Goal: Task Accomplishment & Management: Complete application form

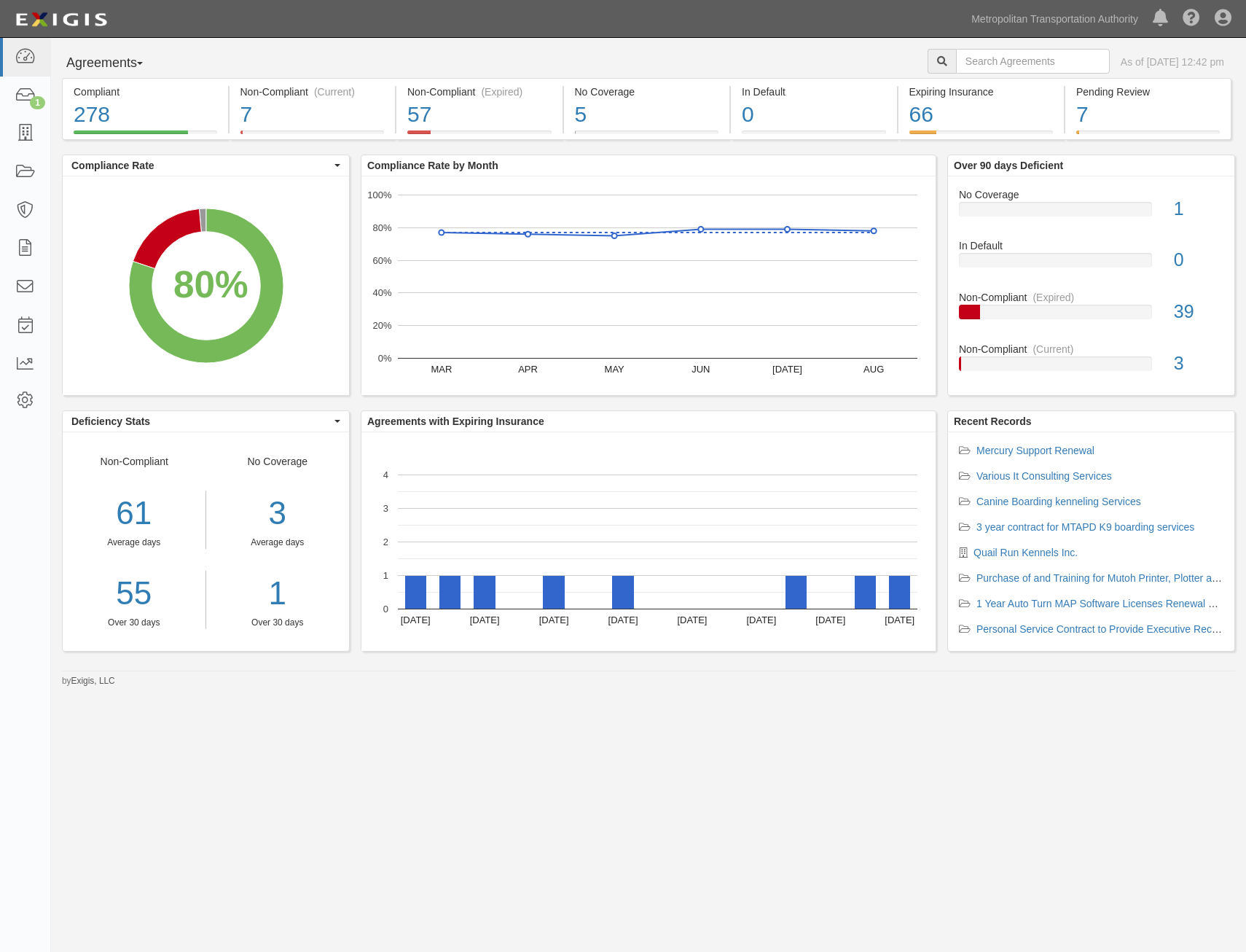
click at [1067, 443] on li "Mercury Support Renewal" at bounding box center [1092, 450] width 264 height 15
click at [1071, 447] on link "Mercury Support Renewal" at bounding box center [1036, 451] width 118 height 12
click at [1017, 452] on link "Mercury Support Renewal" at bounding box center [1036, 451] width 118 height 12
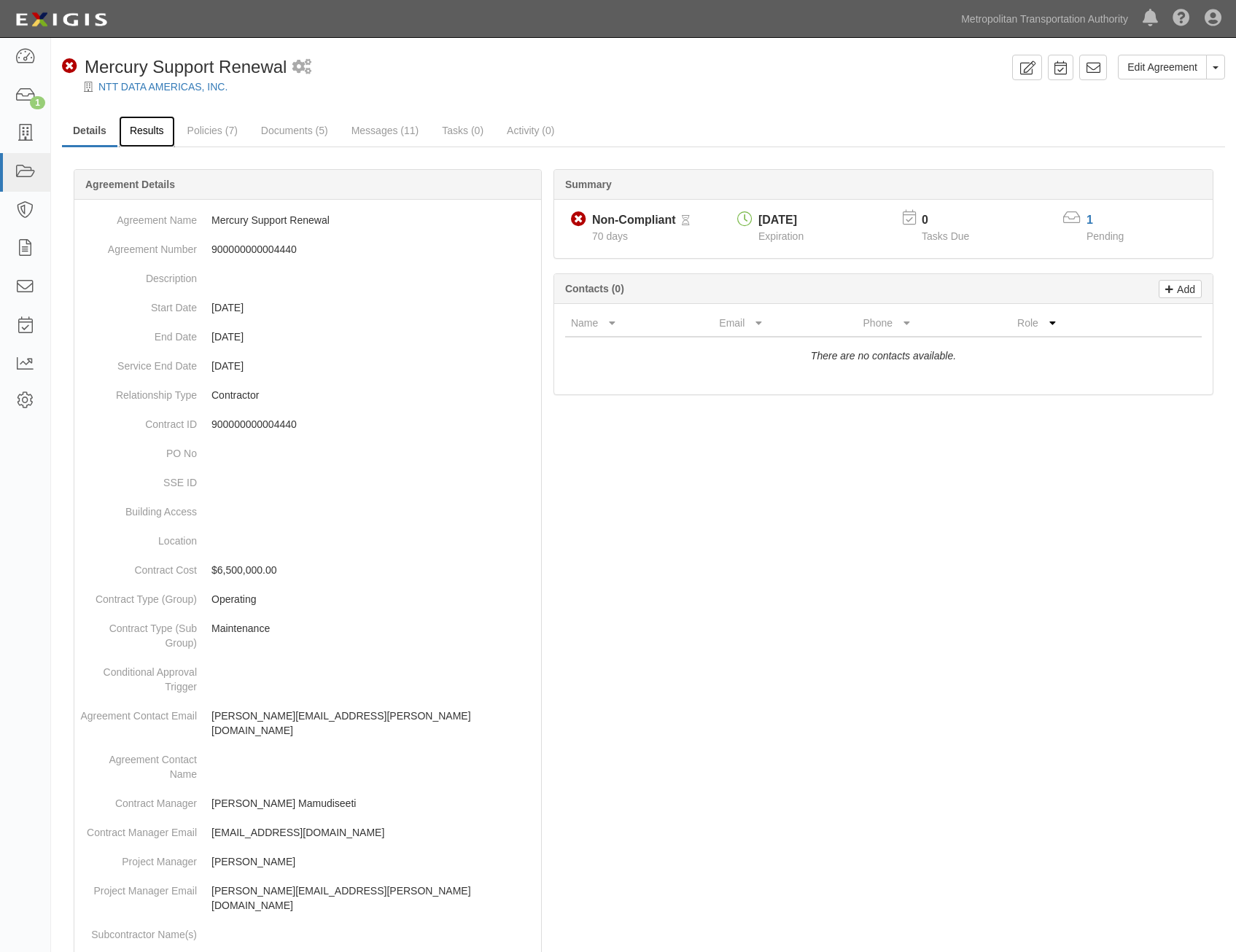
click at [155, 137] on link "Results" at bounding box center [147, 131] width 56 height 31
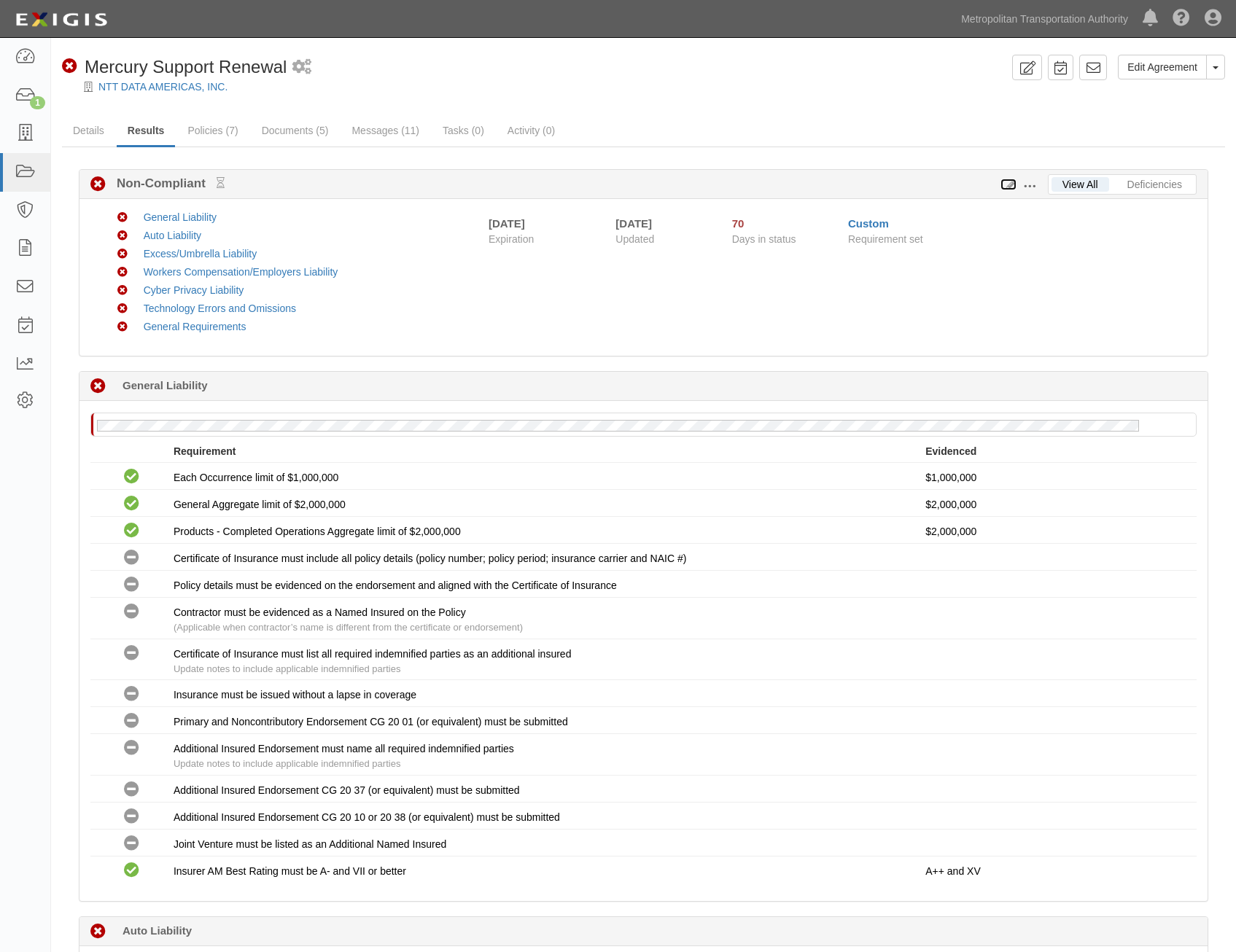
click at [1010, 187] on icon at bounding box center [1009, 185] width 17 height 11
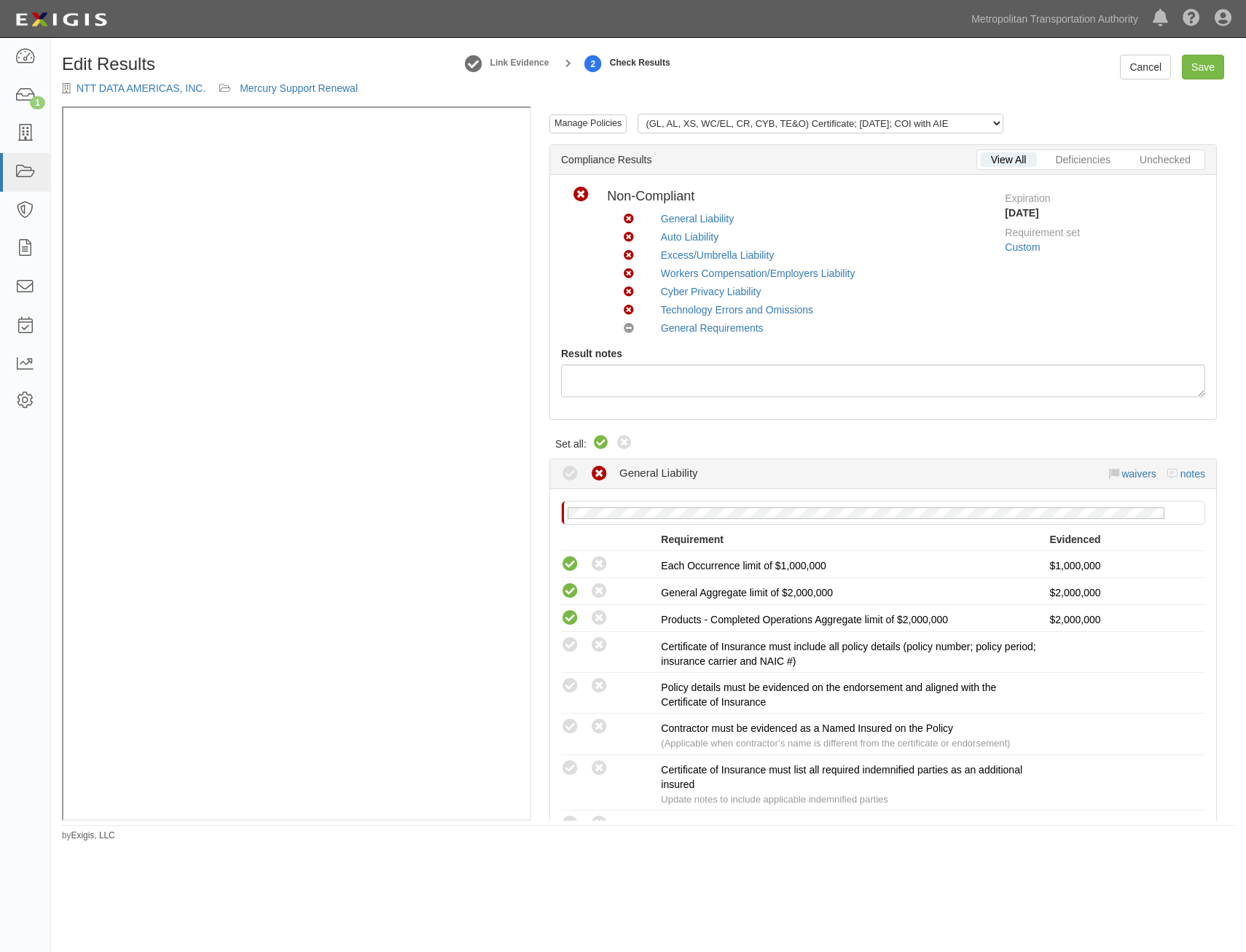
click at [604, 444] on icon at bounding box center [601, 443] width 17 height 17
radio input "true"
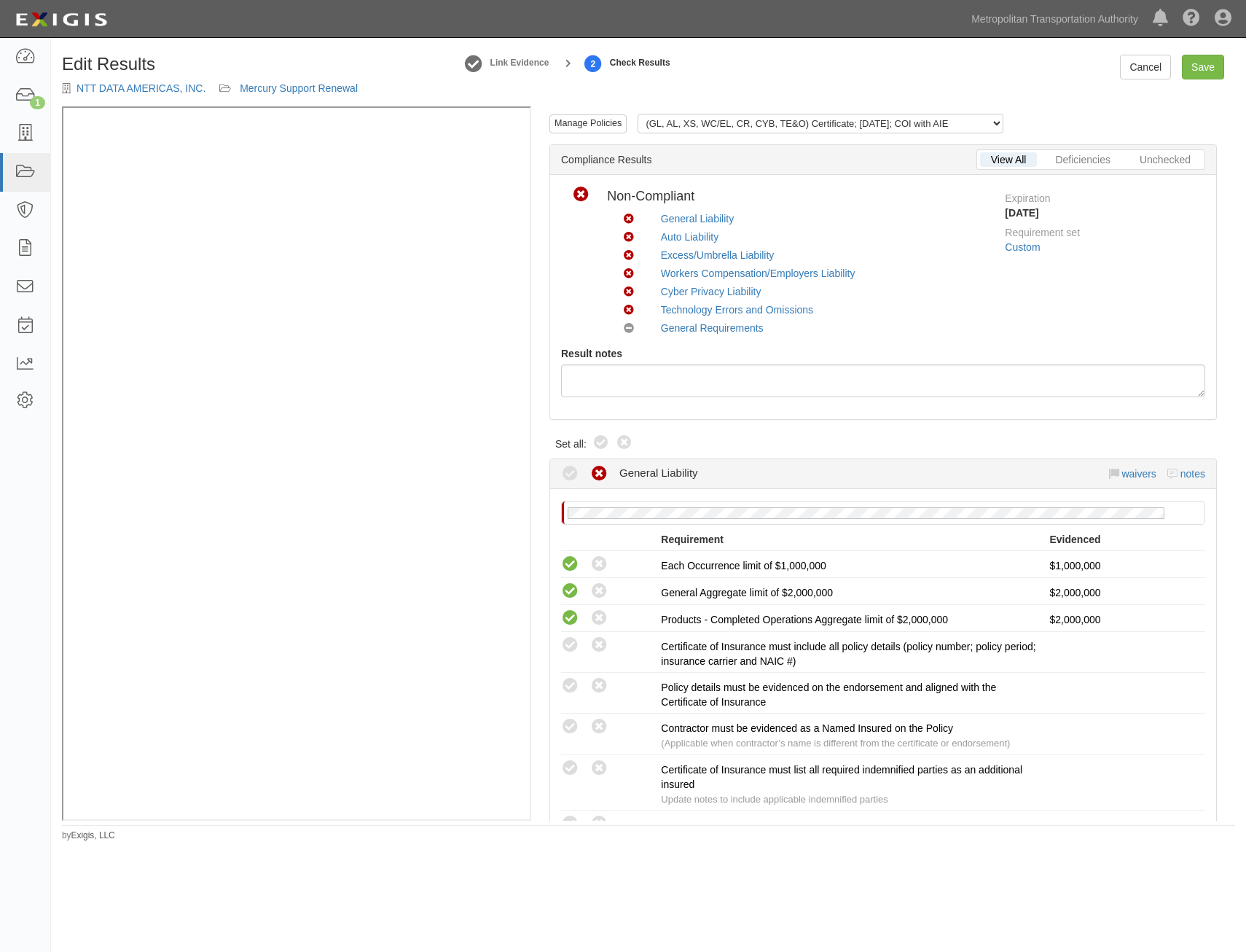
radio input "true"
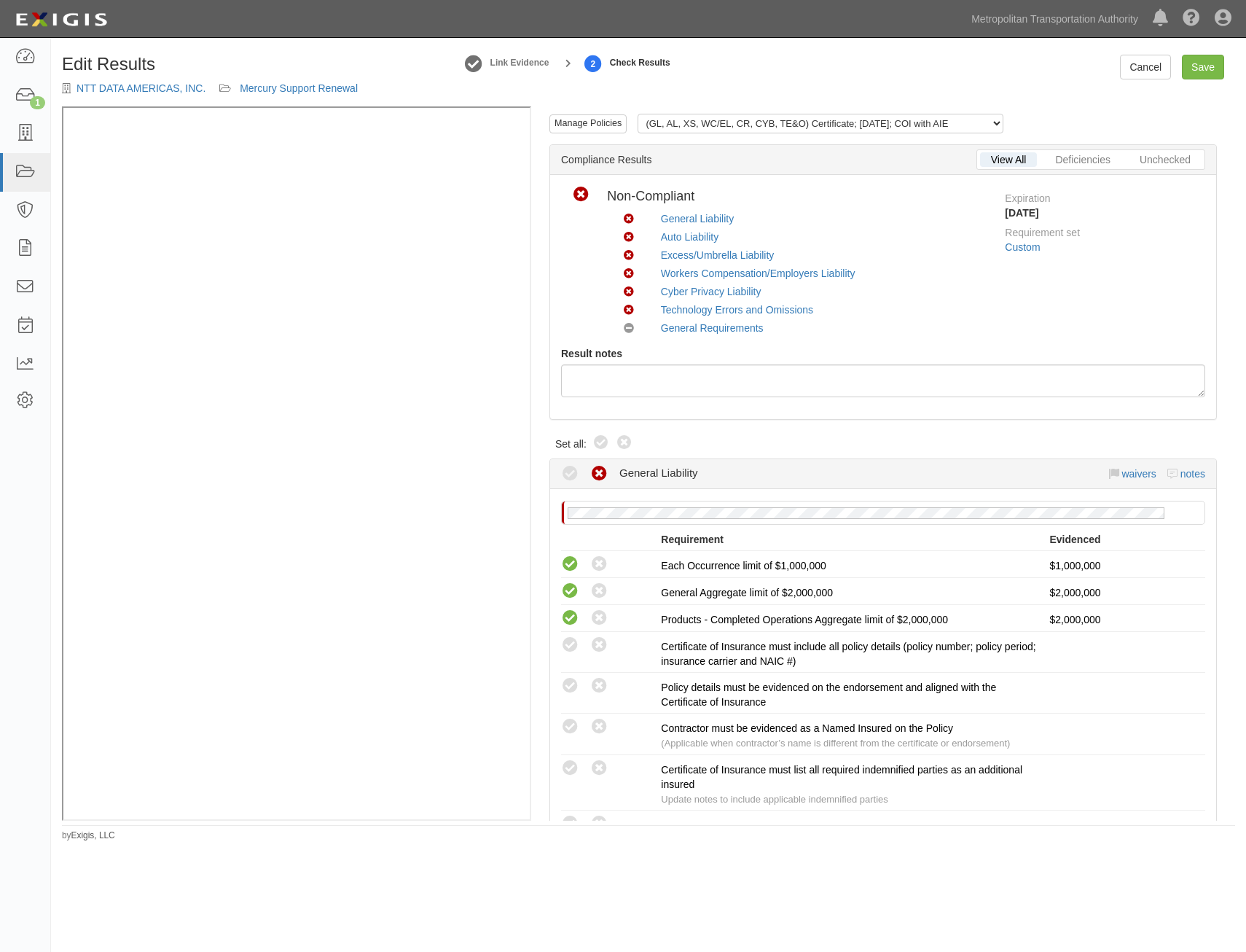
radio input "true"
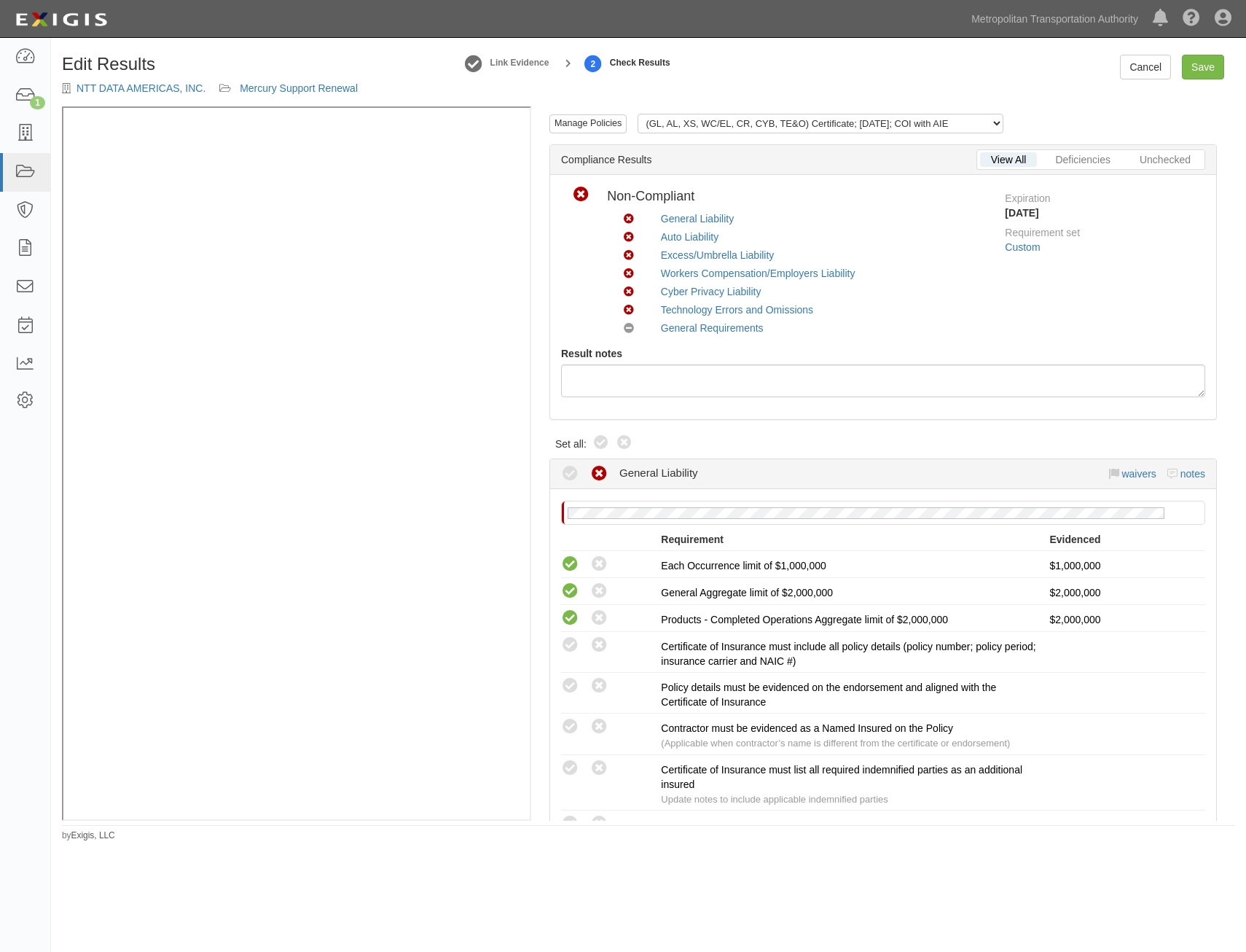
radio input "true"
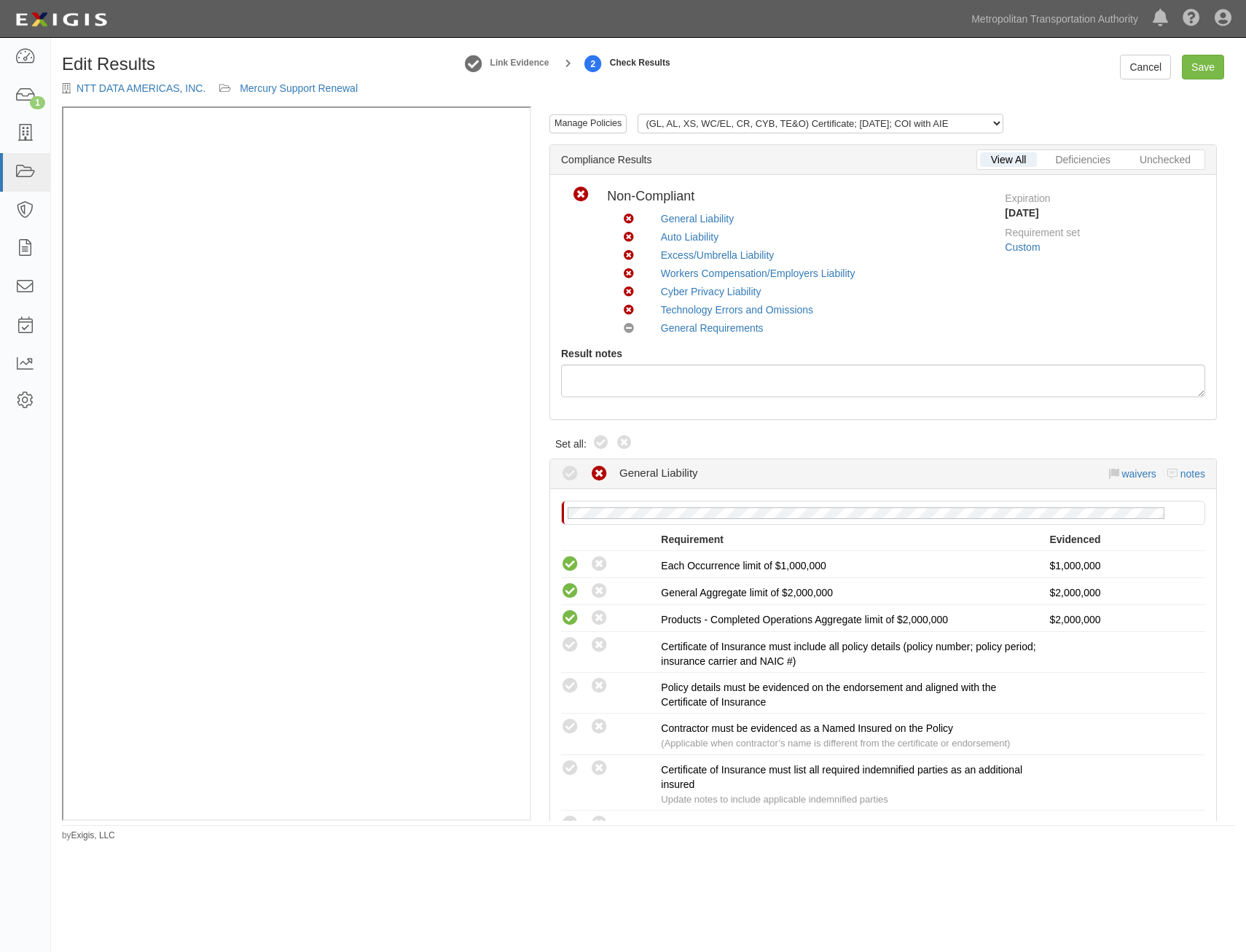
radio input "true"
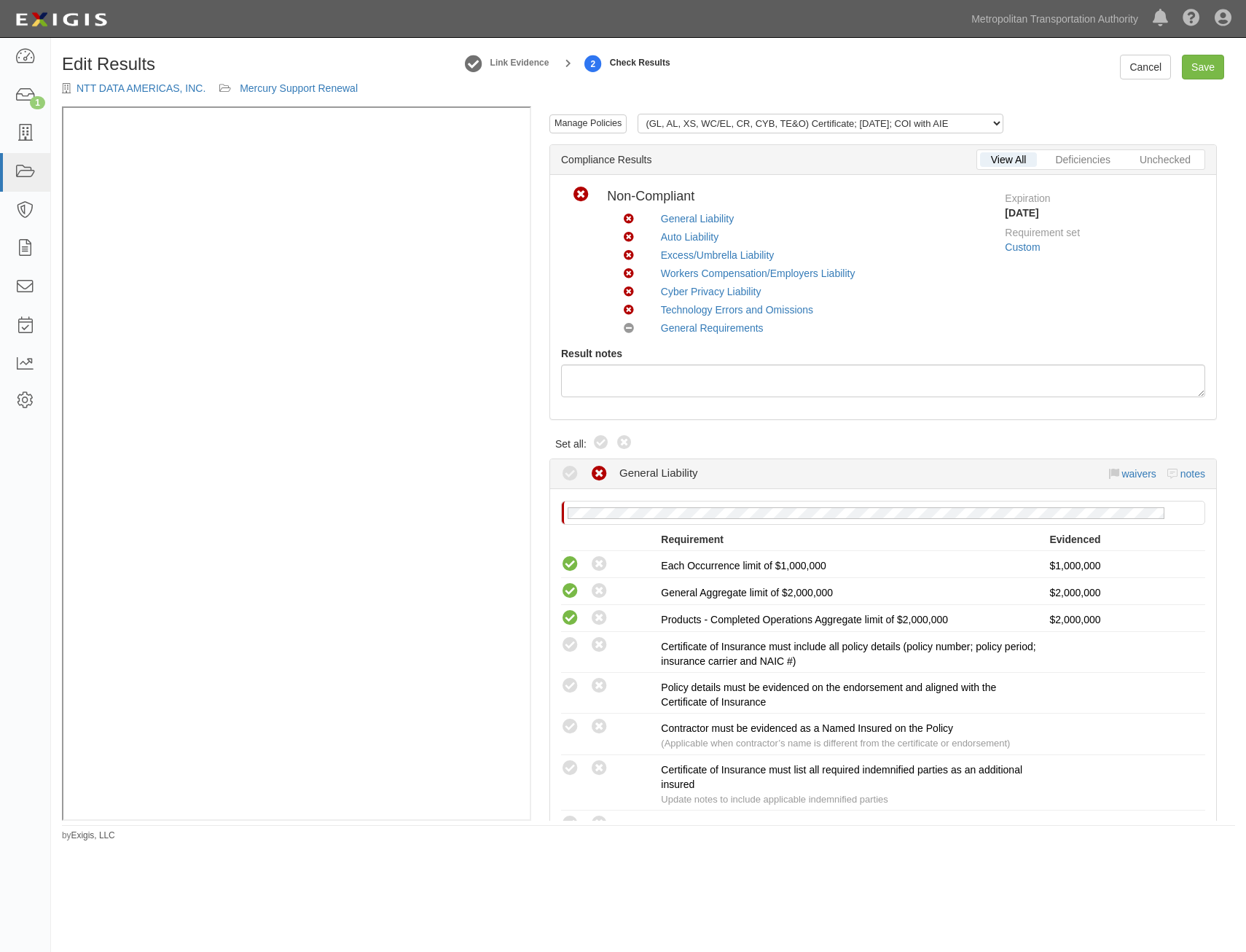
radio input "true"
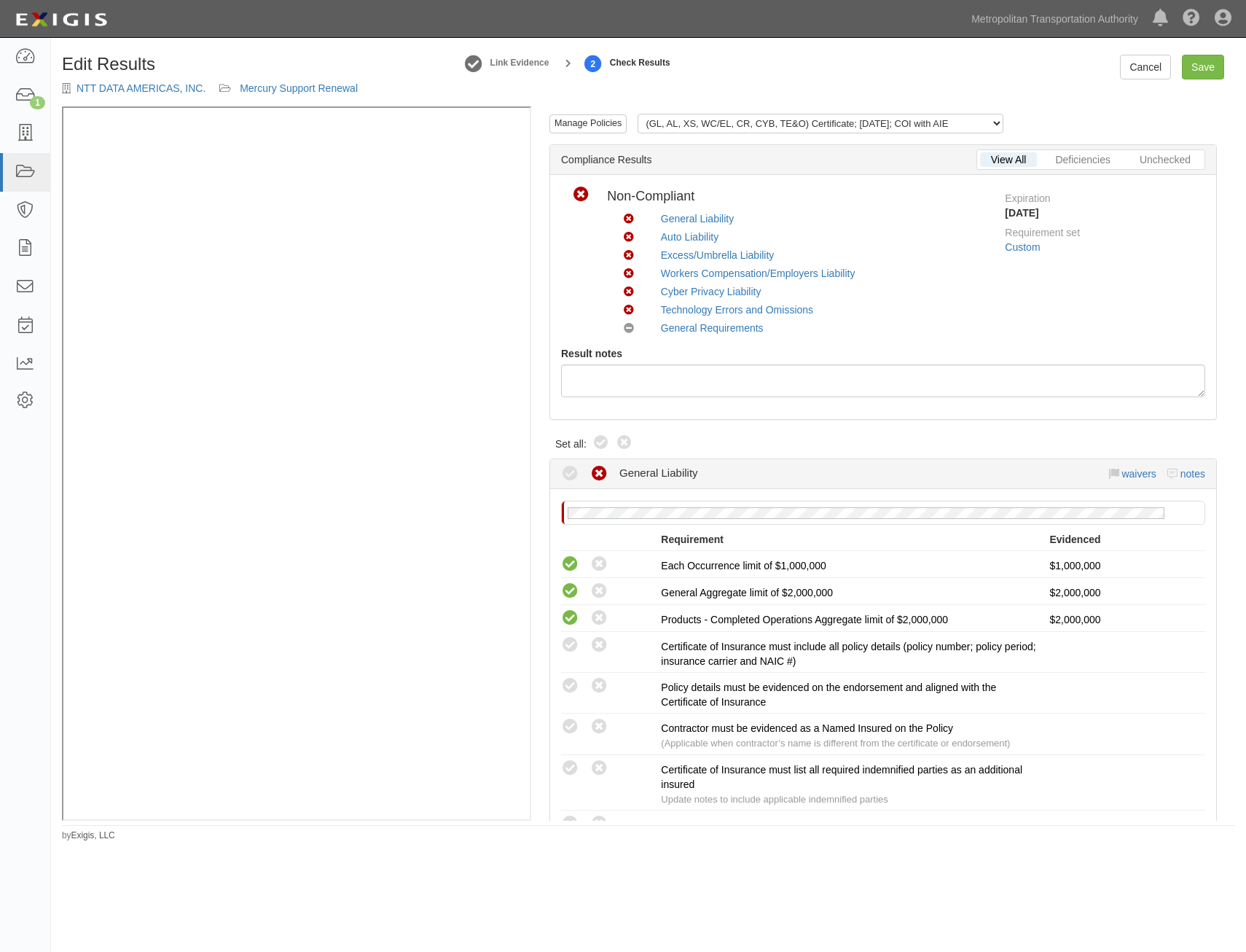
radio input "true"
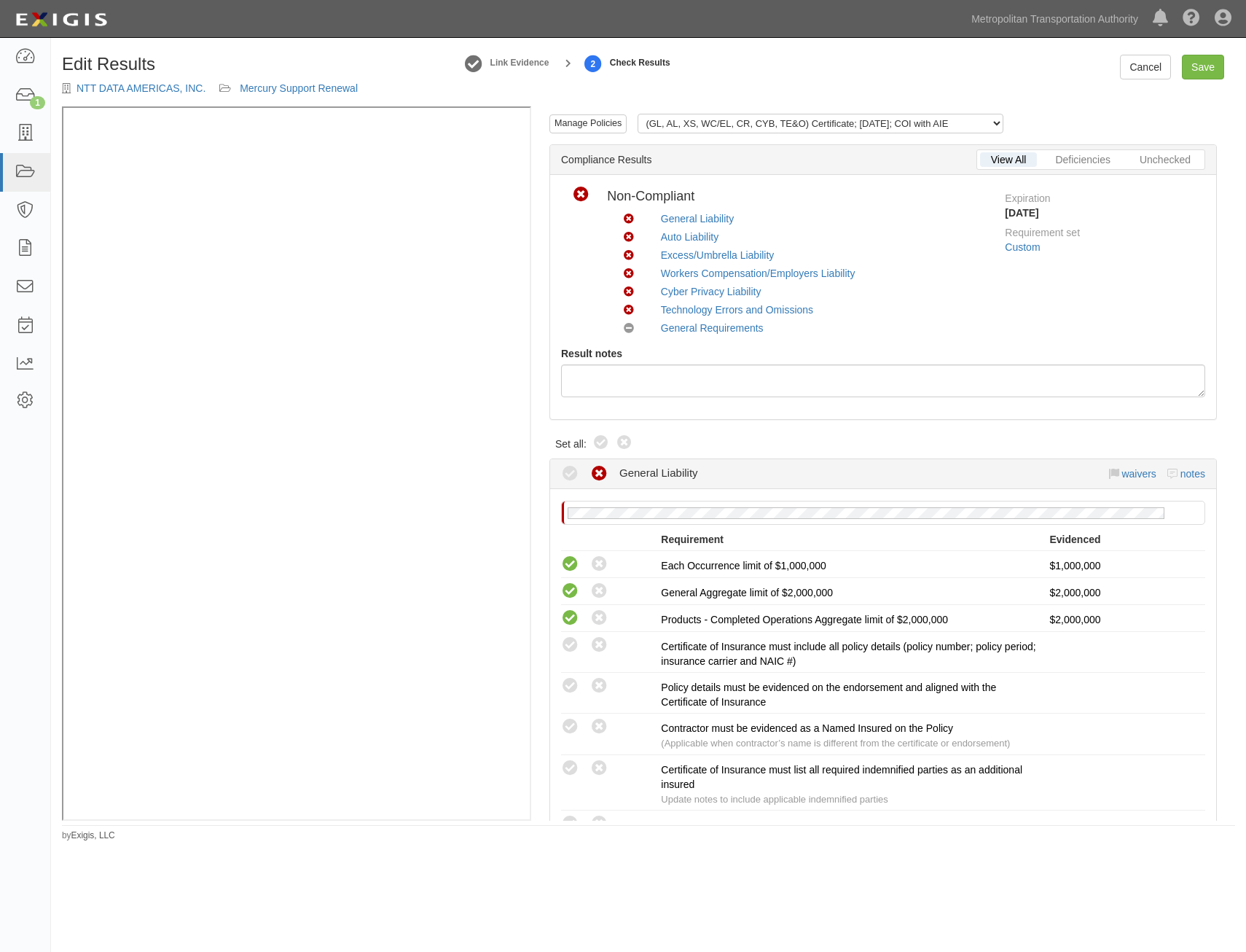
radio input "true"
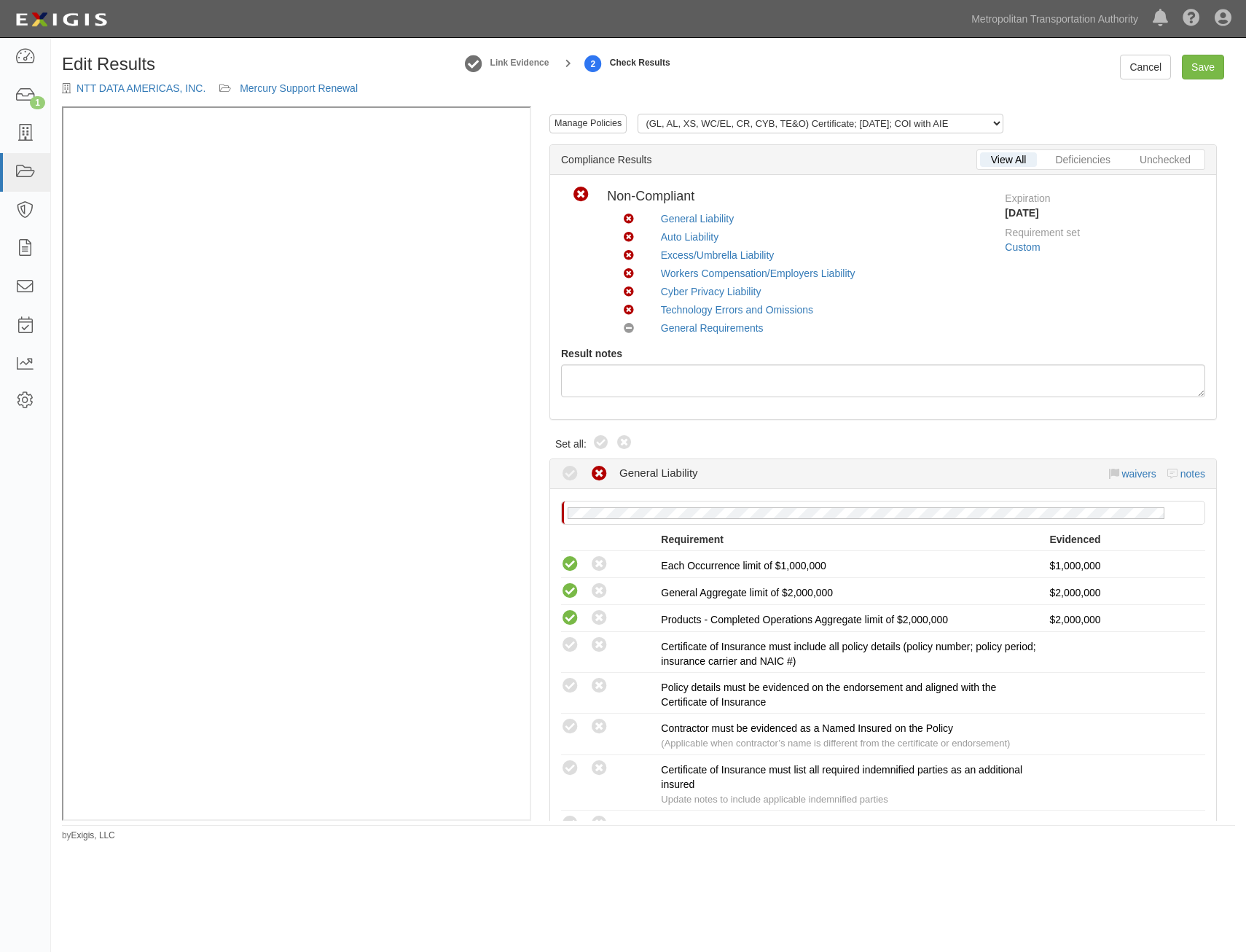
radio input "true"
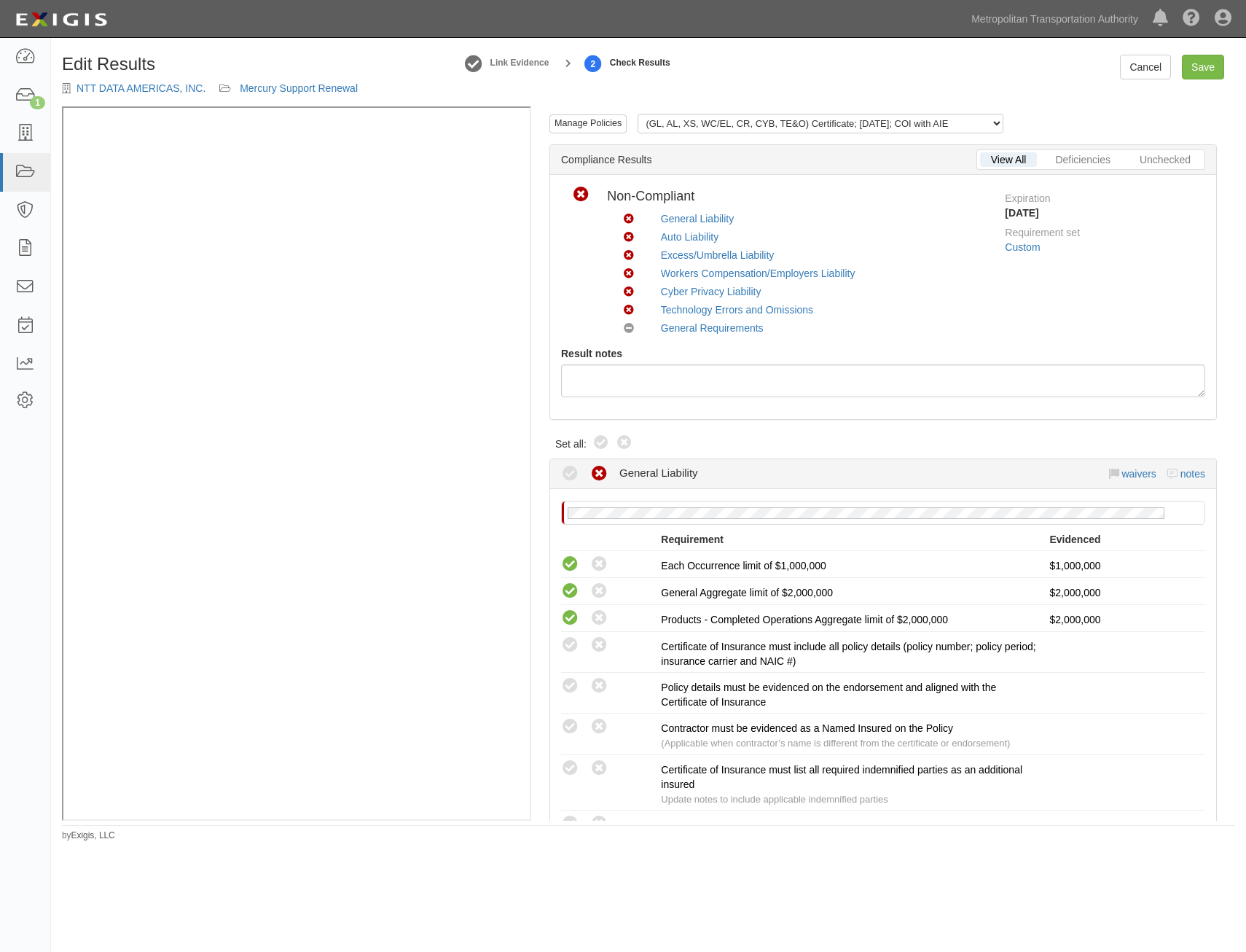
radio input "true"
radio input "false"
radio input "true"
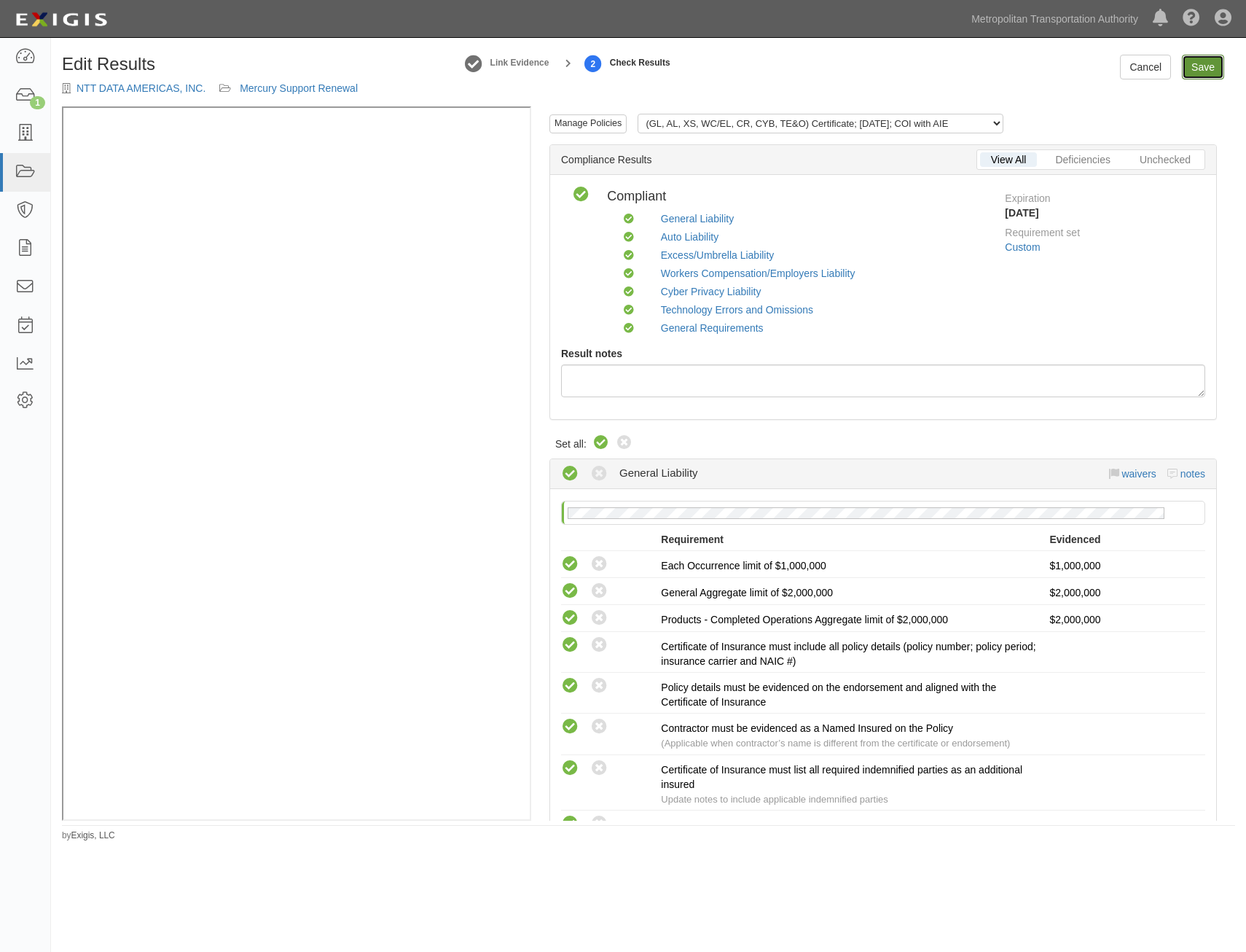
click at [1188, 65] on link "Save" at bounding box center [1203, 67] width 43 height 25
radio input "true"
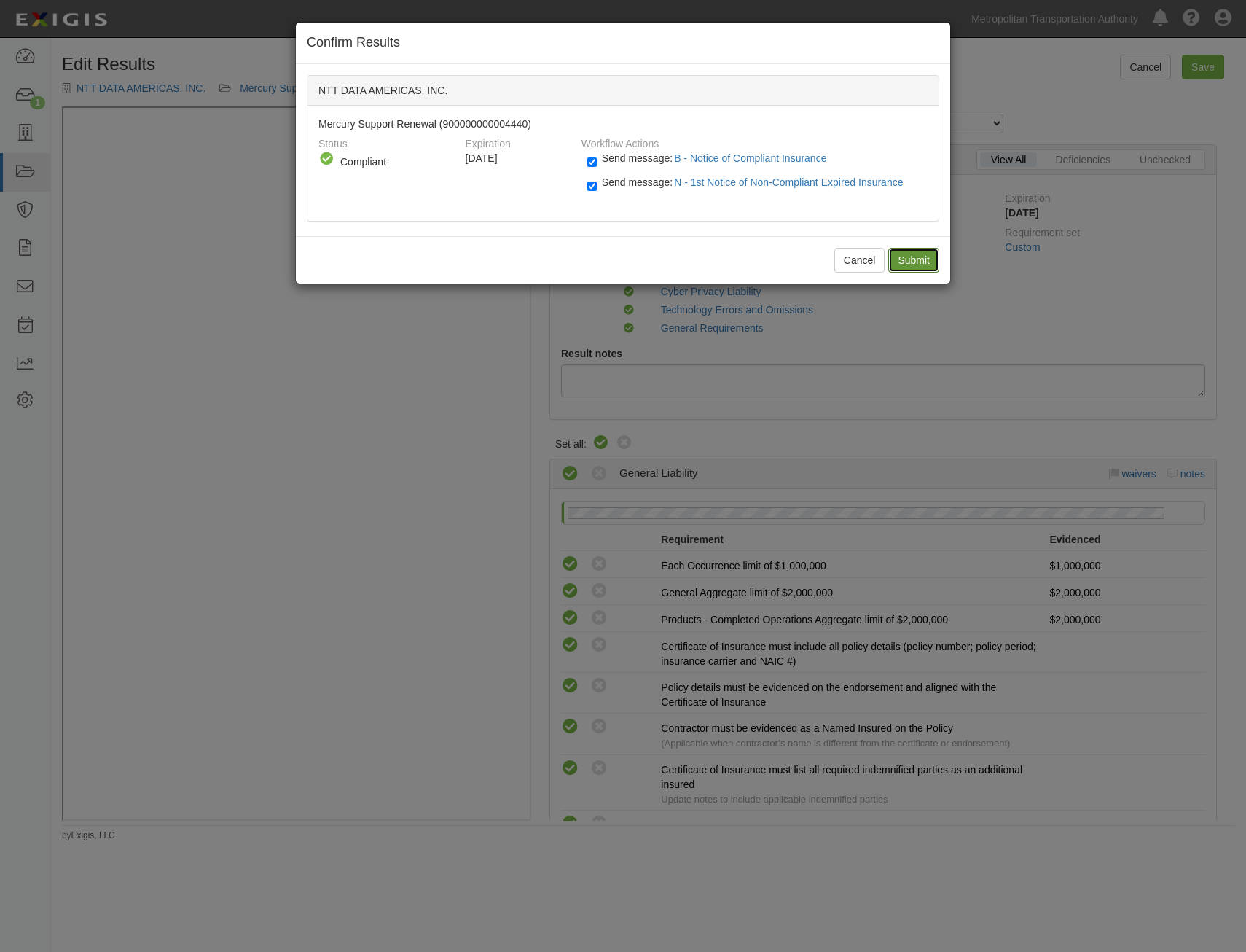
click at [910, 269] on input "Submit" at bounding box center [914, 260] width 51 height 25
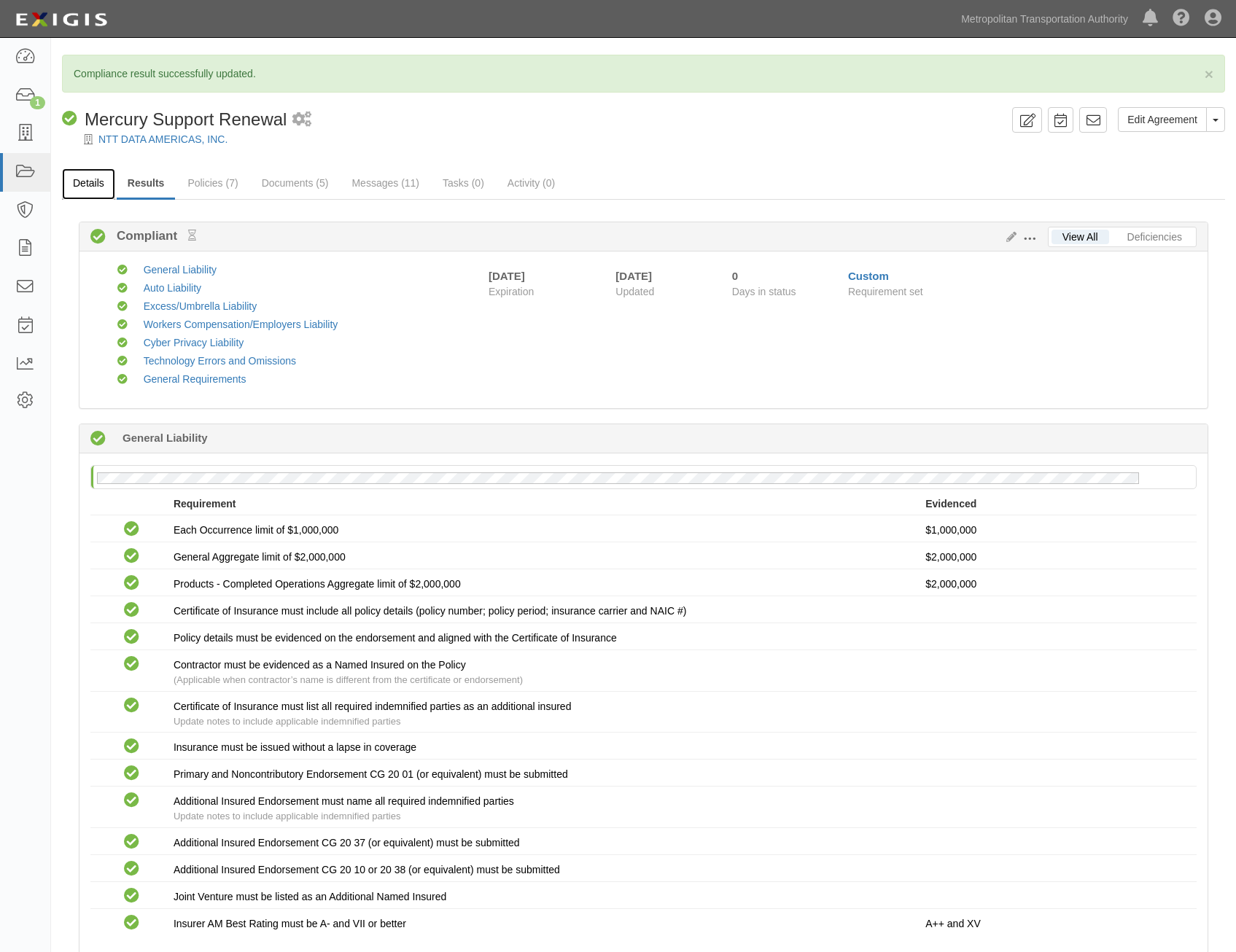
click at [95, 193] on link "Details" at bounding box center [88, 184] width 53 height 31
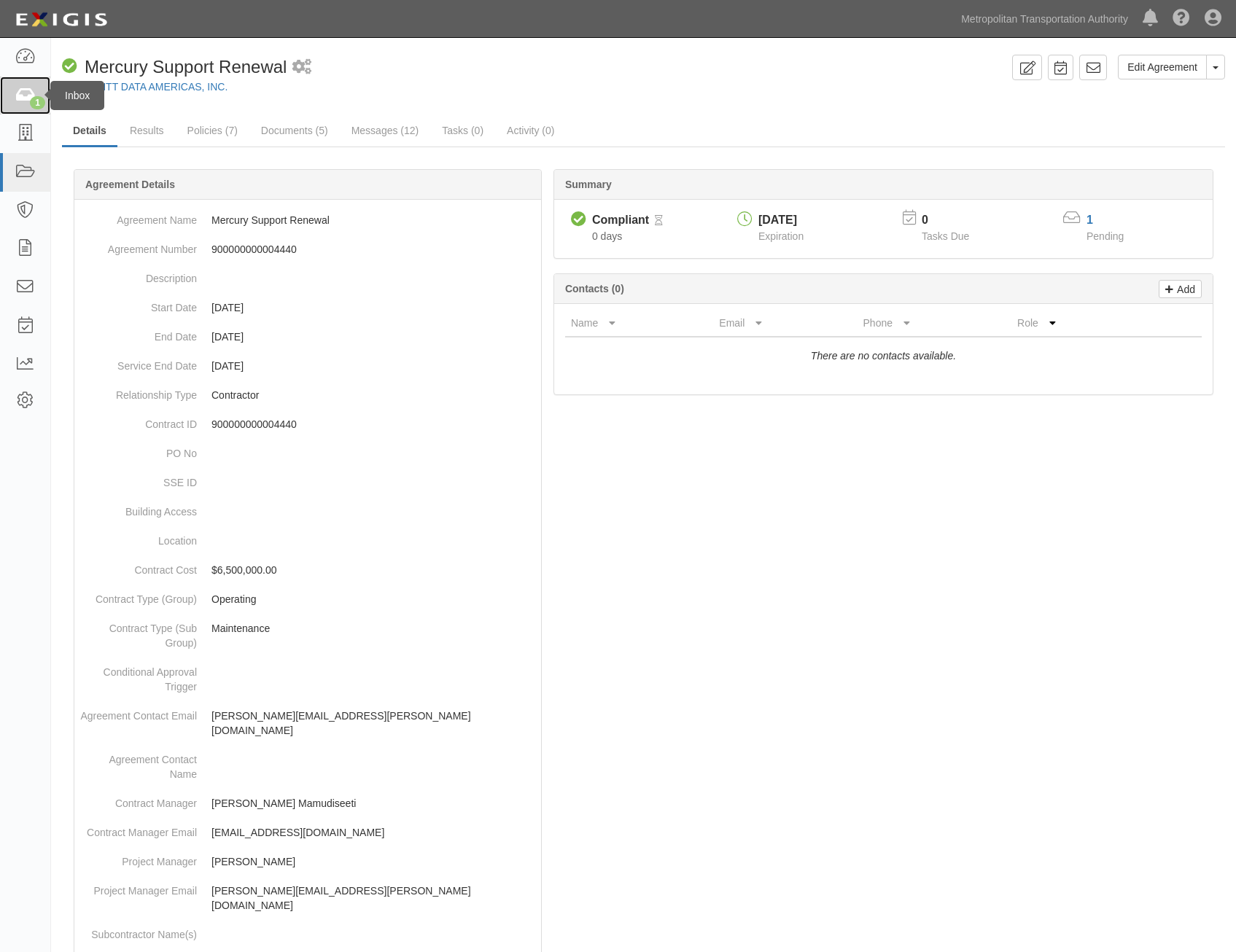
click at [39, 105] on div "1" at bounding box center [38, 103] width 16 height 14
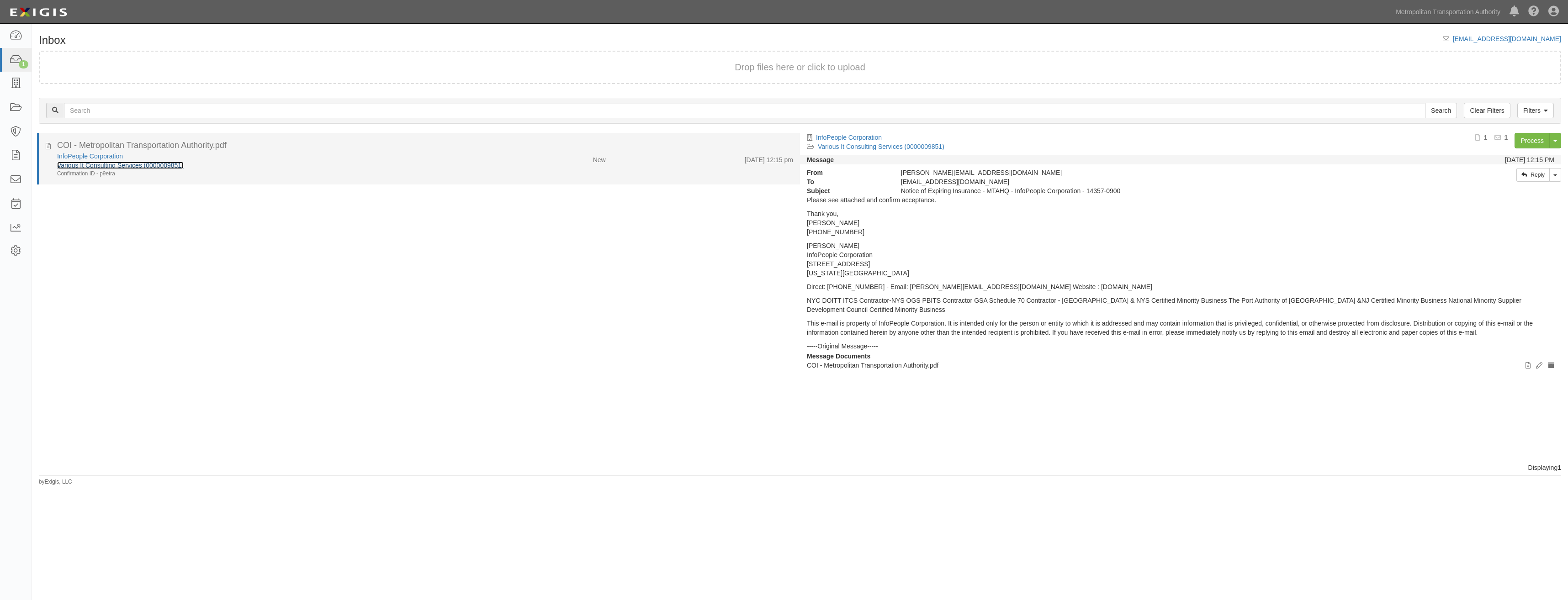
click at [142, 167] on link "Various It Consulting Services (0000009851)" at bounding box center [121, 166] width 127 height 7
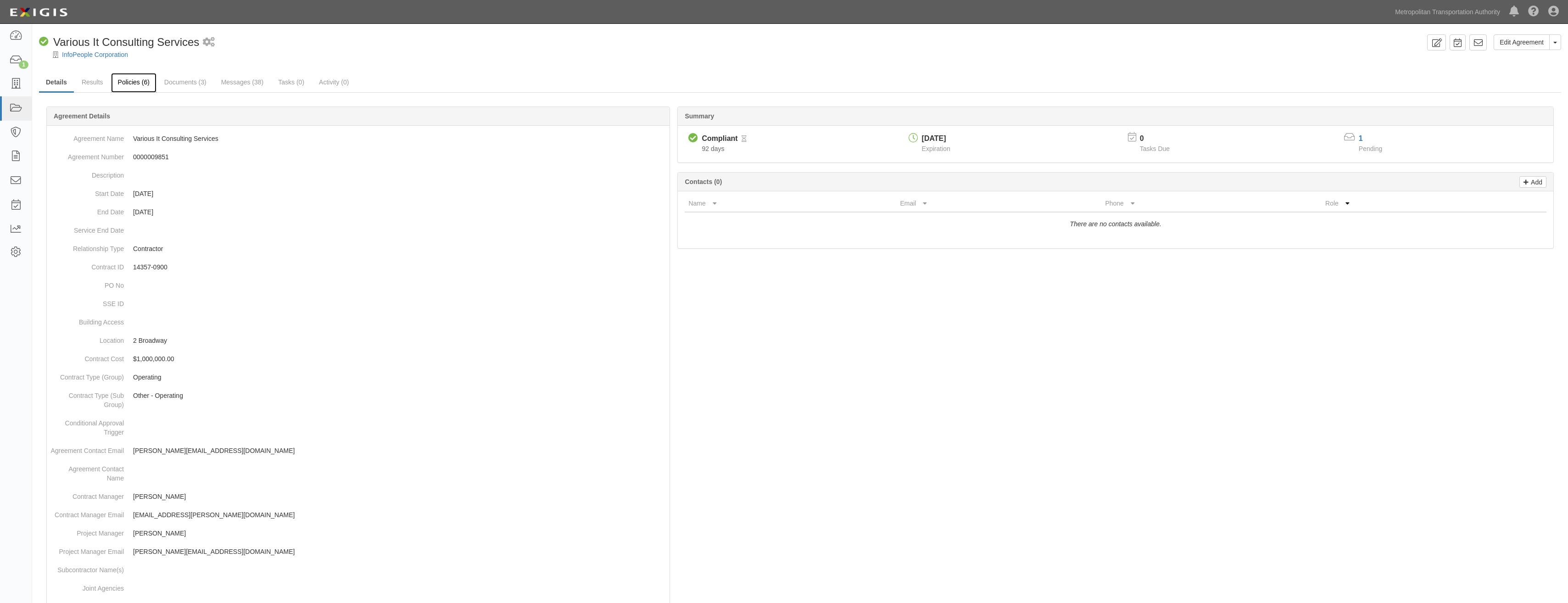
click at [139, 83] on link "Policies (6)" at bounding box center [134, 83] width 45 height 20
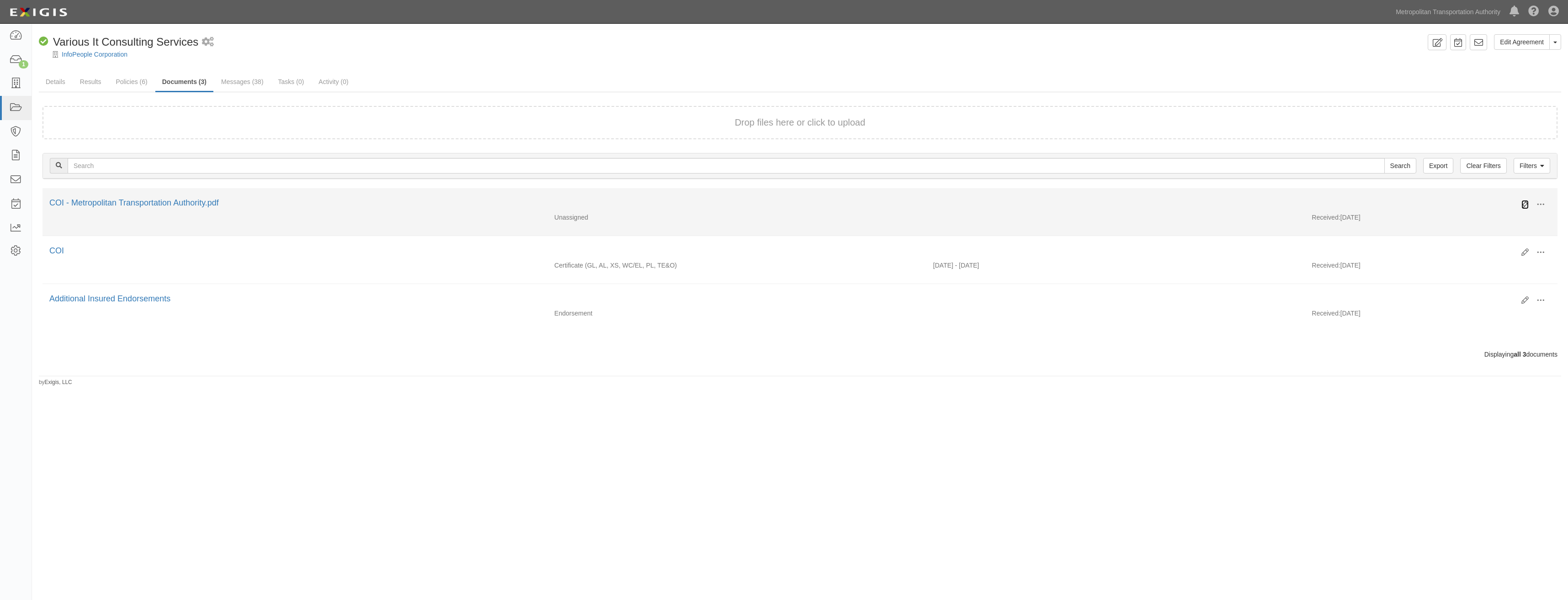
click at [1527, 202] on icon at bounding box center [1525, 204] width 7 height 7
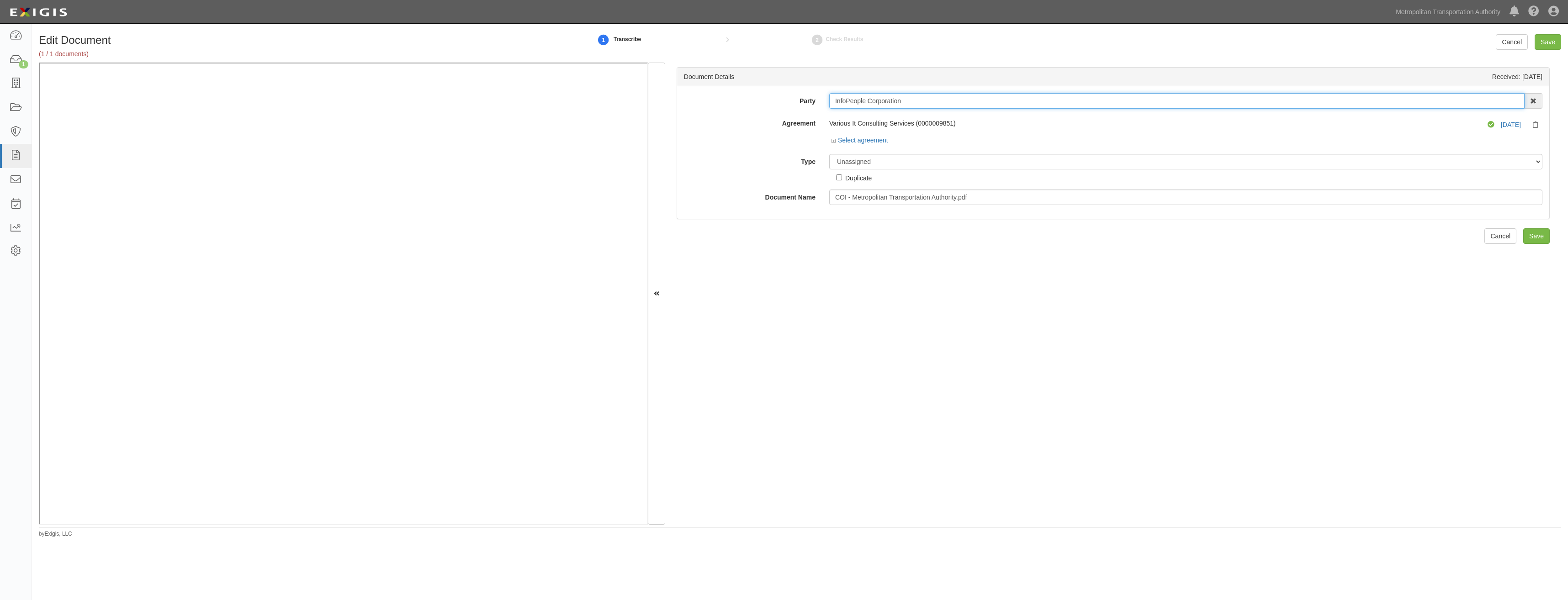
click at [948, 102] on input "InfoPeople Corporation" at bounding box center [1177, 101] width 695 height 16
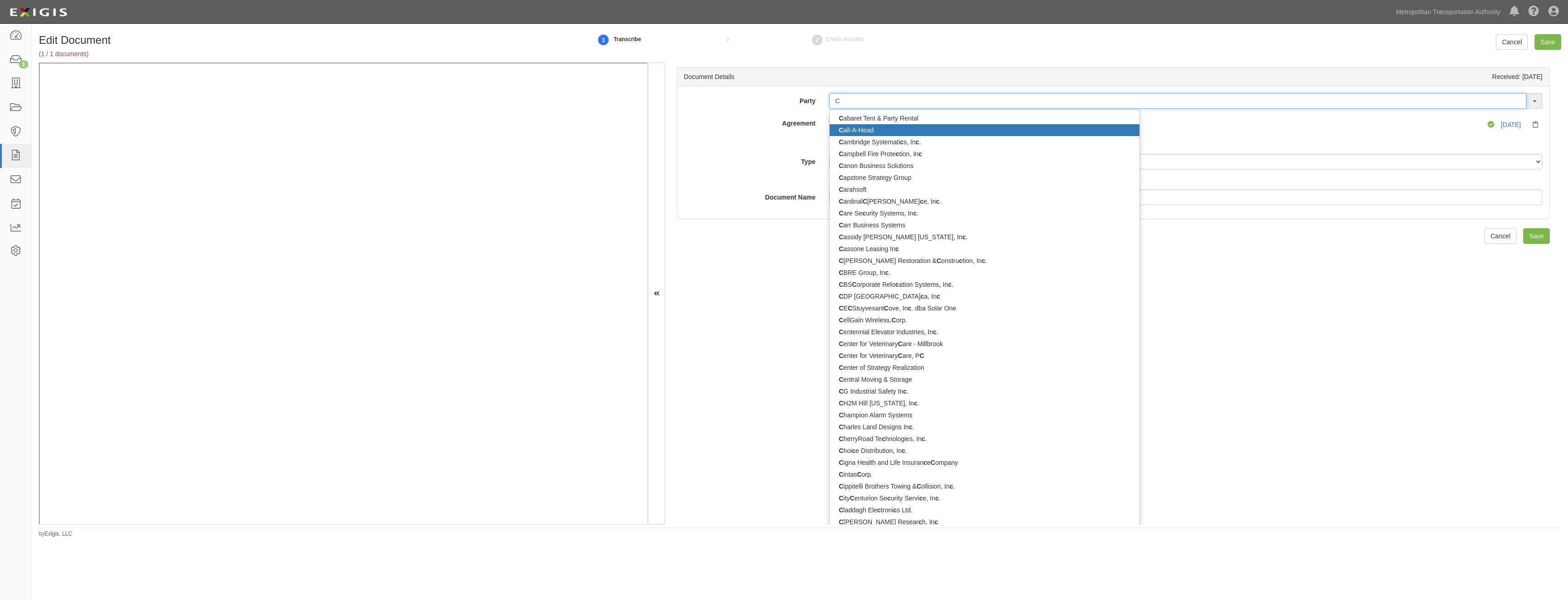
type input "C"
click at [710, 116] on label "Agreement" at bounding box center [749, 122] width 145 height 12
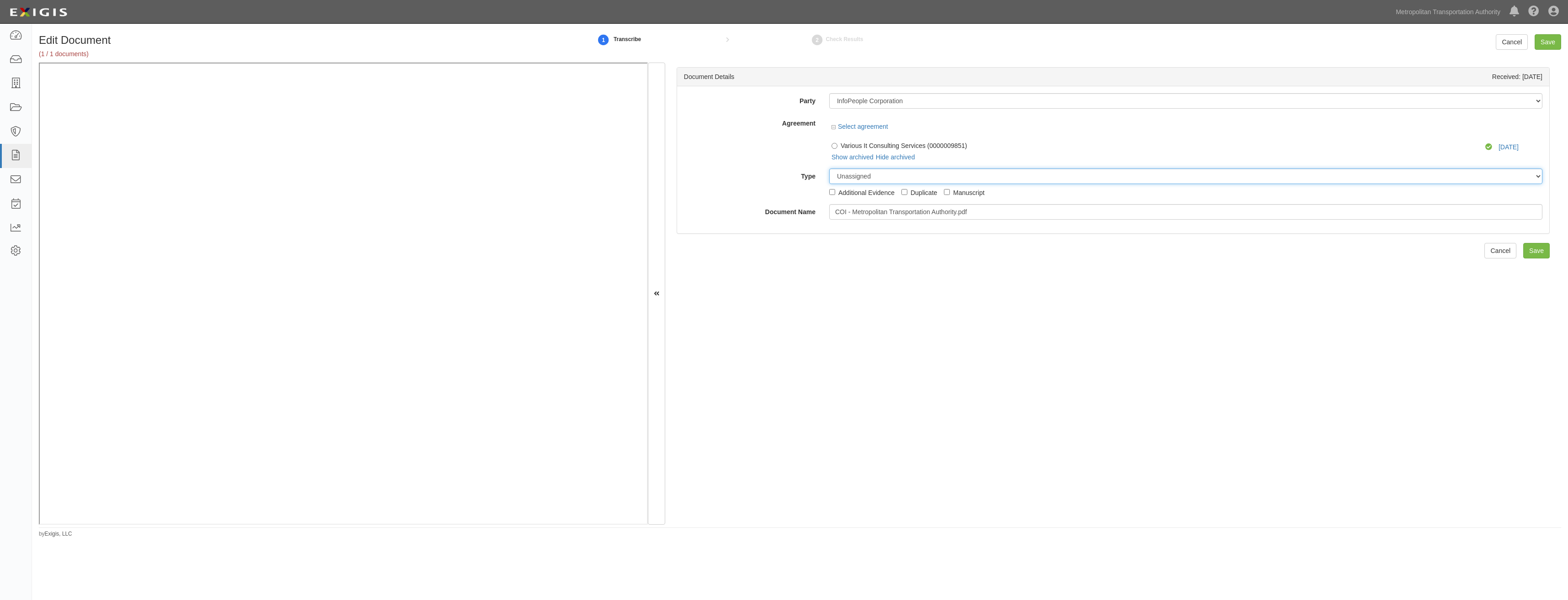
click at [924, 175] on select "Unassigned Binder Cancellation Notice Certificate Contract Endorsement Insuranc…" at bounding box center [1186, 176] width 713 height 16
select select "CertificateDetail"
click at [829, 169] on select "Unassigned Binder Cancellation Notice Certificate Contract Endorsement Insuranc…" at bounding box center [1186, 176] width 713 height 16
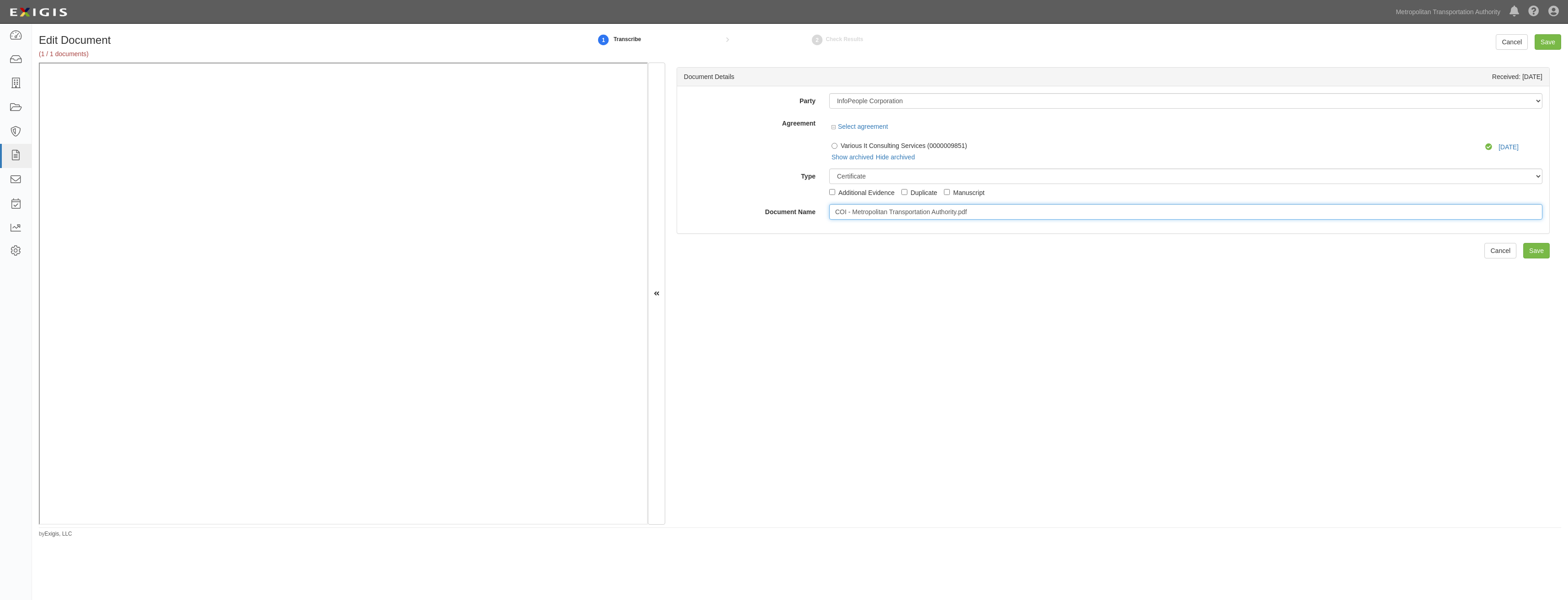
click at [887, 213] on input "COI - Metropolitan Transportation Authority.pdf" at bounding box center [1186, 212] width 713 height 16
type input "COI"
click at [1295, 245] on div "Document Details Received: 09/09/2025 Party 15493-1400 Employee Development 21T…" at bounding box center [1113, 294] width 896 height 462
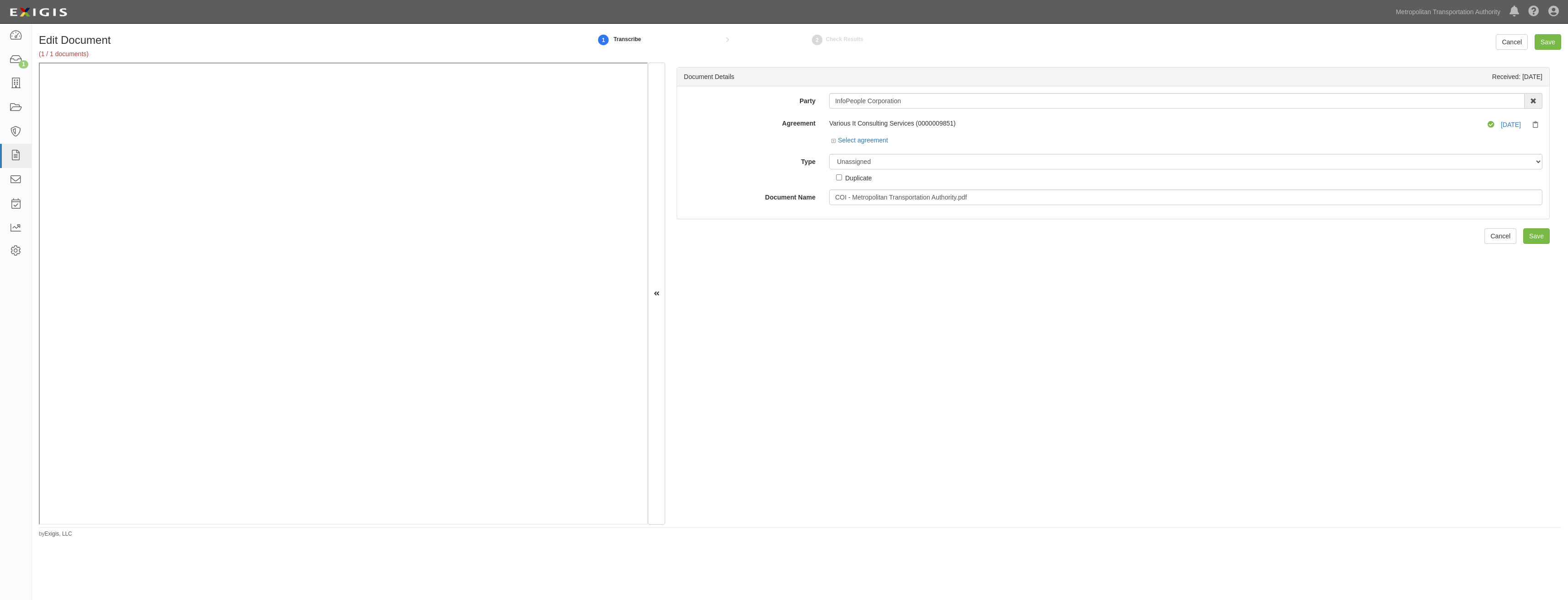
click at [912, 149] on div "Party InfoPeople Corporation 15493-1400 Employee Development 21Tech Inc. 22nd C…" at bounding box center [1113, 149] width 858 height 112
click at [893, 162] on select "Unassigned Binder Cancellation Notice Certificate Contract Endorsement Insuranc…" at bounding box center [1186, 162] width 713 height 16
select select "CertificateDetail"
click at [829, 154] on select "Unassigned Binder Cancellation Notice Certificate Contract Endorsement Insuranc…" at bounding box center [1186, 162] width 713 height 16
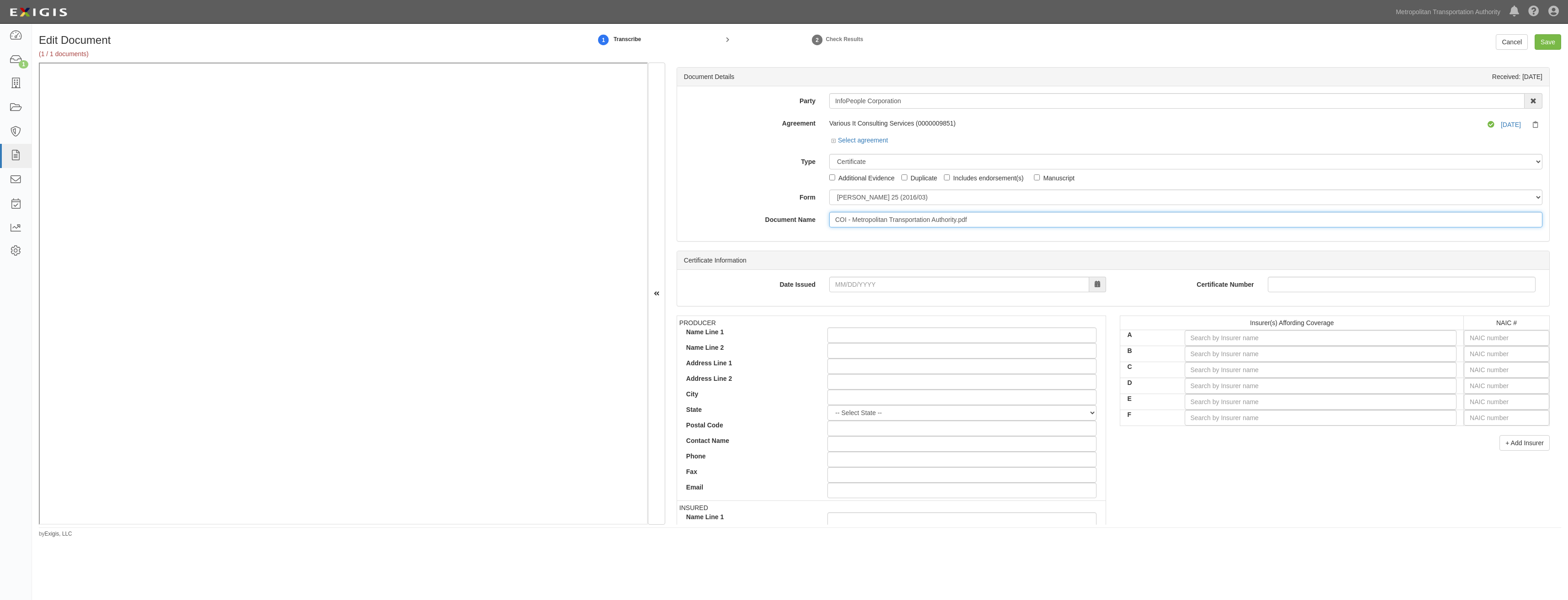
click at [902, 222] on input "COI - Metropolitan Transportation Authority.pdf" at bounding box center [1186, 220] width 713 height 16
type input "COI"
click at [1204, 490] on div "PRODUCER Name Line 1 Name Line 2 Address Line 1 Address Line 2 City State -- Se…" at bounding box center [1113, 475] width 887 height 318
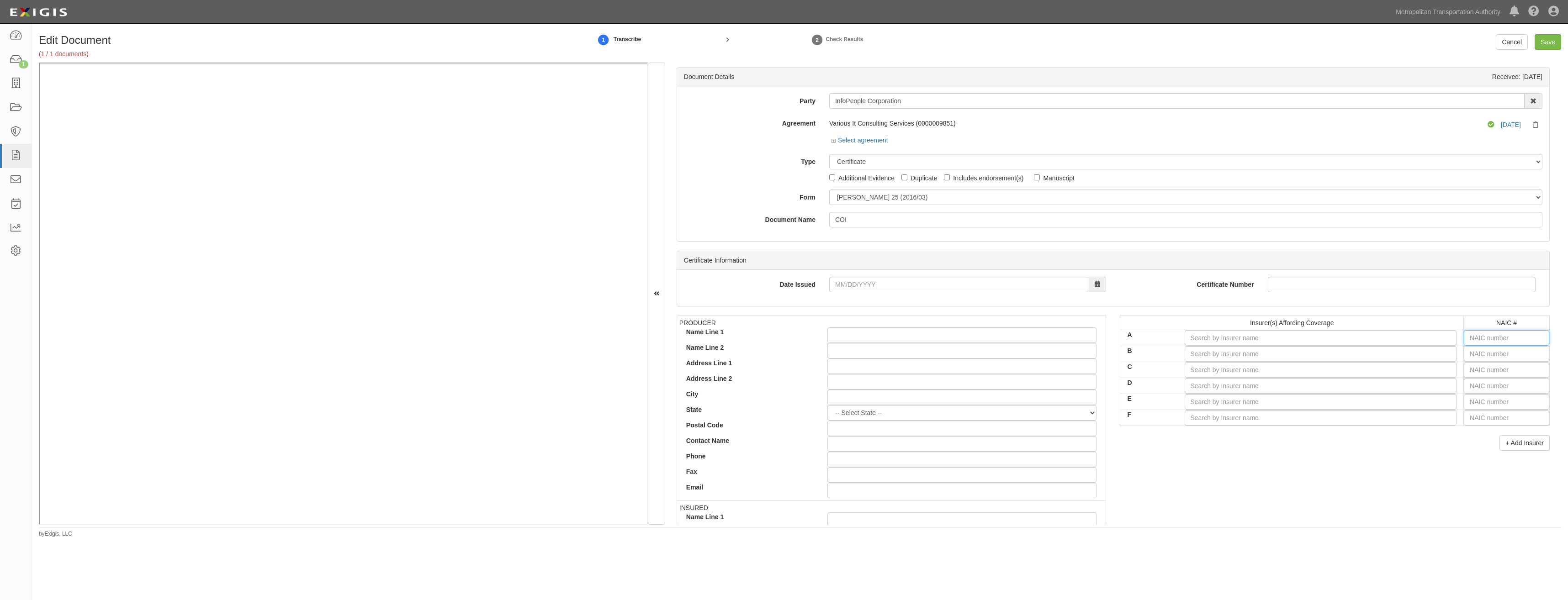
click at [1503, 343] on input "text" at bounding box center [1507, 338] width 85 height 16
type input "36404"
type input "3"
type input "38733"
type input "38"
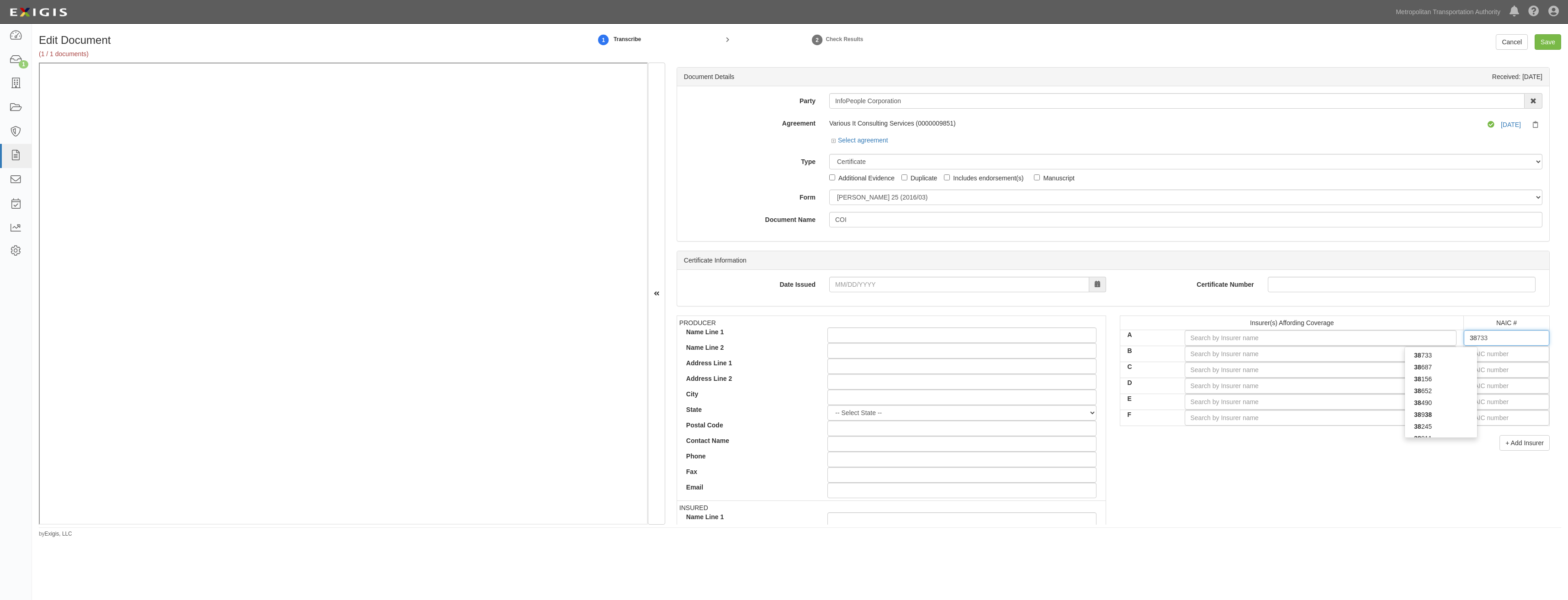
type input "38245"
type input "382"
type input "38288"
type input "3828"
type input "38288"
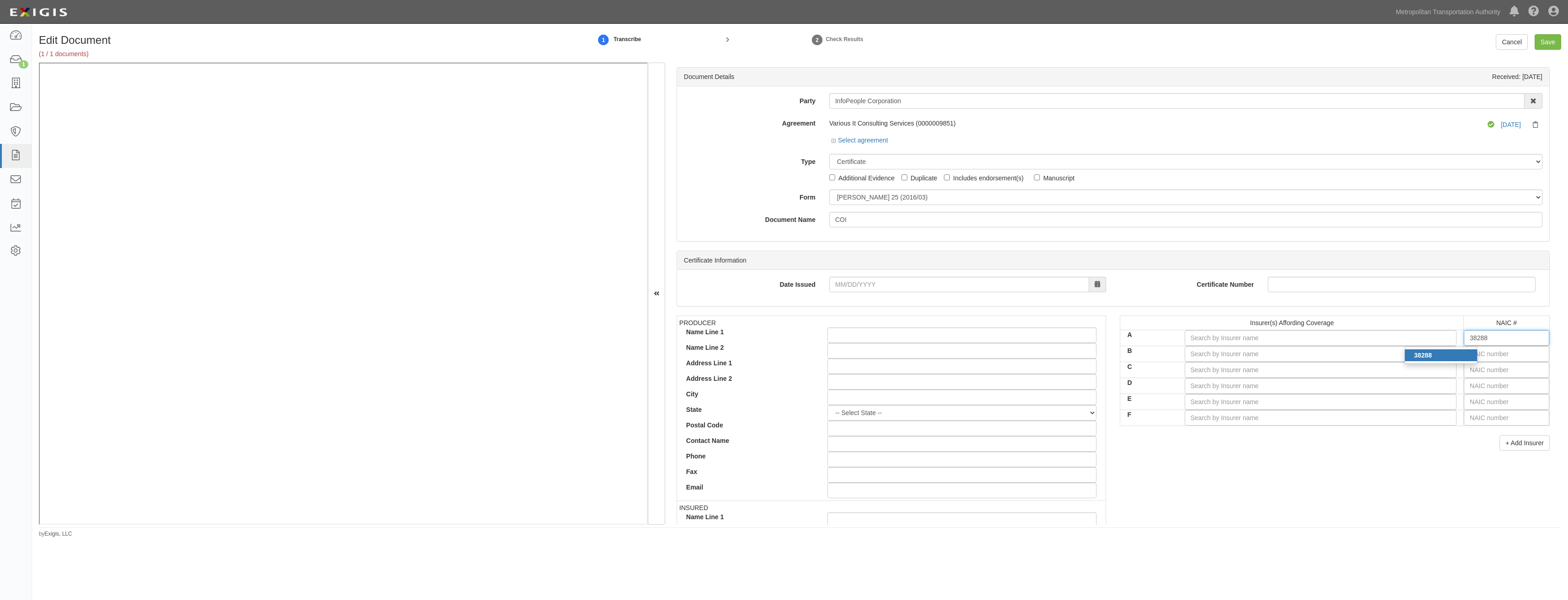
click at [1446, 351] on div "38288" at bounding box center [1441, 355] width 72 height 12
type input "Hartford Insurance Company of Illinois (A+ XV Rating)"
type input "38288"
click at [1487, 356] on input "text" at bounding box center [1507, 354] width 85 height 16
type input "16862"
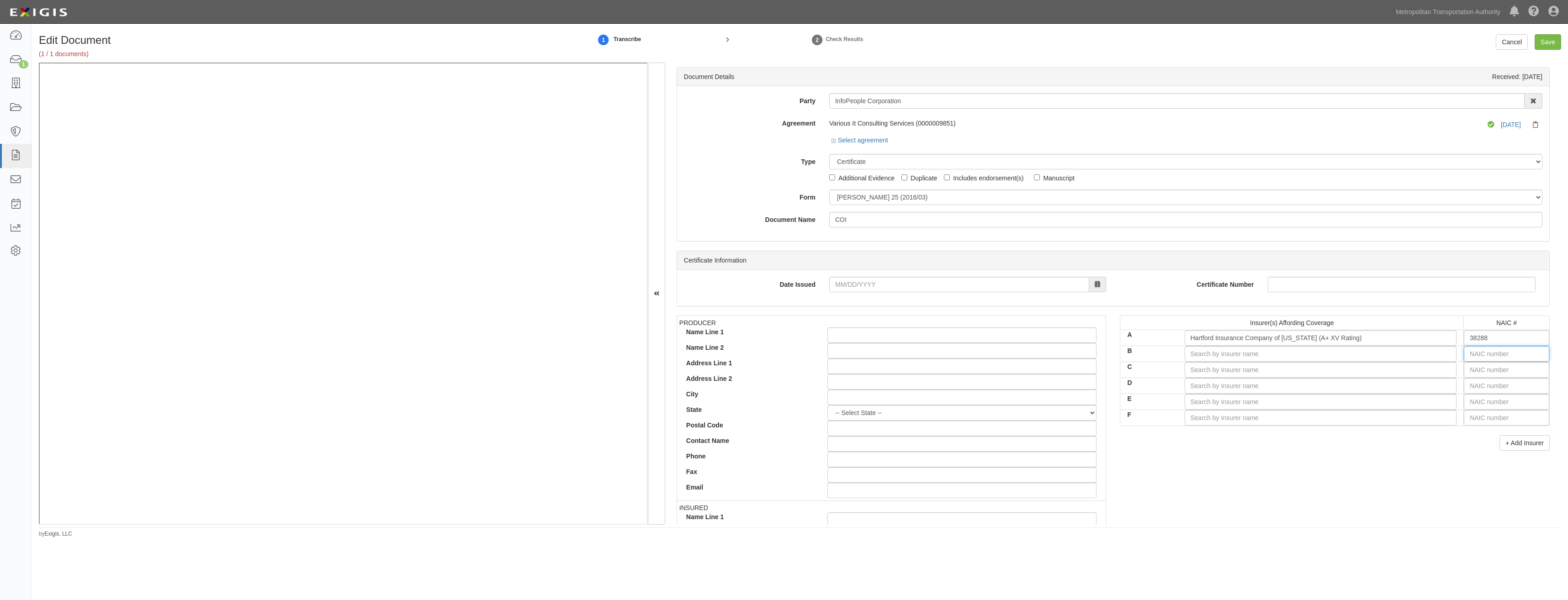
type input "1"
type input "19984"
type input "19"
type input "19690"
type input "196"
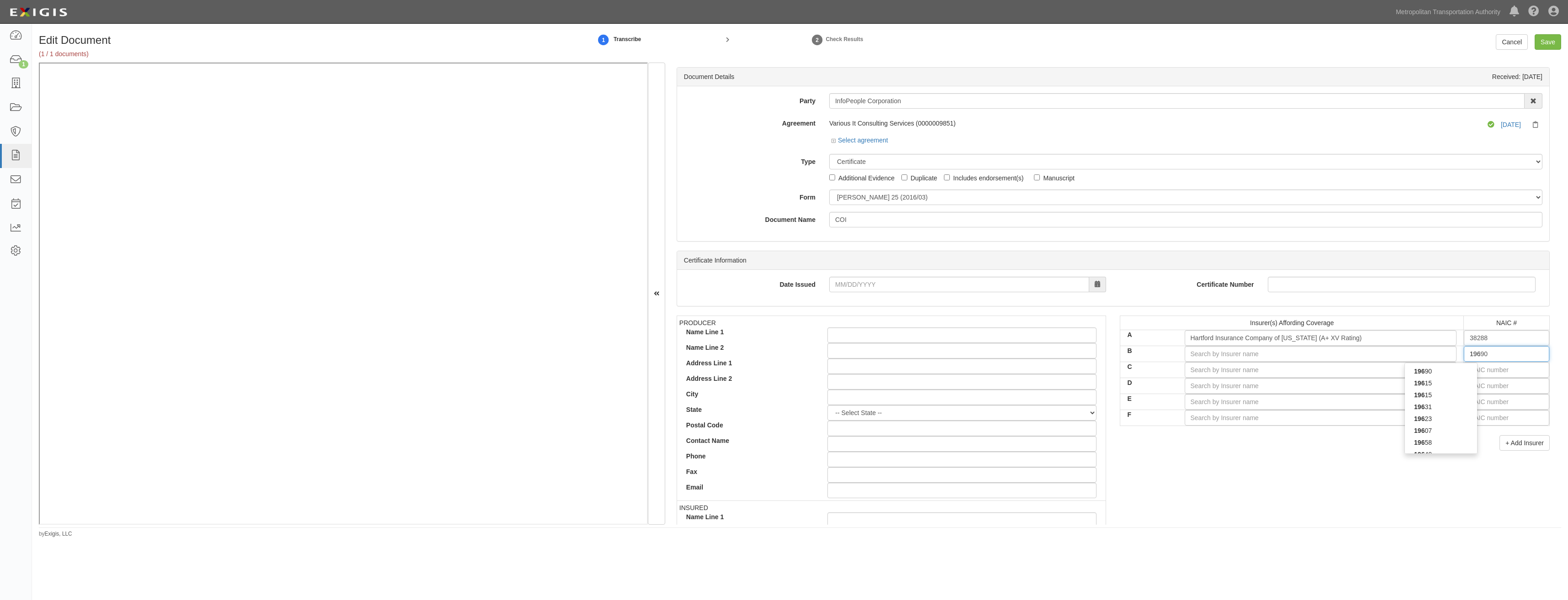
type input "19682"
type input "1968"
type input "19682"
click at [1459, 369] on div "19682" at bounding box center [1441, 371] width 72 height 12
type input "Hartford Fire Insurance Company (A+ XV Rating)"
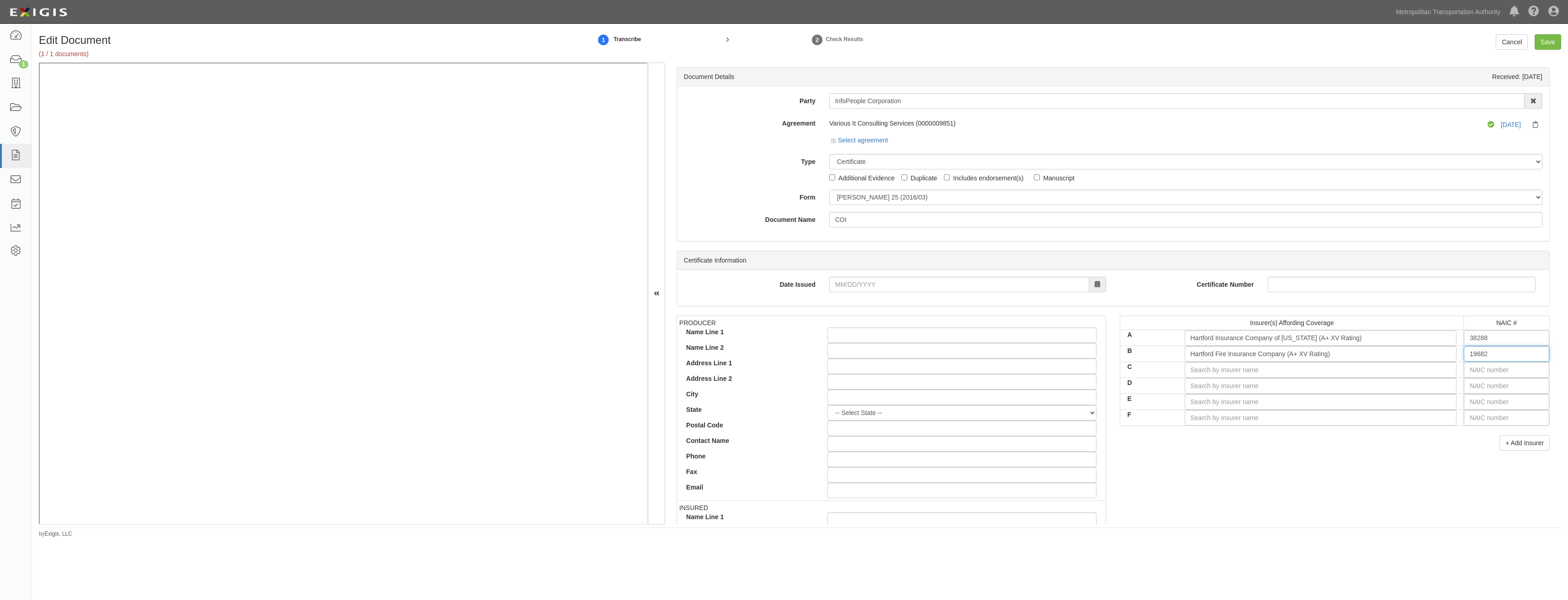
type input "19682"
click at [1298, 466] on div "PRODUCER Name Line 1 Name Line 2 Address Line 1 Address Line 2 City State -- Se…" at bounding box center [1113, 475] width 887 height 318
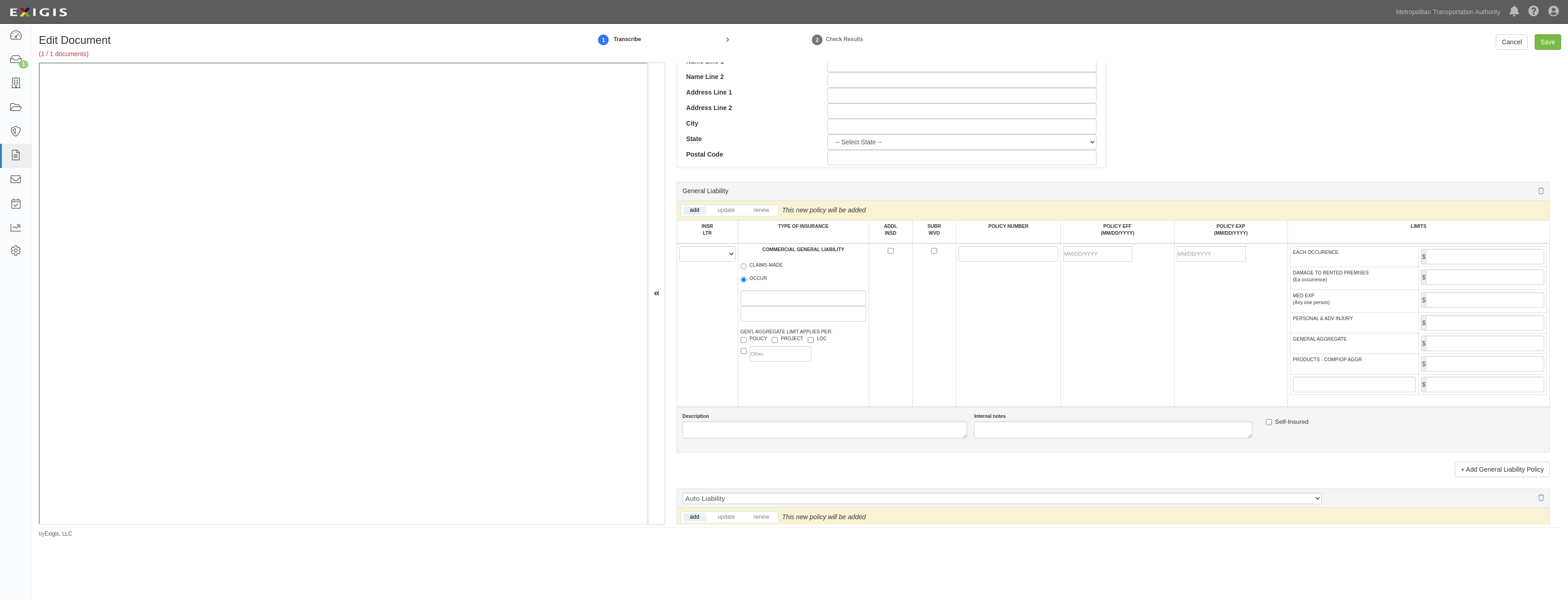
scroll to position [457, 0]
click at [699, 254] on select "A B C D E F" at bounding box center [707, 253] width 56 height 16
select select "A"
click at [679, 245] on select "A B C D E F" at bounding box center [707, 253] width 56 height 16
click at [761, 280] on label "OCCUR" at bounding box center [754, 278] width 27 height 9
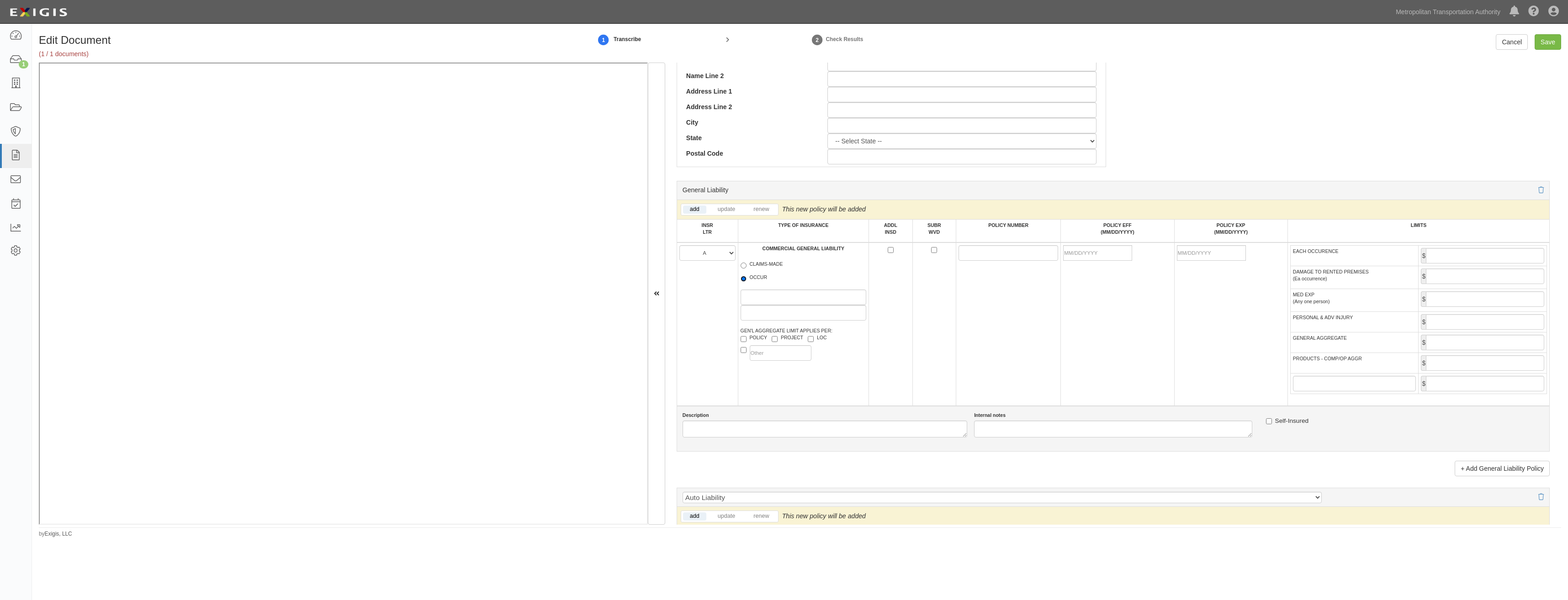
click at [746, 280] on input "OCCUR" at bounding box center [744, 279] width 6 height 6
radio input "true"
click at [752, 343] on label "POLICY" at bounding box center [754, 338] width 27 height 9
click at [746, 342] on input "POLICY" at bounding box center [744, 339] width 6 height 6
checkbox input "true"
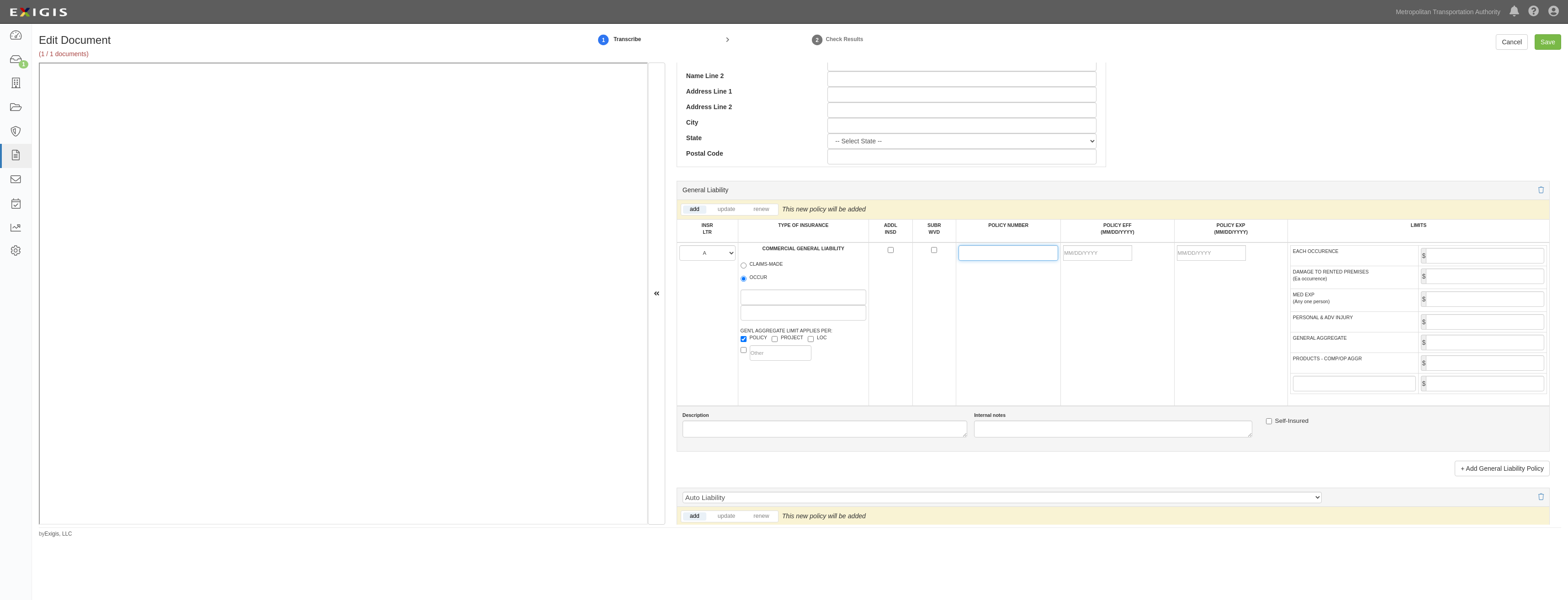
click at [966, 251] on input "POLICY NUMBER" at bounding box center [1009, 253] width 100 height 16
paste input "13SBNNZ4009"
type input "13SBNNZ4009"
click at [965, 301] on td "13SBNNZ4009" at bounding box center [1009, 324] width 105 height 164
drag, startPoint x: 1077, startPoint y: 257, endPoint x: 1025, endPoint y: 296, distance: 65.0
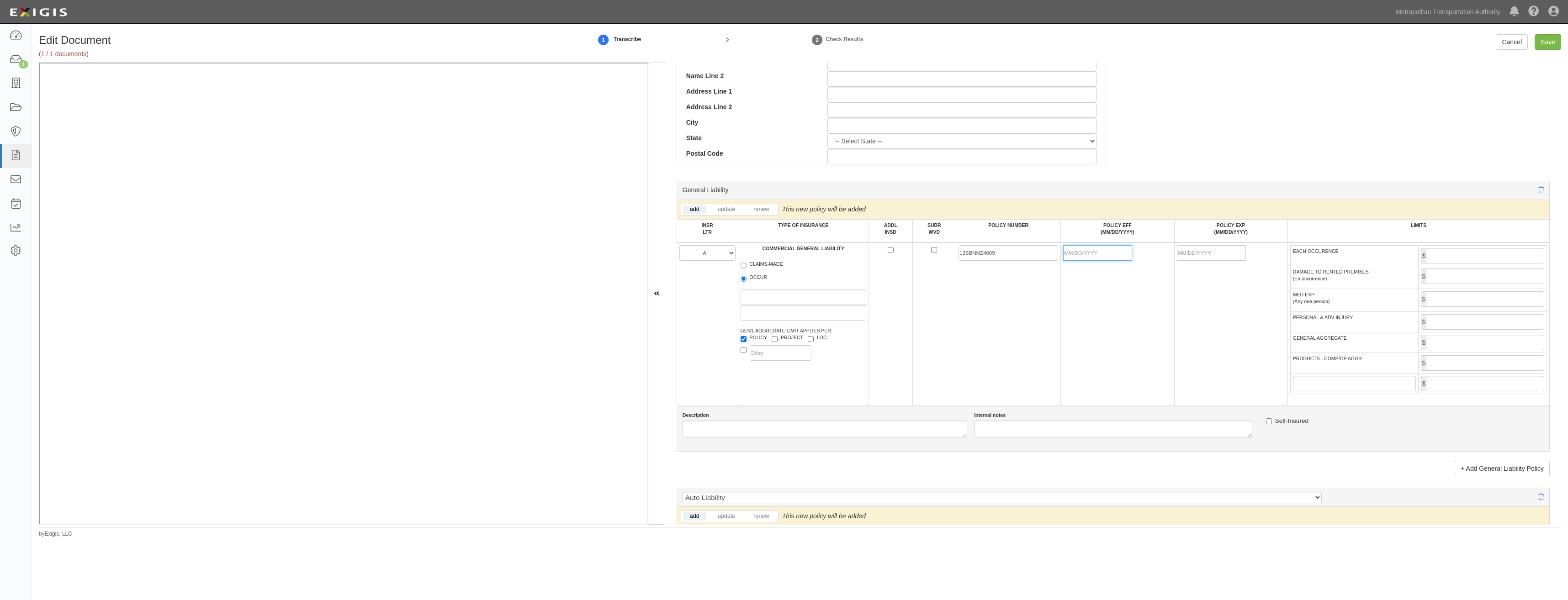
click at [1077, 257] on input "POLICY EFF (MM/DD/YYYY)" at bounding box center [1097, 253] width 69 height 16
type input "09/14/2025"
type input "09/14/2026"
click at [1002, 324] on td "13SBNNZ4009" at bounding box center [1009, 324] width 105 height 164
click at [1488, 257] on input "EACH OCCURENCE" at bounding box center [1485, 256] width 118 height 16
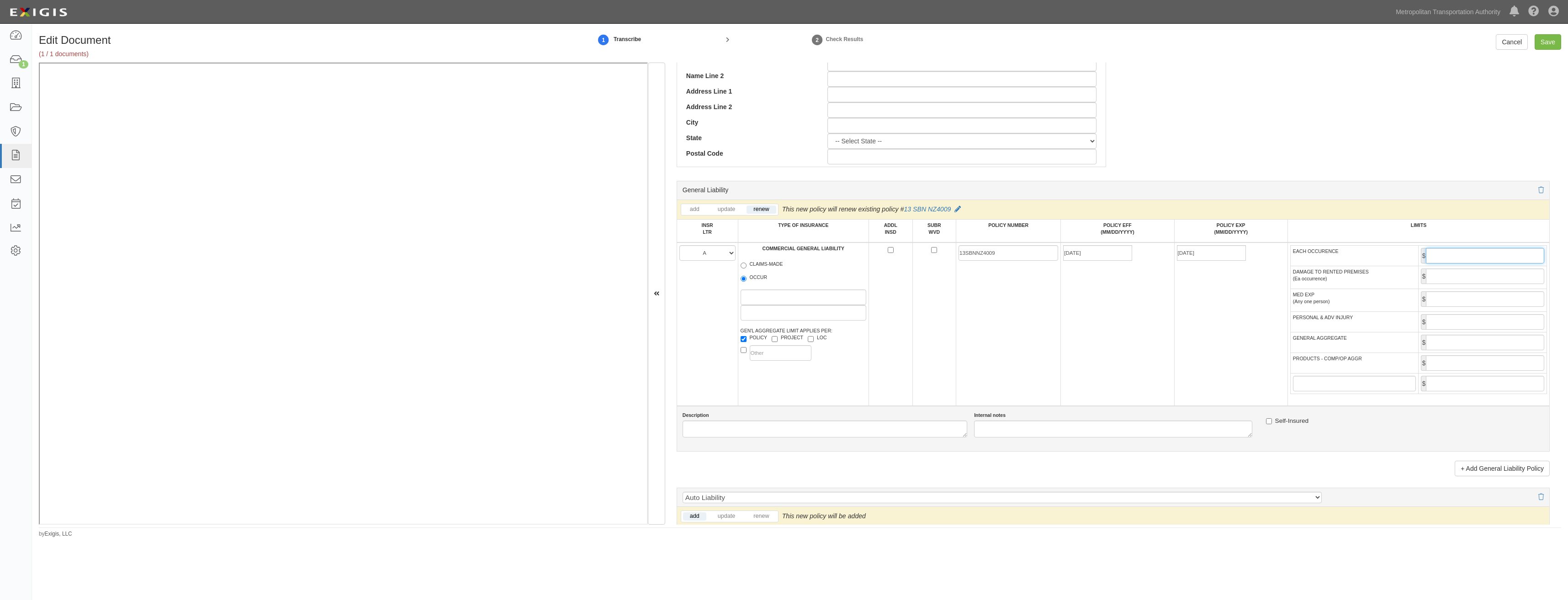
type input "1,000,000"
drag, startPoint x: 1446, startPoint y: 338, endPoint x: 1447, endPoint y: 345, distance: 7.1
click at [1446, 338] on input "GENERAL AGGREGATE" at bounding box center [1485, 343] width 118 height 16
type input "2,000,000"
click at [1463, 365] on input "PRODUCTS - COMP/OP AGGR" at bounding box center [1485, 363] width 118 height 16
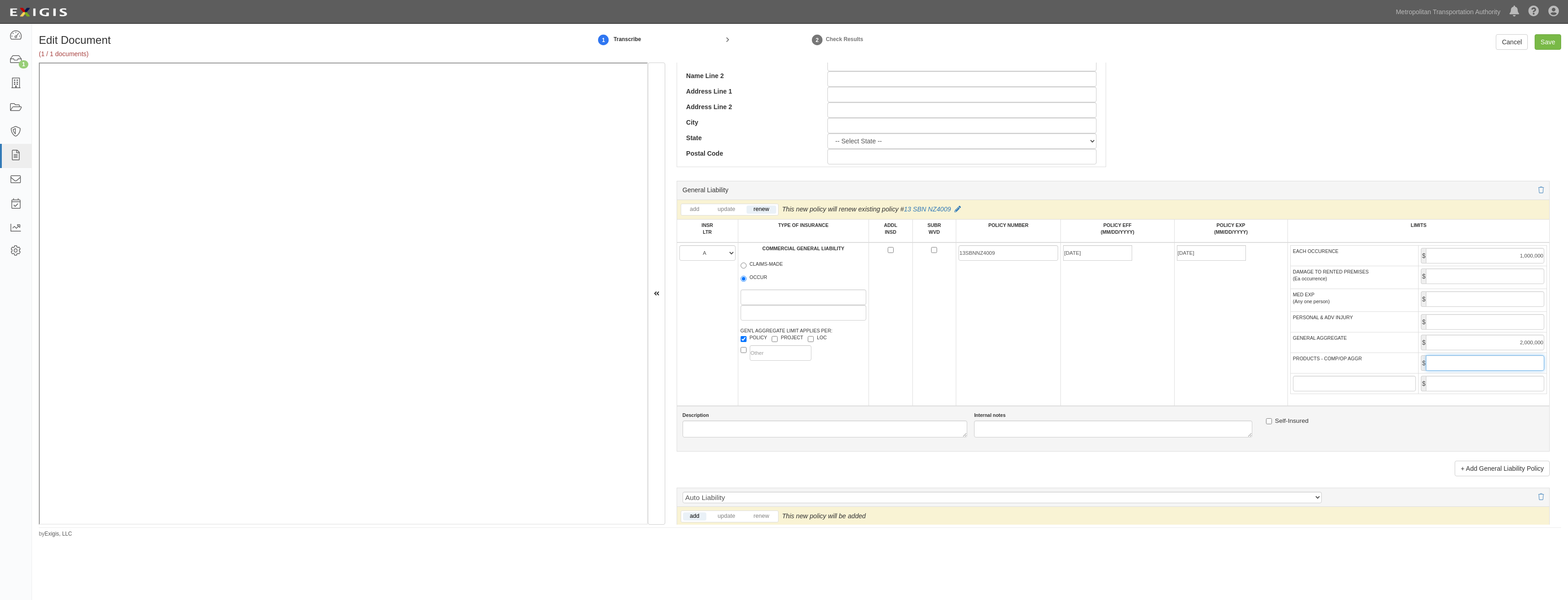
type input "2,000,000"
drag, startPoint x: 1171, startPoint y: 383, endPoint x: 1020, endPoint y: 364, distance: 152.2
click at [1162, 383] on tr "A B C D E F COMMERCIAL GENERAL LIABILITY CLAIMS-MADE OCCUR GEN'L AGGREGATE LIMI…" at bounding box center [1113, 324] width 873 height 164
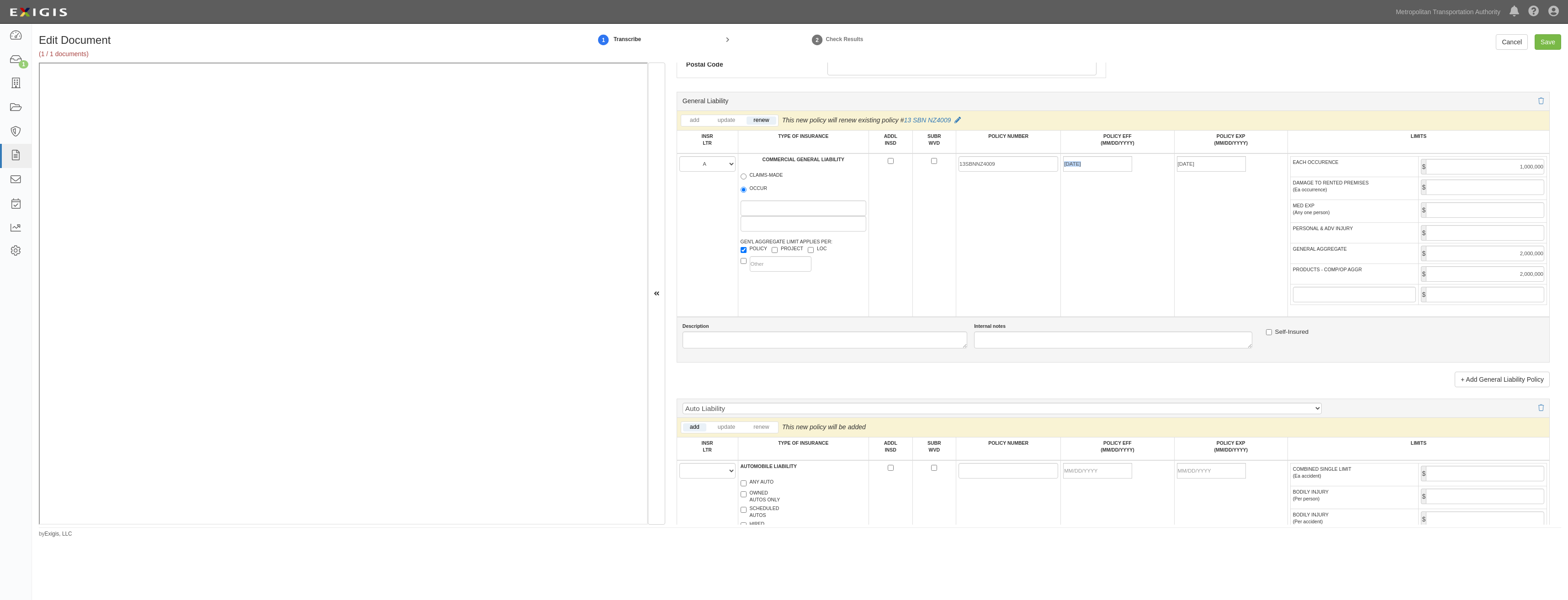
scroll to position [685, 0]
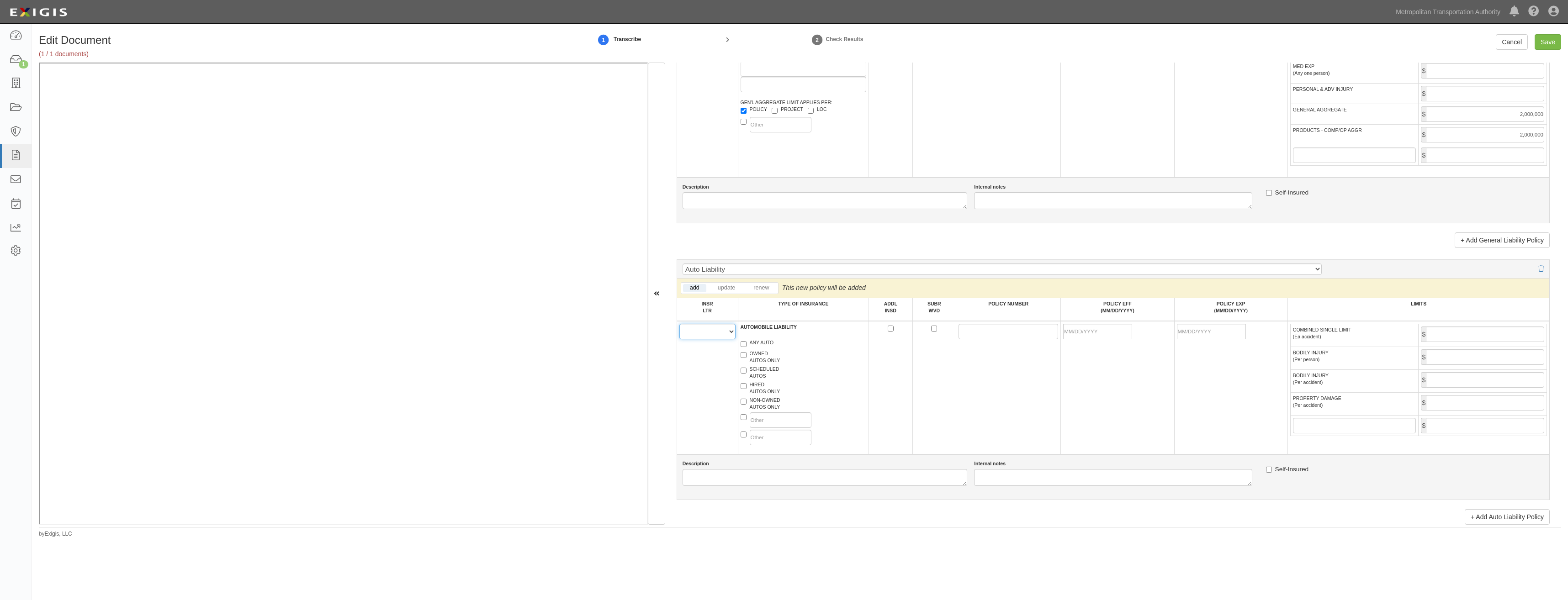
click at [703, 334] on select "A B C D E F" at bounding box center [707, 332] width 56 height 16
select select "A"
click at [679, 324] on select "A B C D E F" at bounding box center [707, 332] width 56 height 16
click at [758, 390] on label "HIRED AUTOS ONLY" at bounding box center [760, 388] width 40 height 14
click at [746, 389] on input "HIRED AUTOS ONLY" at bounding box center [744, 386] width 6 height 6
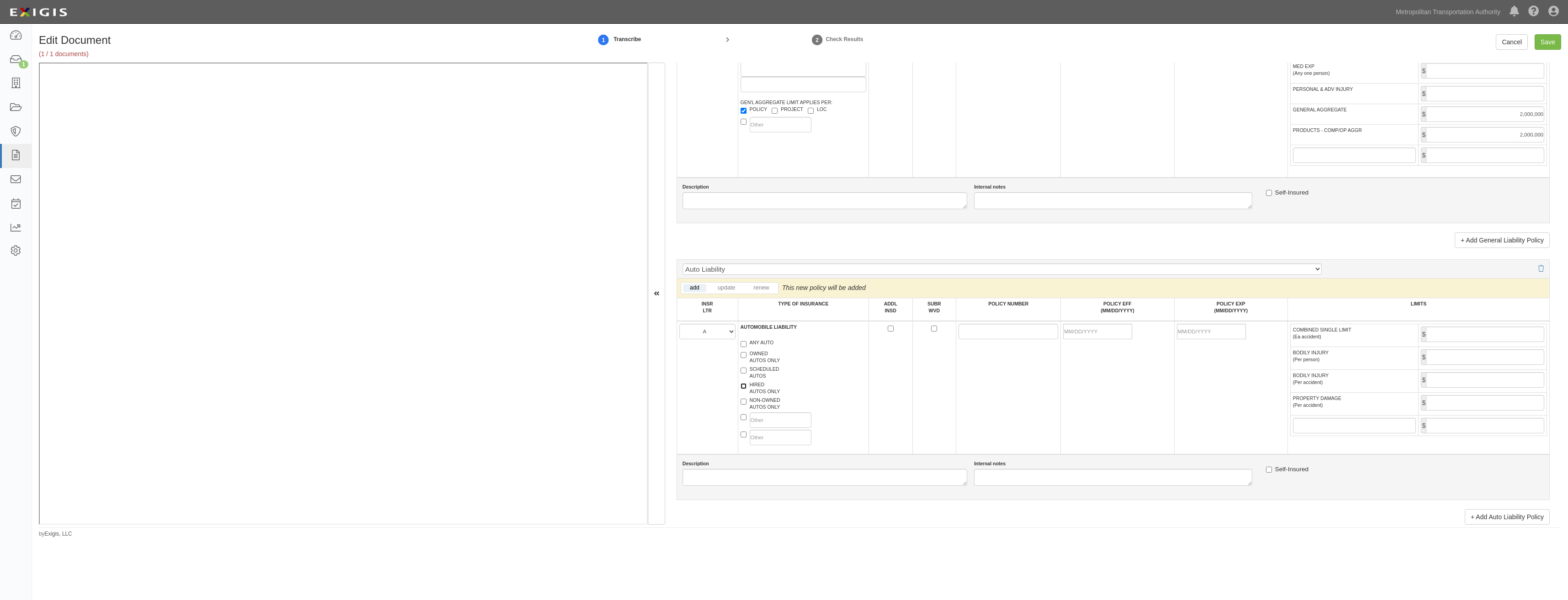
checkbox input "true"
click at [761, 405] on label "NON-OWNED AUTOS ONLY" at bounding box center [760, 403] width 40 height 14
click at [746, 405] on input "NON-OWNED AUTOS ONLY" at bounding box center [744, 402] width 6 height 6
checkbox input "true"
click at [961, 334] on input "POLICY NUMBER" at bounding box center [1009, 332] width 100 height 16
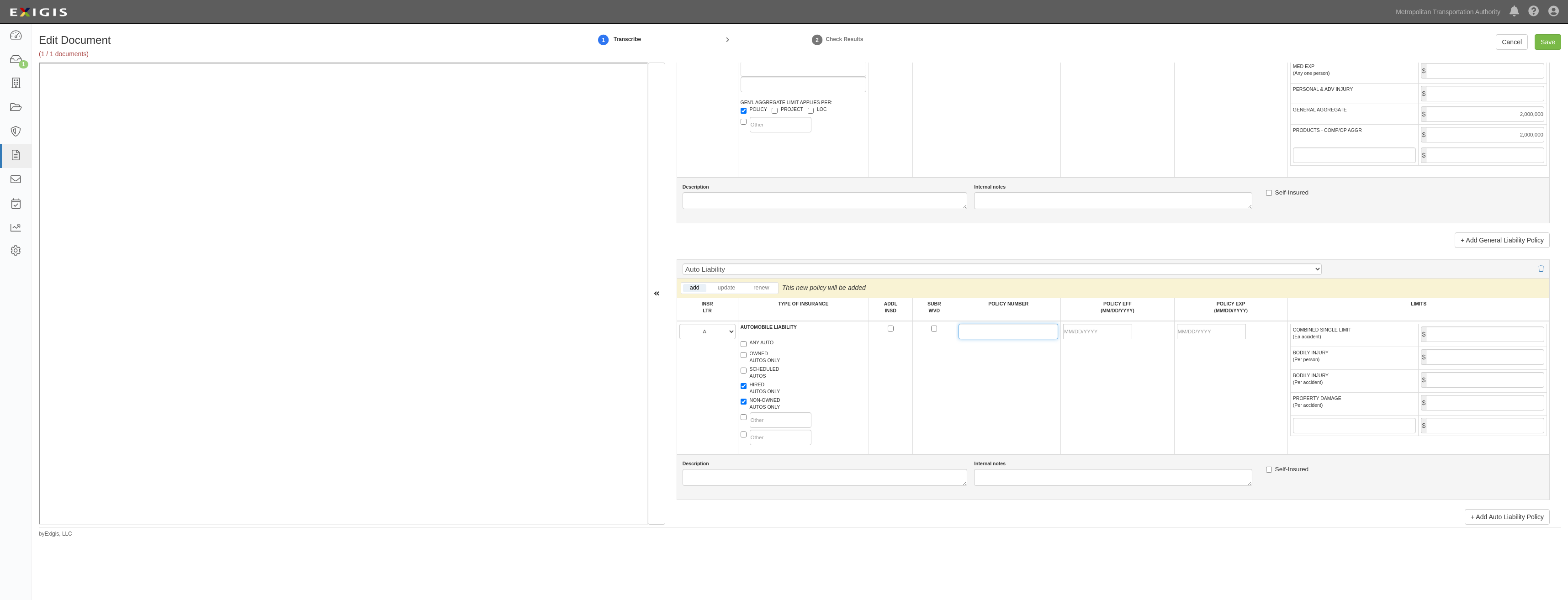
paste input "13SBNNZ4009"
type input "13SBNNZ4009"
click at [1066, 373] on td at bounding box center [1118, 388] width 113 height 133
click at [1100, 324] on input "POLICY EFF (MM/DD/YYYY)" at bounding box center [1097, 332] width 69 height 16
type input "09/14/2025"
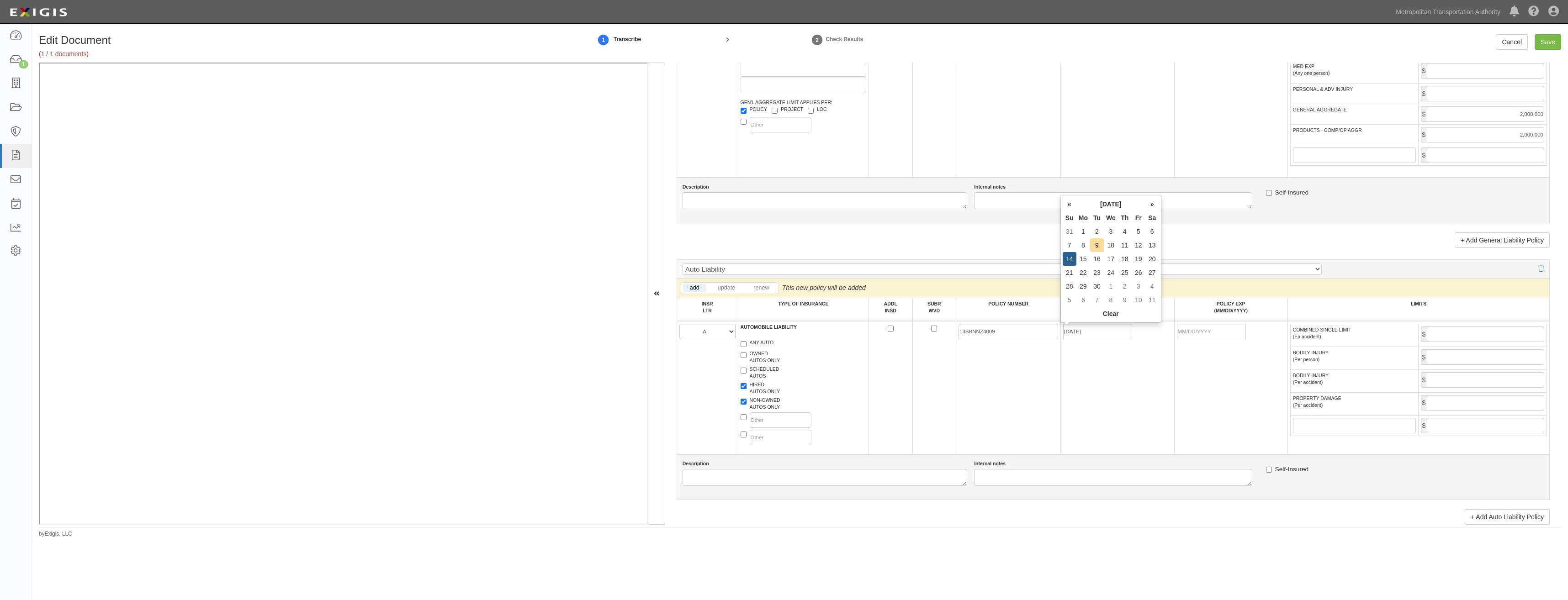
type input "09/14/2026"
click at [944, 411] on td at bounding box center [934, 388] width 44 height 133
click at [1463, 337] on input "COMBINED SINGLE LIMIT (Ea accident)" at bounding box center [1485, 335] width 118 height 16
click at [1516, 353] on input "BODILY INJURY (Per person)" at bounding box center [1485, 357] width 118 height 16
click at [1206, 391] on td "09/14/2026" at bounding box center [1231, 388] width 113 height 133
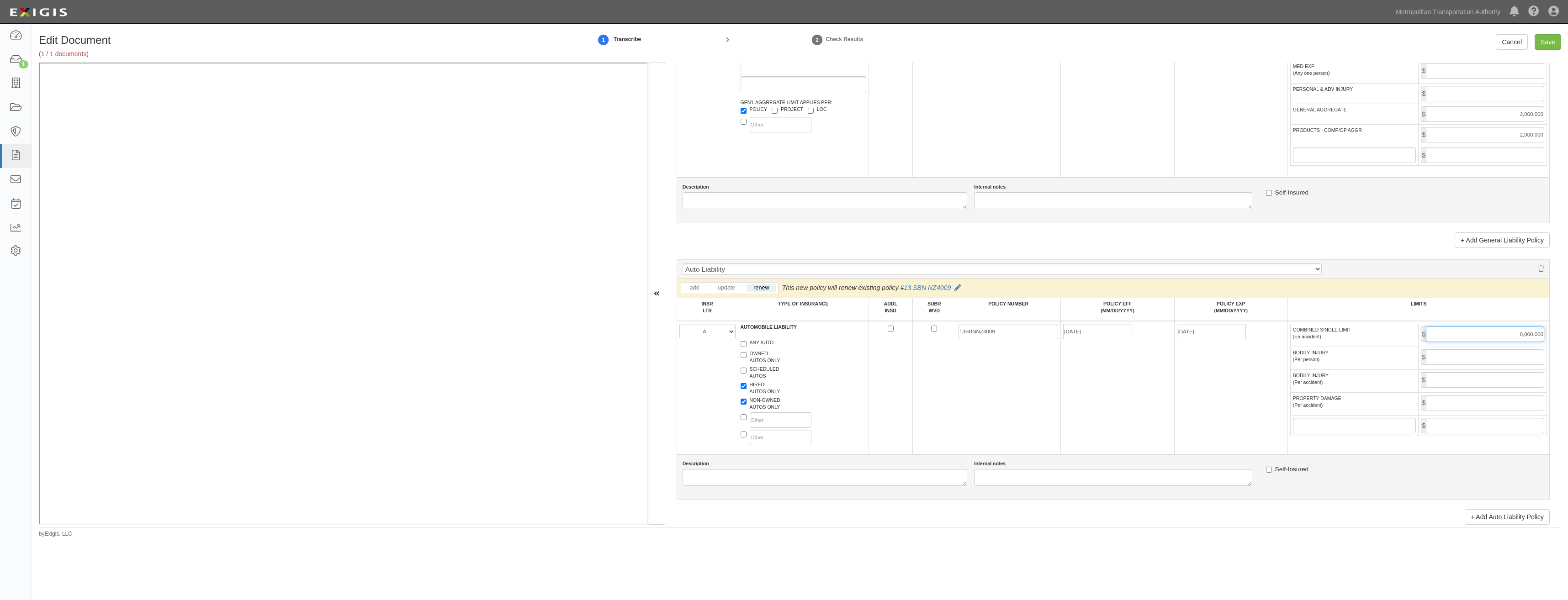
click at [1452, 341] on input "8,000,000" at bounding box center [1485, 335] width 118 height 16
type input "1,000,000"
click at [1087, 390] on td "09/14/2025" at bounding box center [1118, 388] width 113 height 133
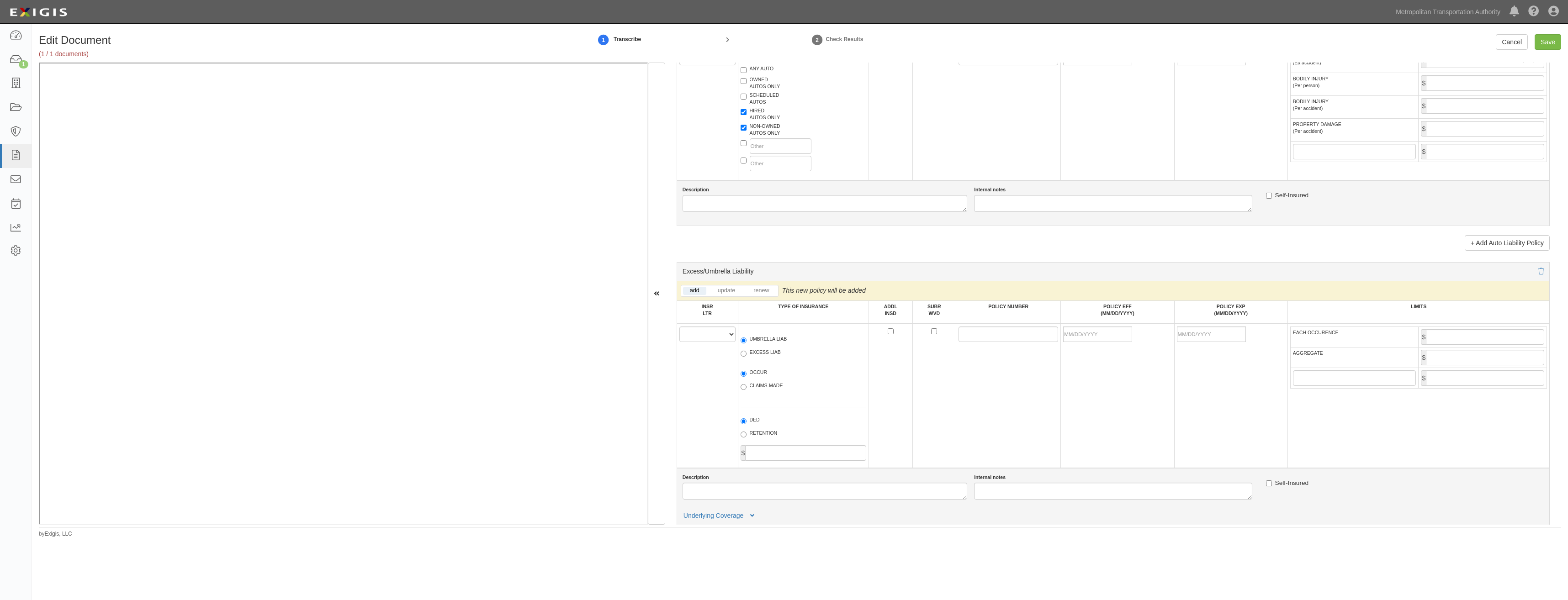
scroll to position [1050, 0]
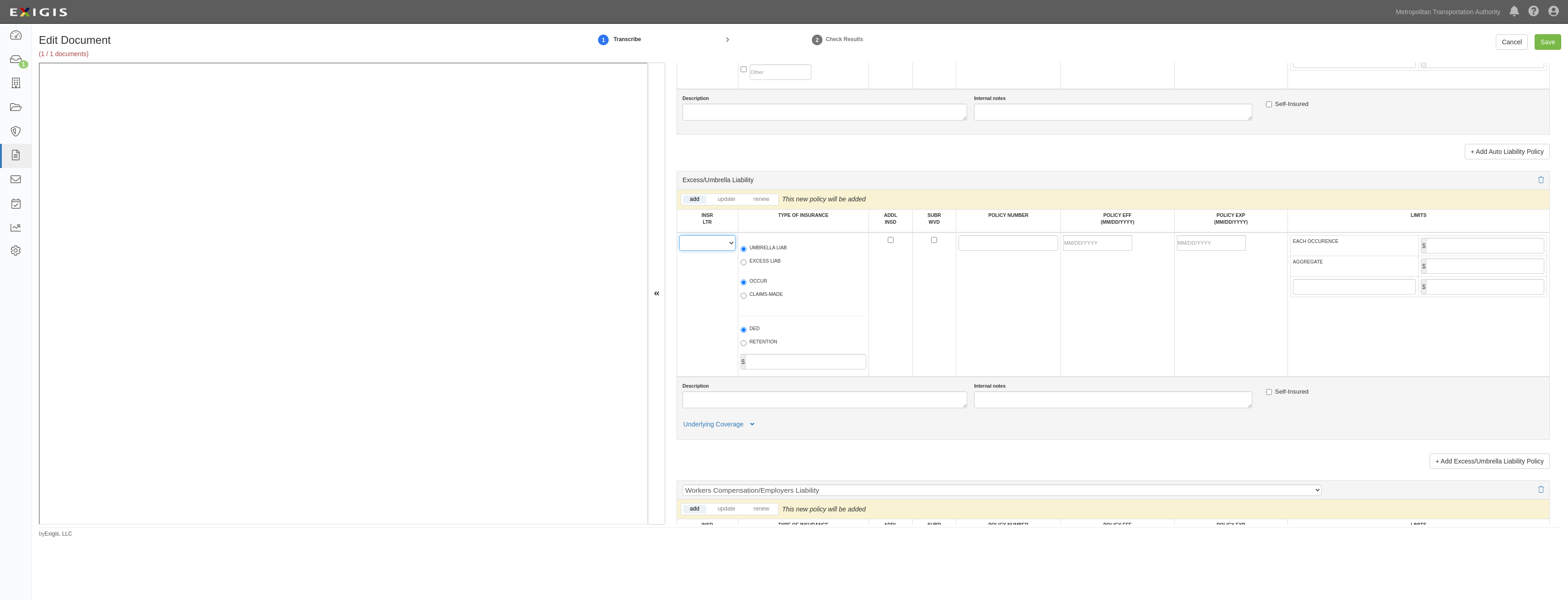
click at [708, 241] on select "A B C D E F" at bounding box center [707, 243] width 56 height 16
select select "A"
click at [679, 235] on select "A B C D E F" at bounding box center [707, 243] width 56 height 16
click at [764, 248] on label "UMBRELLA LIAB" at bounding box center [764, 249] width 47 height 9
click at [746, 248] on input "UMBRELLA LIAB" at bounding box center [744, 249] width 6 height 6
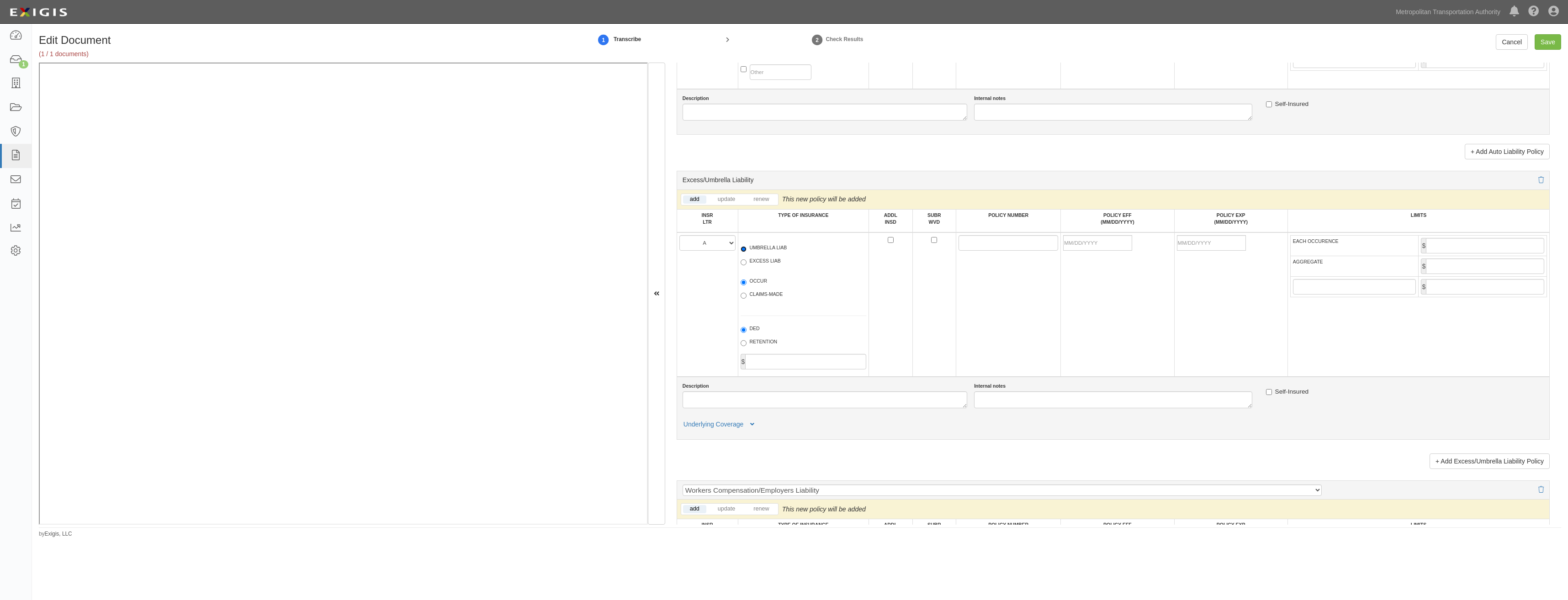
radio input "true"
click at [764, 284] on label "OCCUR" at bounding box center [754, 282] width 27 height 9
click at [746, 284] on input "OCCUR" at bounding box center [744, 282] width 6 height 6
radio input "true"
click at [967, 245] on input "POLICY NUMBER" at bounding box center [1009, 243] width 100 height 16
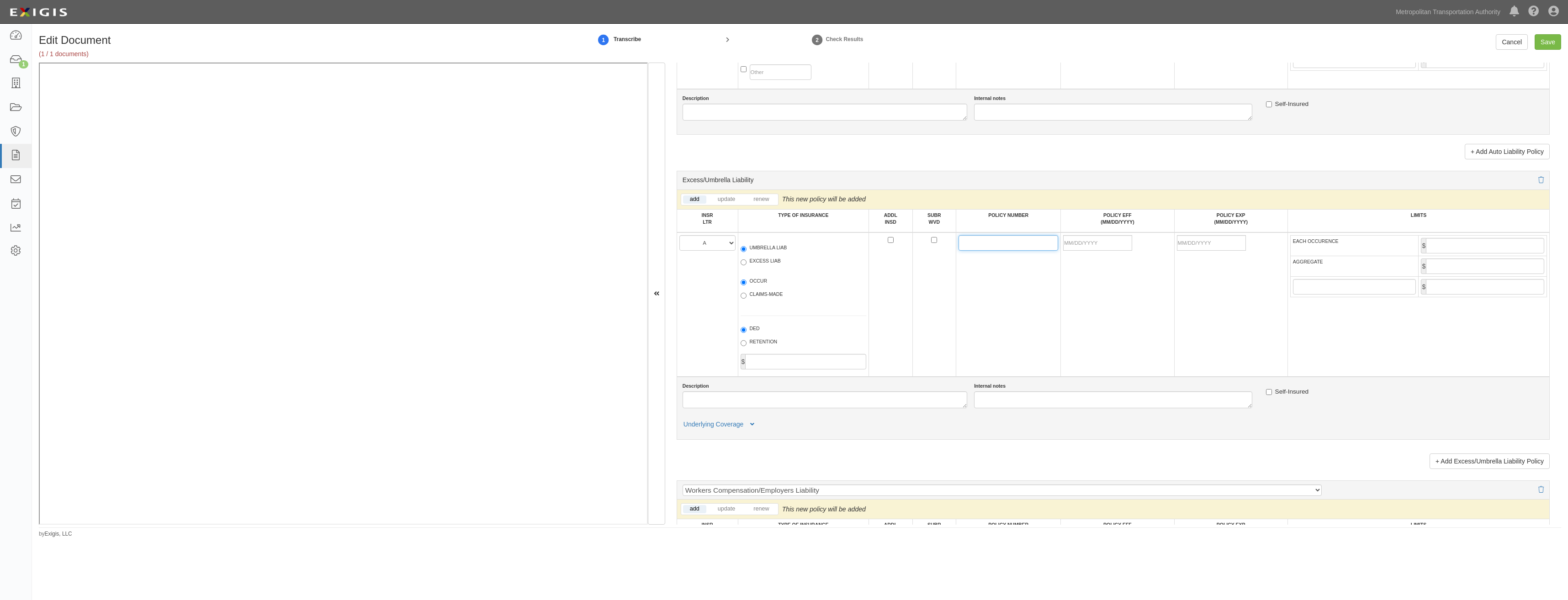
paste input "13SBNNZ4009"
type input "13SBNNZ4009"
click at [1061, 324] on td at bounding box center [1118, 304] width 113 height 144
click at [1115, 245] on input "POLICY EFF (MM/DD/YYYY)" at bounding box center [1097, 243] width 69 height 16
type input "09/14/2025"
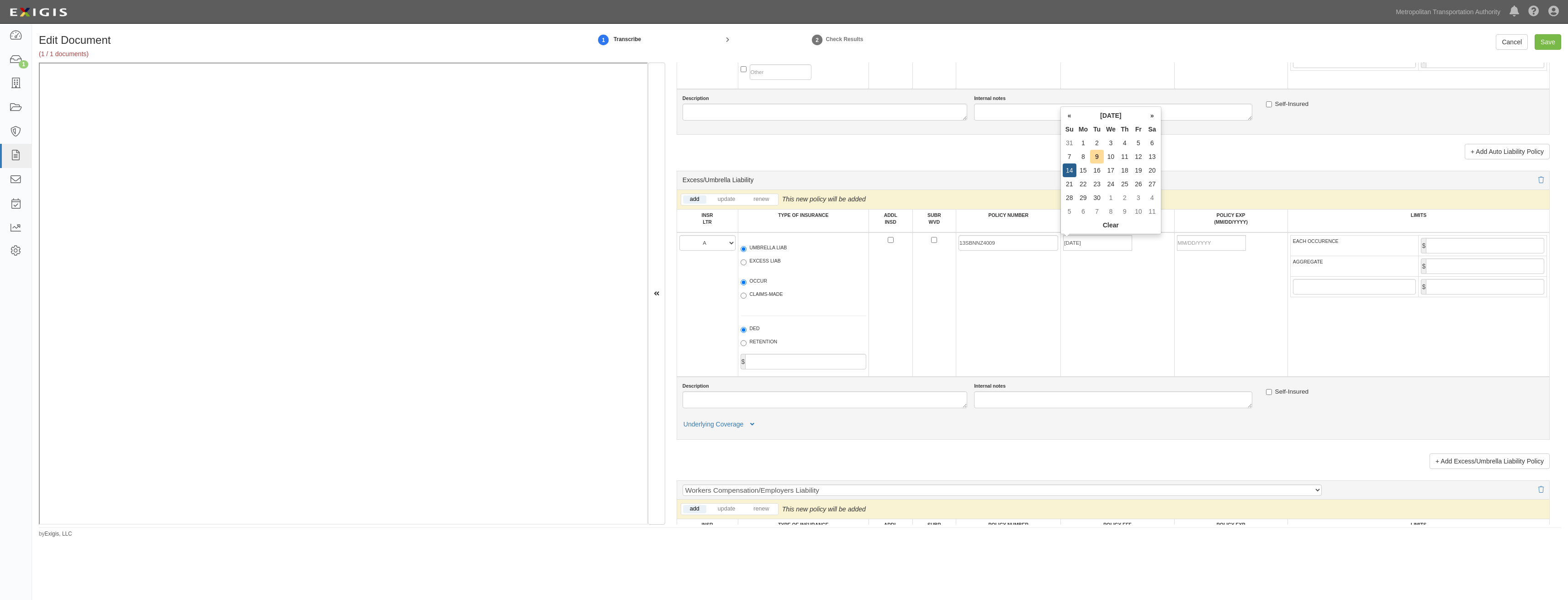
type input "09/14/2026"
click at [939, 319] on td at bounding box center [934, 304] width 44 height 144
click at [1514, 246] on input "EACH OCCURENCE" at bounding box center [1485, 246] width 118 height 16
type input "8,000,000"
click at [1477, 275] on td "$" at bounding box center [1483, 266] width 128 height 21
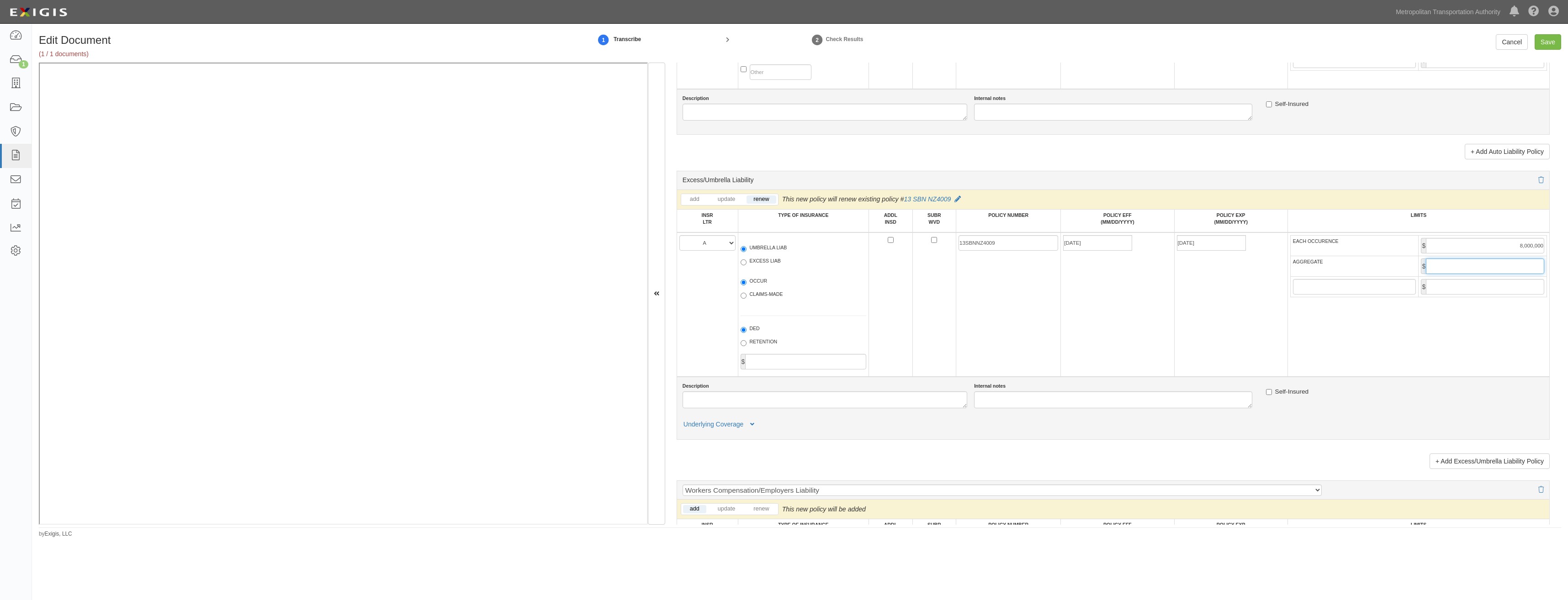
click at [1461, 271] on input "AGGREGATE" at bounding box center [1485, 267] width 118 height 16
type input "8,000,000"
click at [1151, 333] on td "09/14/2025" at bounding box center [1118, 304] width 113 height 144
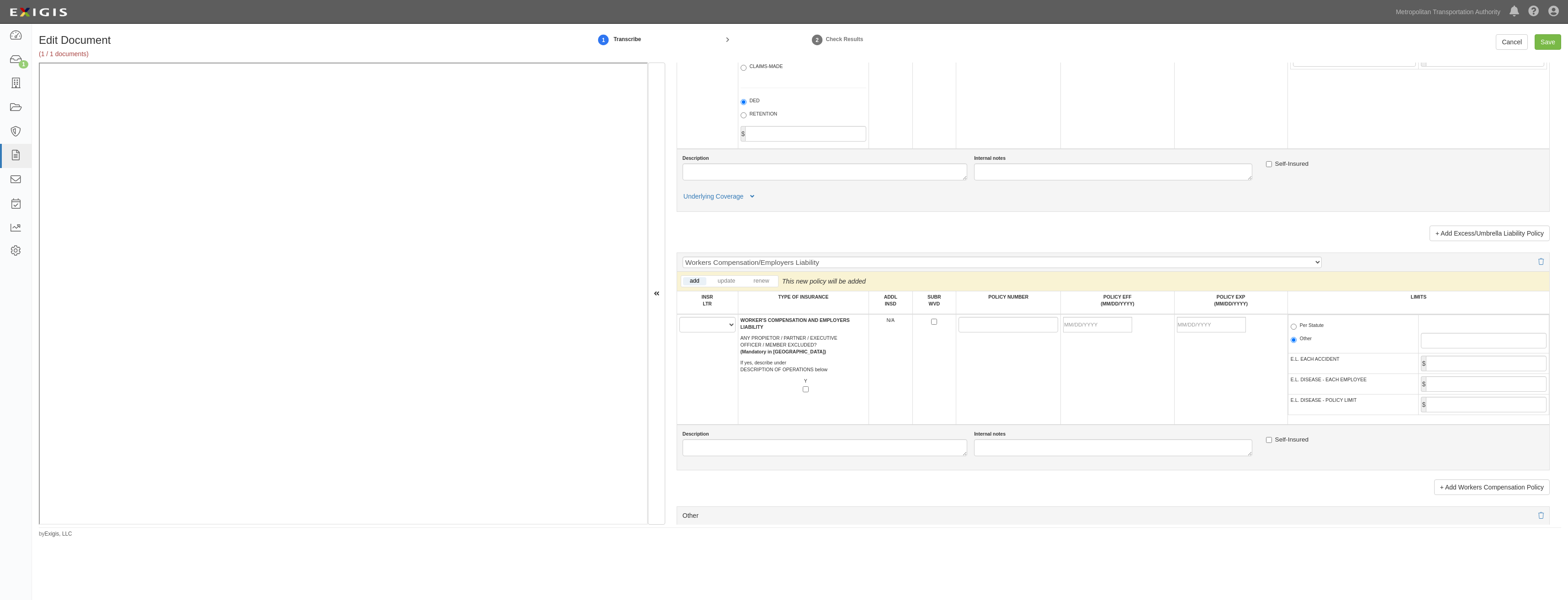
scroll to position [1279, 0]
click at [728, 330] on select "A B C D E F" at bounding box center [707, 324] width 56 height 16
select select "A"
click at [679, 316] on select "A B C D E F" at bounding box center [707, 324] width 56 height 16
click at [703, 352] on td "A B C D E F" at bounding box center [707, 369] width 61 height 111
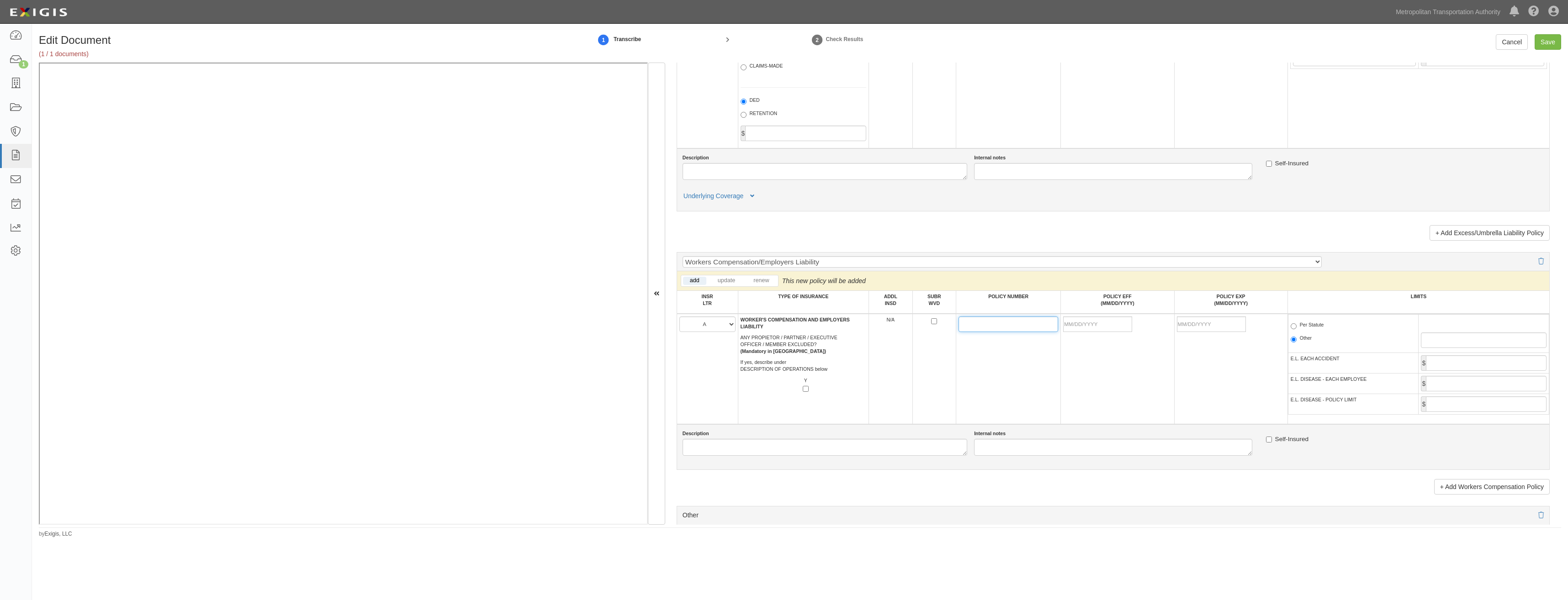
drag, startPoint x: 970, startPoint y: 326, endPoint x: 962, endPoint y: 324, distance: 8.2
click at [964, 325] on input "POLICY NUMBER" at bounding box center [1009, 324] width 100 height 16
paste input "13 WEC AB8DGY"
type input "13 WEC AB8DGY"
click at [986, 369] on td "13 WEC AB8DGY" at bounding box center [1009, 369] width 105 height 111
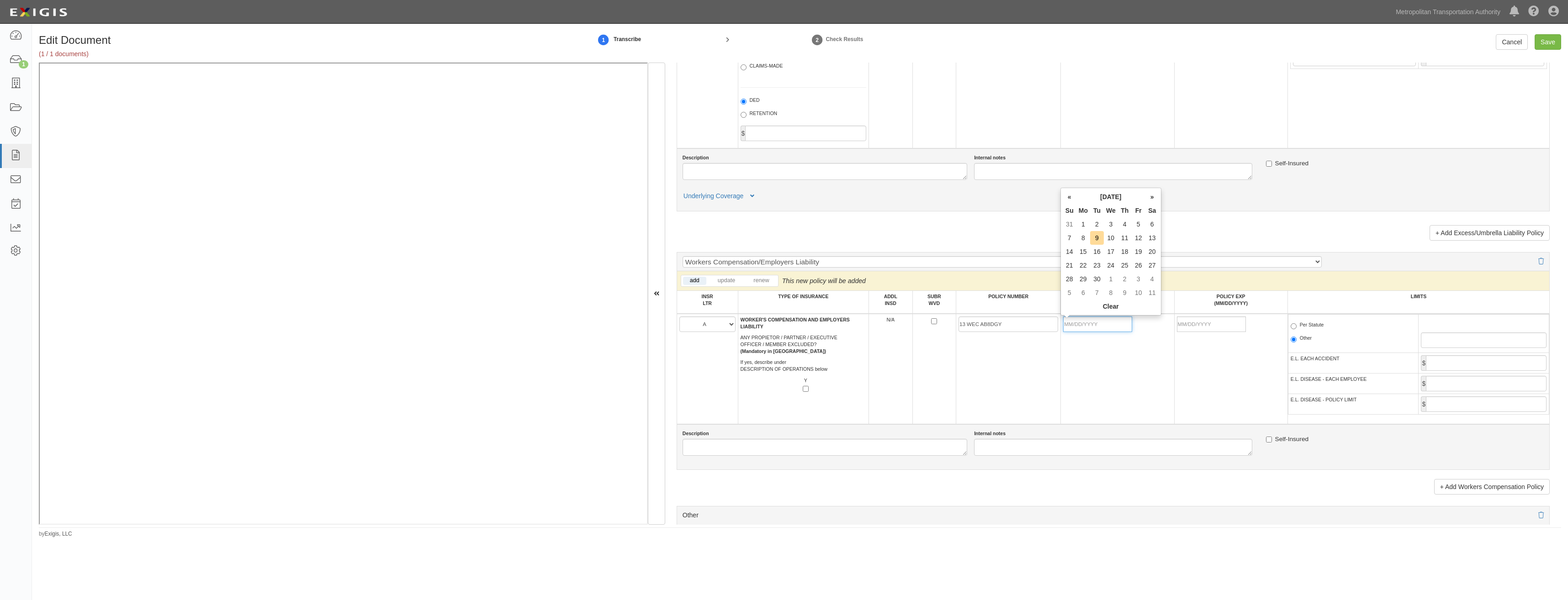
drag, startPoint x: 1109, startPoint y: 323, endPoint x: 999, endPoint y: 374, distance: 121.2
click at [1109, 323] on input "POLICY EFF (MM/DD/YYYY)" at bounding box center [1097, 324] width 69 height 16
type input "09/14/2025"
type input "09/14/2026"
click at [992, 380] on td "13 WEC AB8DGY" at bounding box center [1009, 369] width 105 height 111
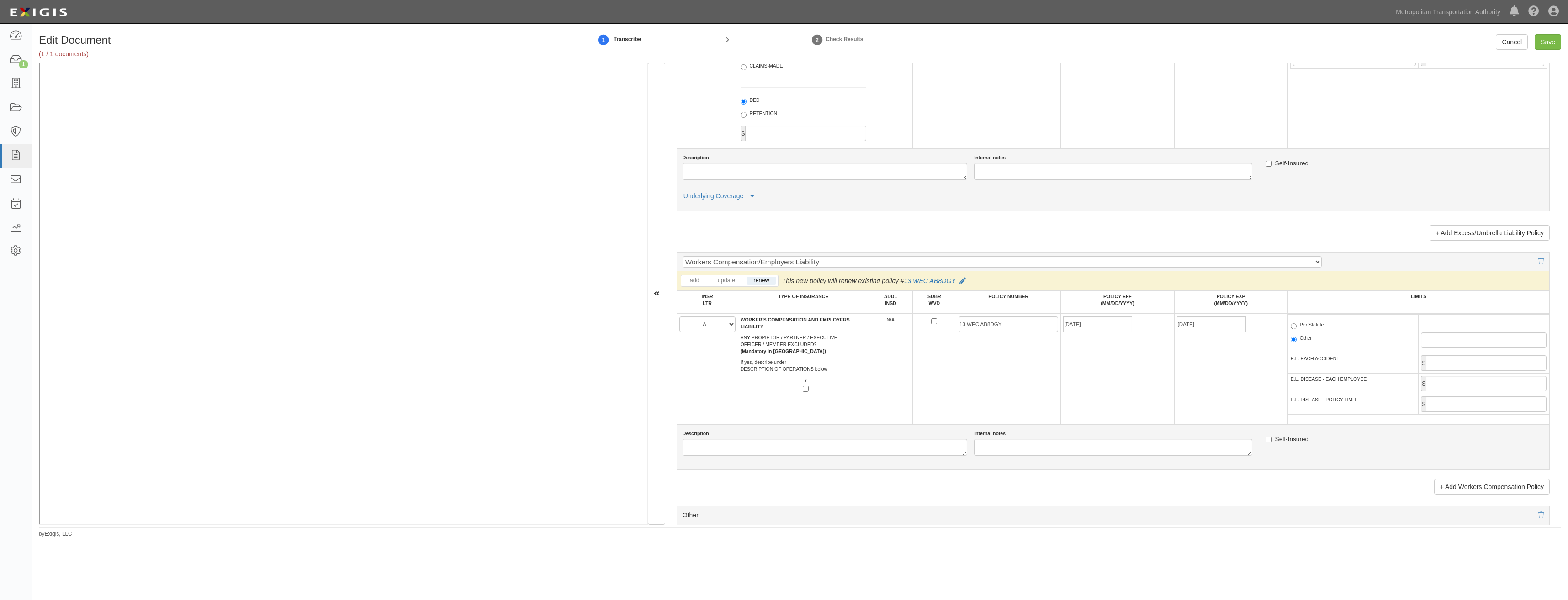
click at [1319, 326] on span "Per Statute" at bounding box center [1353, 327] width 125 height 11
click at [1312, 326] on label "Per Statute" at bounding box center [1307, 326] width 33 height 9
click at [1297, 326] on input "Per Statute" at bounding box center [1293, 326] width 6 height 6
radio input "true"
click at [1477, 362] on input "E.L. EACH ACCIDENT" at bounding box center [1486, 363] width 121 height 16
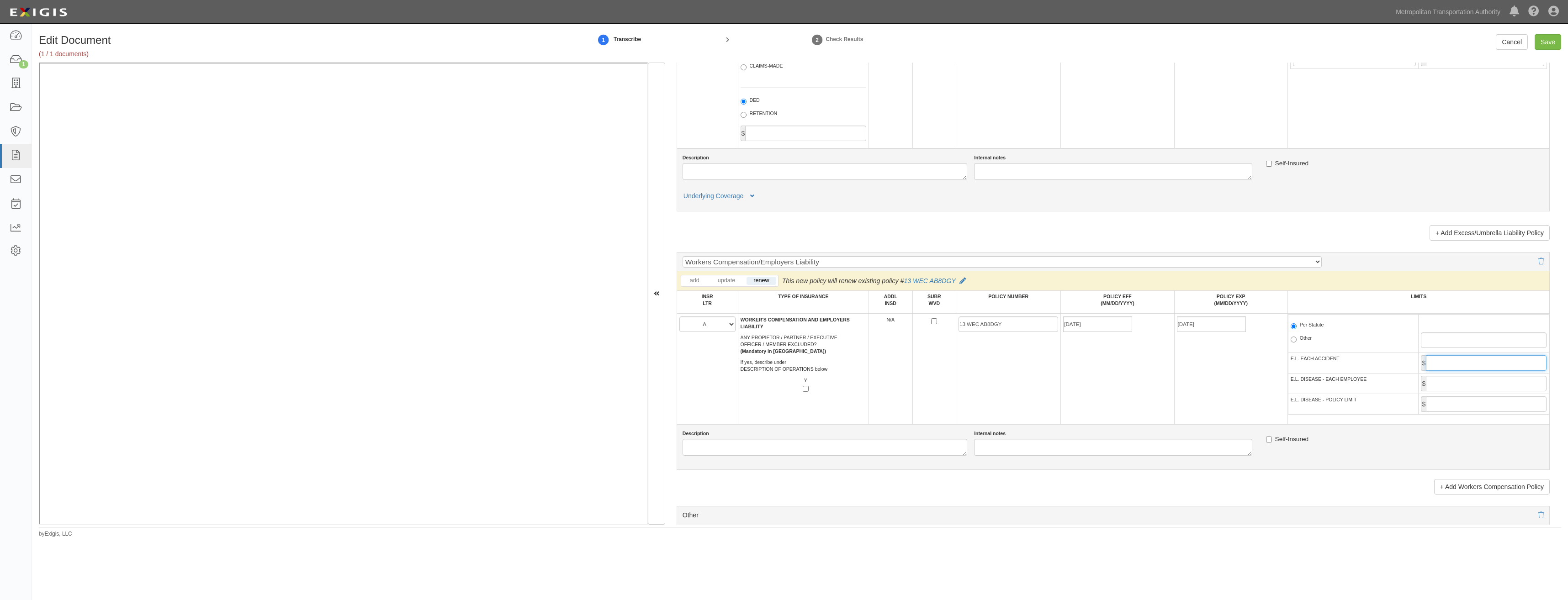
type input "1,000,000"
drag, startPoint x: 1488, startPoint y: 380, endPoint x: 1486, endPoint y: 387, distance: 7.3
click at [1488, 380] on input "E.L. DISEASE - EACH EMPLOYEE" at bounding box center [1486, 384] width 121 height 16
type input "1,000,000"
drag, startPoint x: 1475, startPoint y: 402, endPoint x: 1474, endPoint y: 407, distance: 5.1
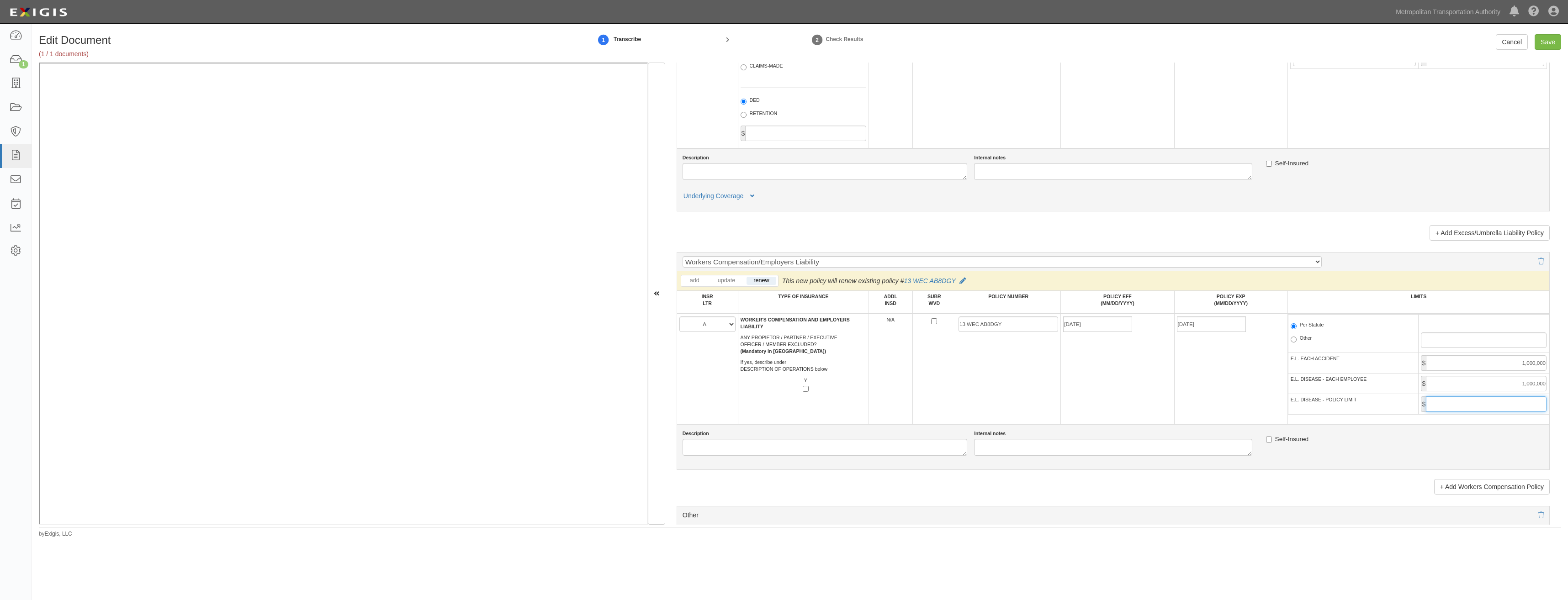
click at [1475, 402] on input "E.L. DISEASE - POLICY LIMIT" at bounding box center [1486, 405] width 121 height 16
type input "1,000,000"
click at [1141, 402] on td "09/14/2025" at bounding box center [1118, 369] width 113 height 111
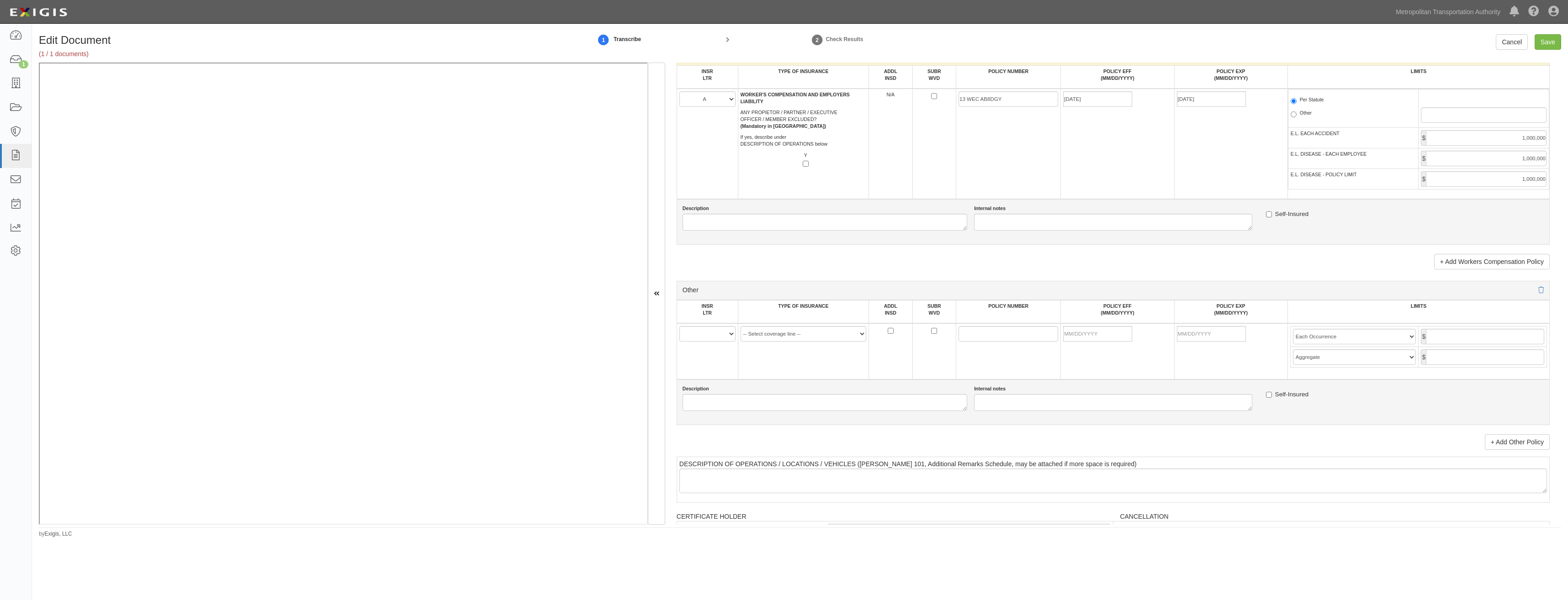
scroll to position [1507, 0]
click at [706, 337] on select "A B C D E F" at bounding box center [707, 331] width 56 height 16
select select "B"
click at [679, 323] on select "A B C D E F" at bounding box center [707, 331] width 56 height 16
click at [855, 330] on select "-- Select coverage line -- Asbestos Abatement Auto Physical Damage Aviation Lia…" at bounding box center [803, 331] width 126 height 16
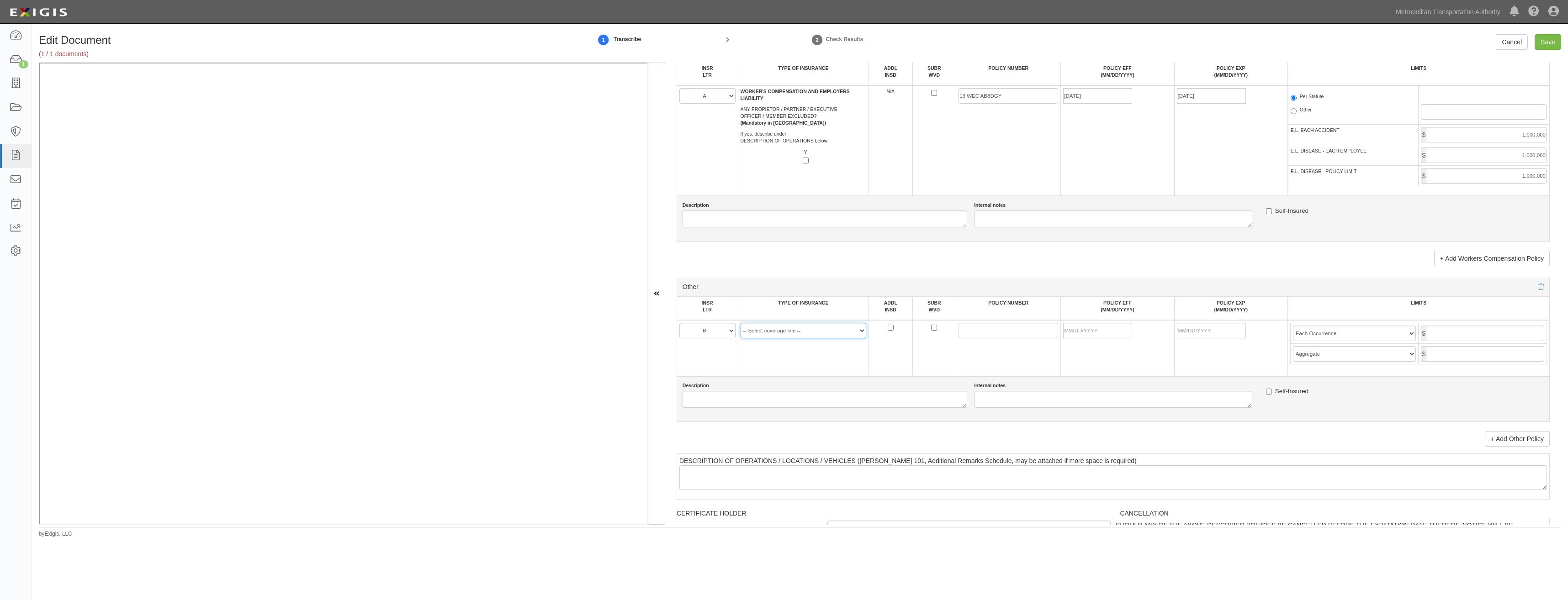
select select "152"
click at [741, 323] on select "-- Select coverage line -- Asbestos Abatement Auto Physical Damage Aviation Lia…" at bounding box center [803, 331] width 126 height 16
click at [1503, 432] on link "+ Add Other Policy" at bounding box center [1517, 439] width 65 height 16
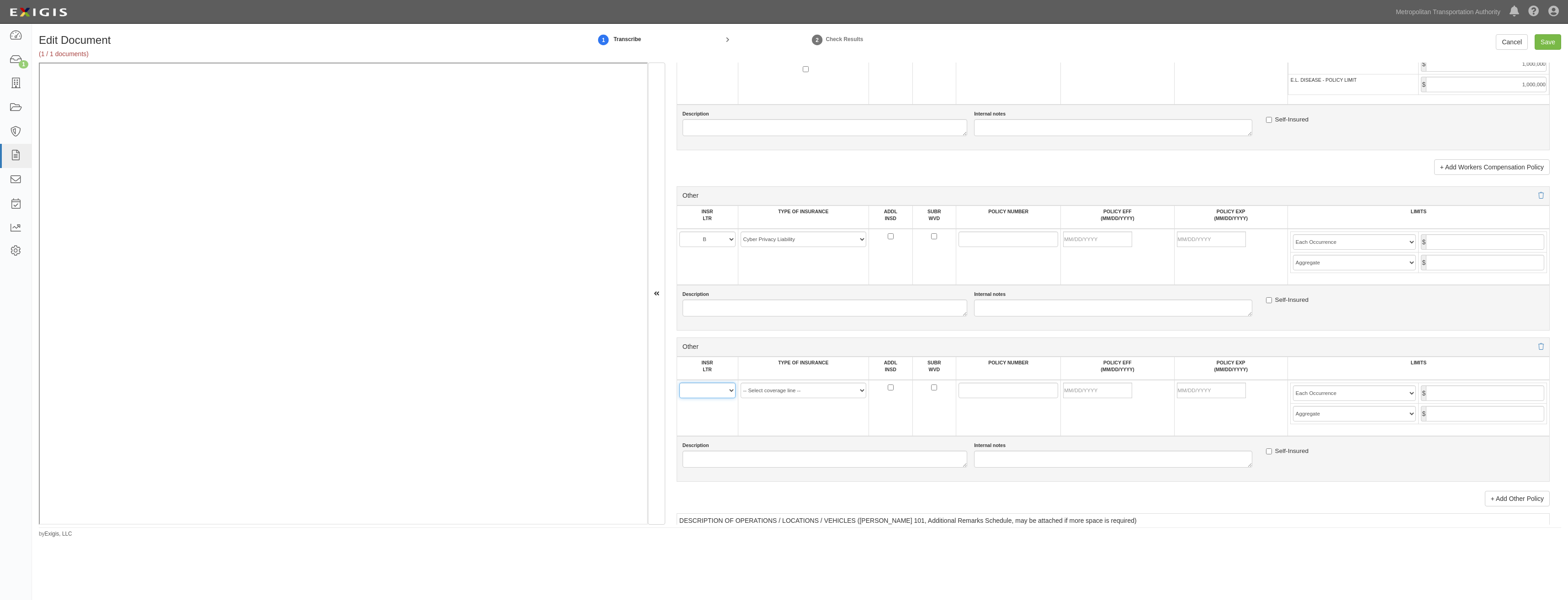
drag, startPoint x: 713, startPoint y: 393, endPoint x: 713, endPoint y: 399, distance: 6.0
click at [713, 393] on select "A B C D E F" at bounding box center [707, 391] width 56 height 16
select select "B"
click at [679, 383] on select "A B C D E F" at bounding box center [707, 391] width 56 height 16
drag, startPoint x: 785, startPoint y: 390, endPoint x: 789, endPoint y: 439, distance: 49.2
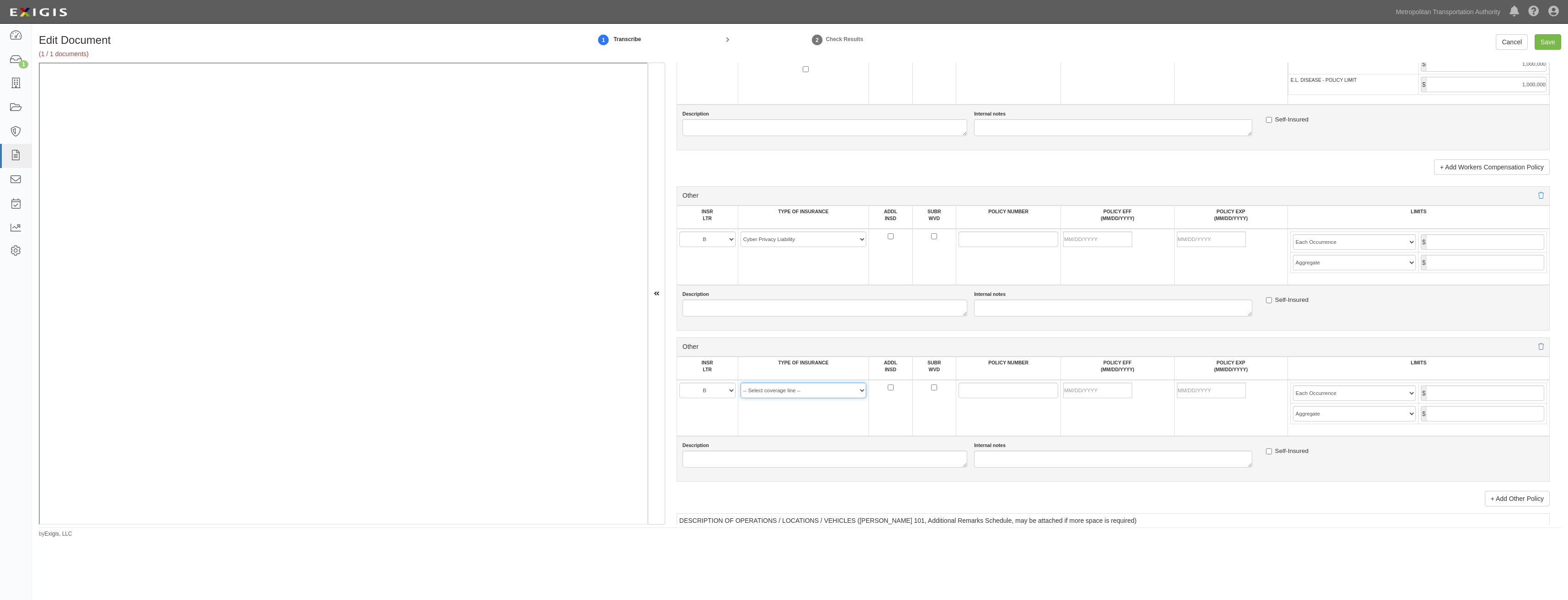
click at [785, 390] on select "-- Select coverage line -- Asbestos Abatement Auto Physical Damage Aviation Lia…" at bounding box center [803, 391] width 126 height 16
select select "91"
click at [741, 399] on select "-- Select coverage line -- Asbestos Abatement Auto Physical Damage Aviation Lia…" at bounding box center [803, 391] width 126 height 16
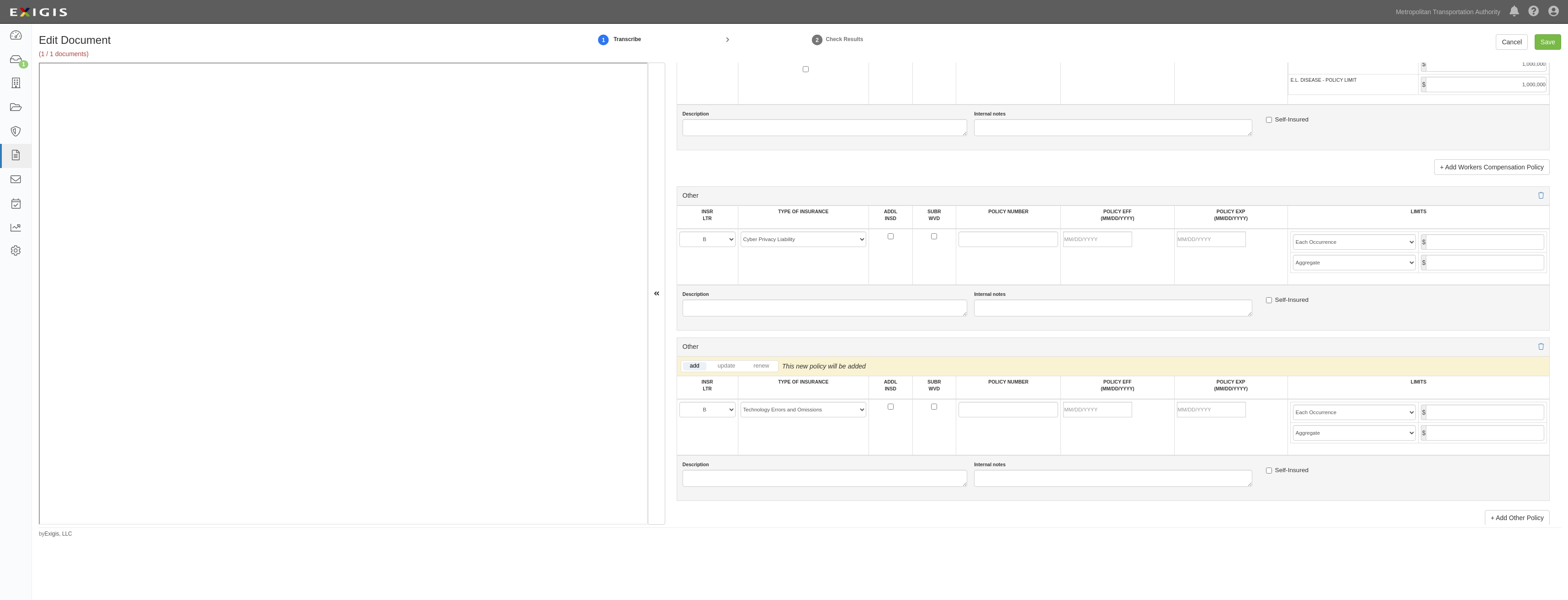
click at [785, 431] on td "-- Select coverage line -- Asbestos Abatement Auto Physical Damage Aviation Lia…" at bounding box center [803, 427] width 131 height 56
click at [963, 241] on input "POLICY NUMBER" at bounding box center [1009, 240] width 100 height 16
paste input "13 TE 0691711"
type input "13 TE 0691711"
click at [970, 408] on input "POLICY NUMBER" at bounding box center [1009, 410] width 100 height 16
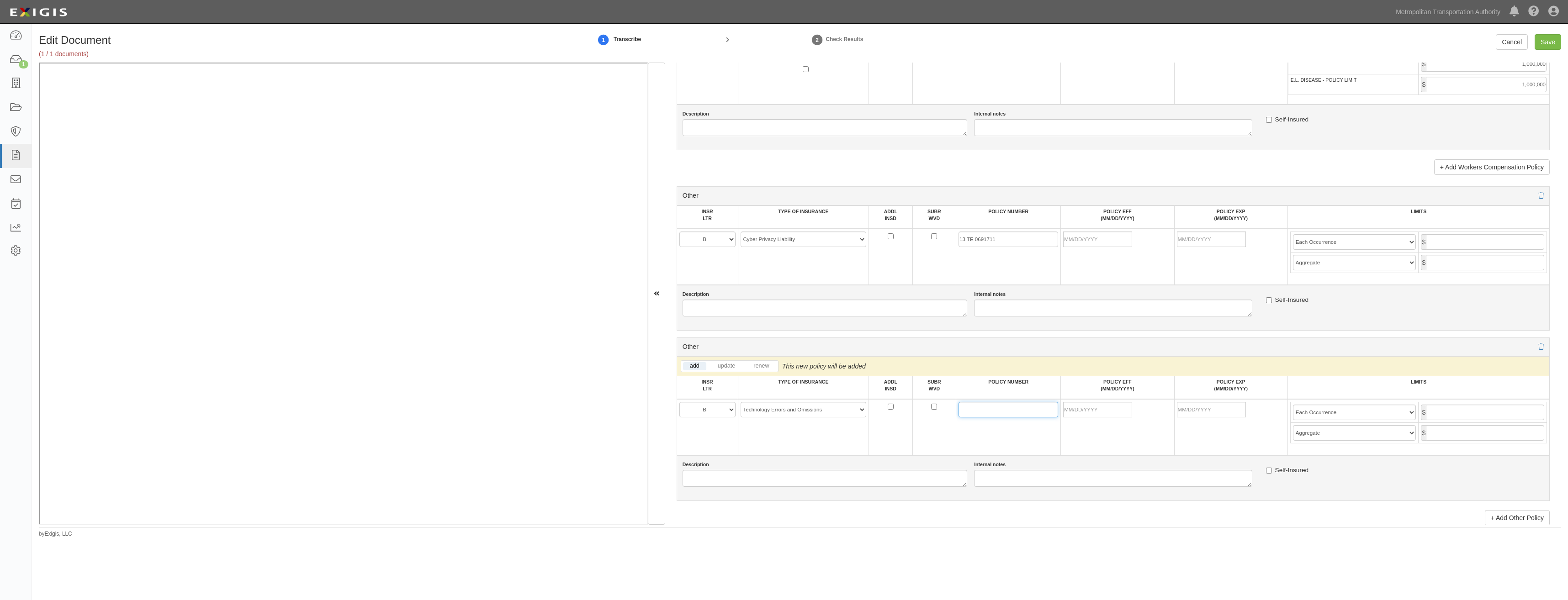
paste input "13 TE 0691711"
type input "13 TE 0691711"
click at [973, 450] on td "13 TE 0691711" at bounding box center [1009, 427] width 105 height 56
click at [1107, 239] on input "POLICY EFF (MM/DD/YYYY)" at bounding box center [1097, 240] width 69 height 16
type input "09/19/2025"
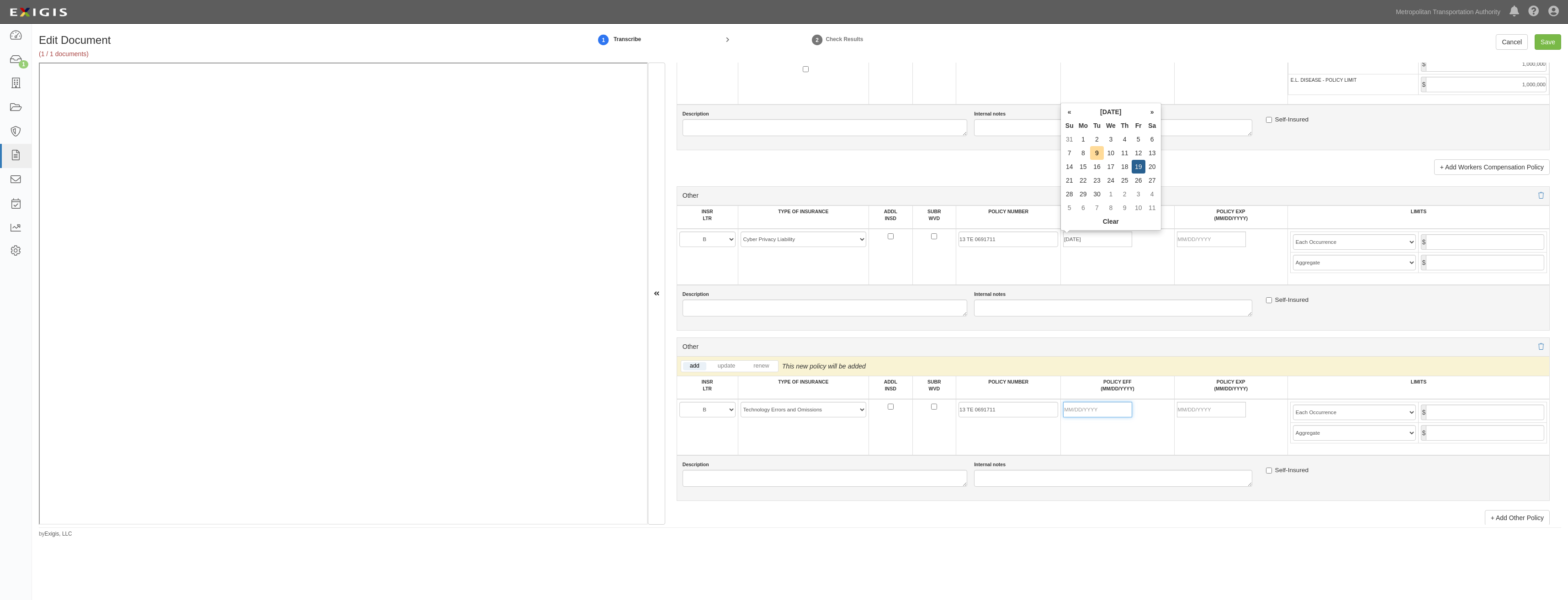
type input "09/19/2026"
click at [1115, 406] on input "POLICY EFF (MM/DD/YYYY)" at bounding box center [1097, 410] width 69 height 16
type input "09/19/2025"
type input "09/19/2026"
click at [1005, 449] on td "13 TE 0691711" at bounding box center [1009, 427] width 105 height 56
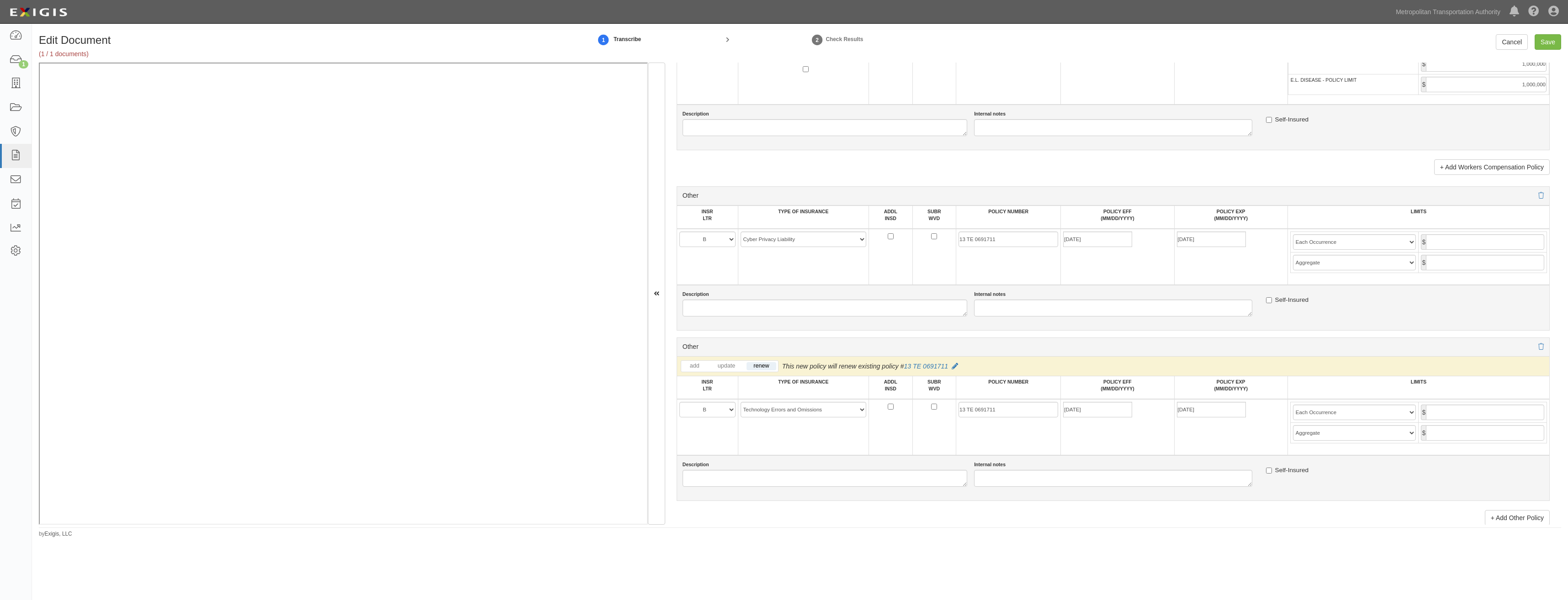
click at [1462, 234] on td "$" at bounding box center [1483, 242] width 128 height 21
click at [1472, 245] on input "text" at bounding box center [1485, 242] width 118 height 16
type input "5,000,000"
click at [1519, 267] on input "text" at bounding box center [1485, 263] width 118 height 16
type input "5,000,000"
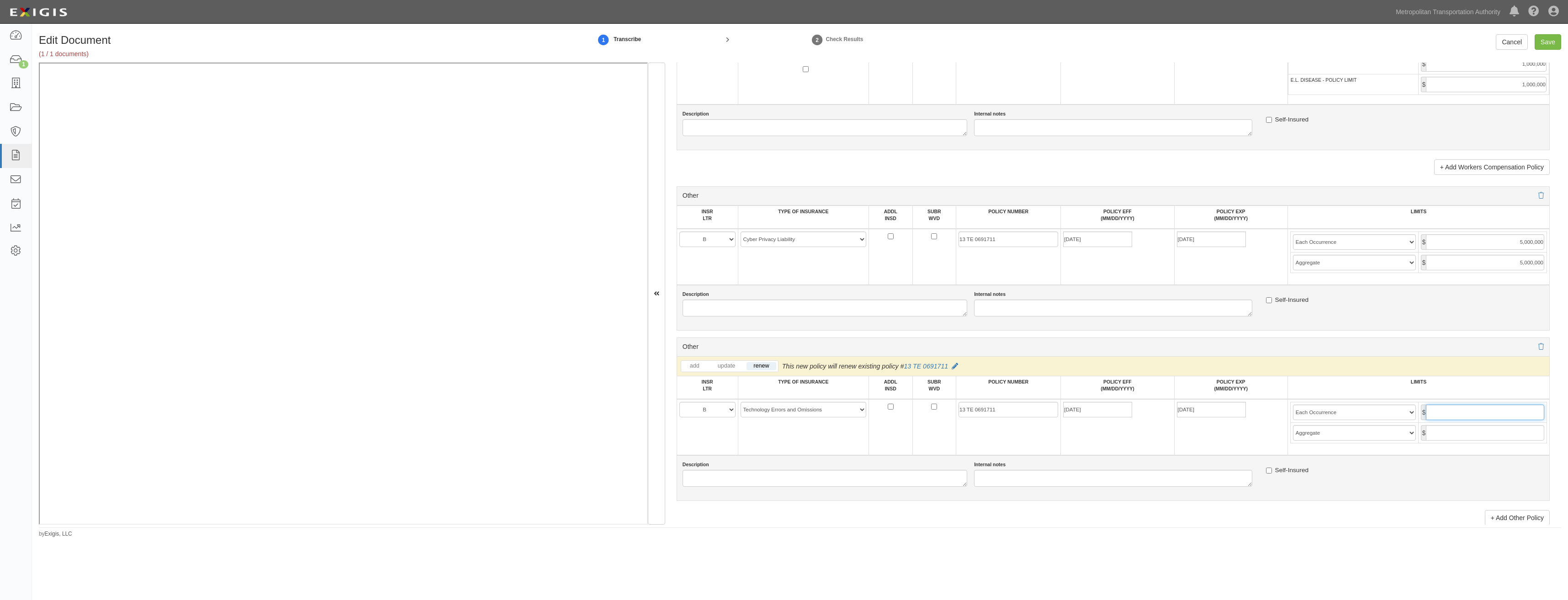
click at [1459, 415] on input "text" at bounding box center [1485, 413] width 118 height 16
type input "5,000,000"
click at [1505, 442] on td "$" at bounding box center [1483, 433] width 128 height 21
click at [1517, 430] on input "text" at bounding box center [1485, 433] width 118 height 16
type input "5,000,000"
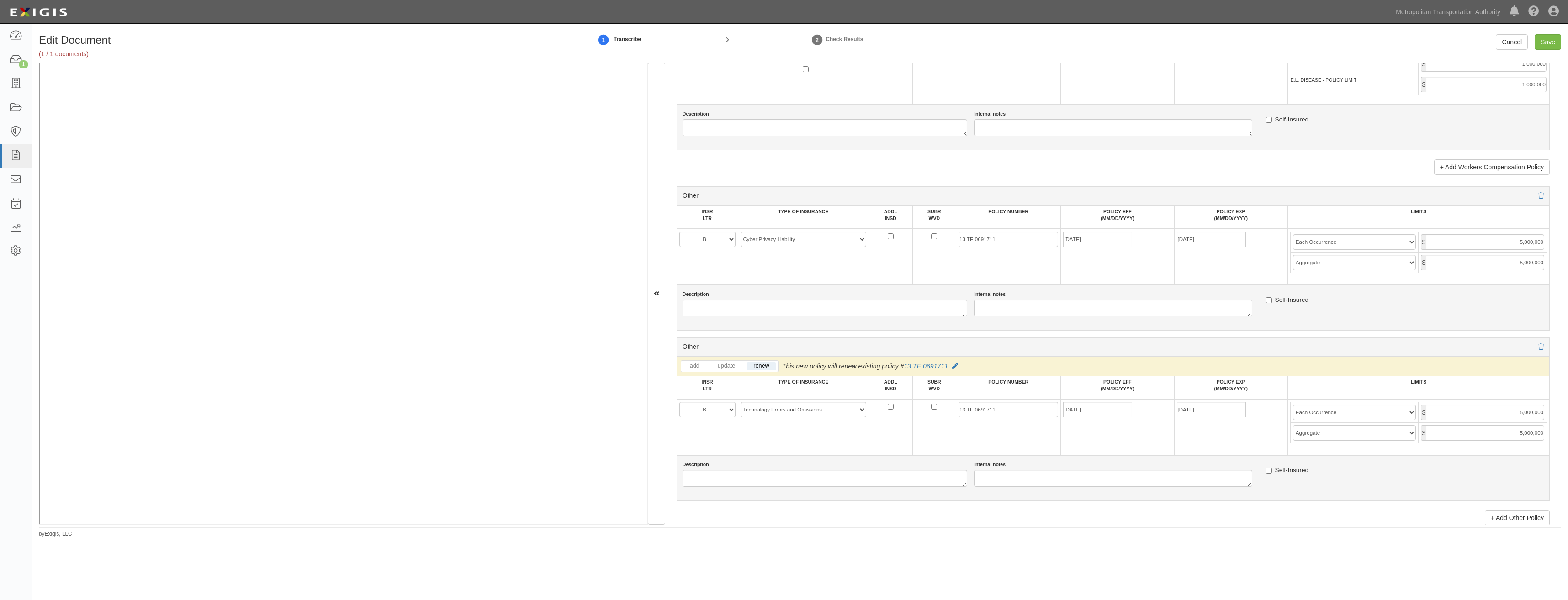
click at [1490, 387] on td "LIMITS" at bounding box center [1418, 388] width 262 height 23
click at [1552, 40] on input "Save" at bounding box center [1548, 42] width 27 height 16
type input "1000000"
type input "2000000"
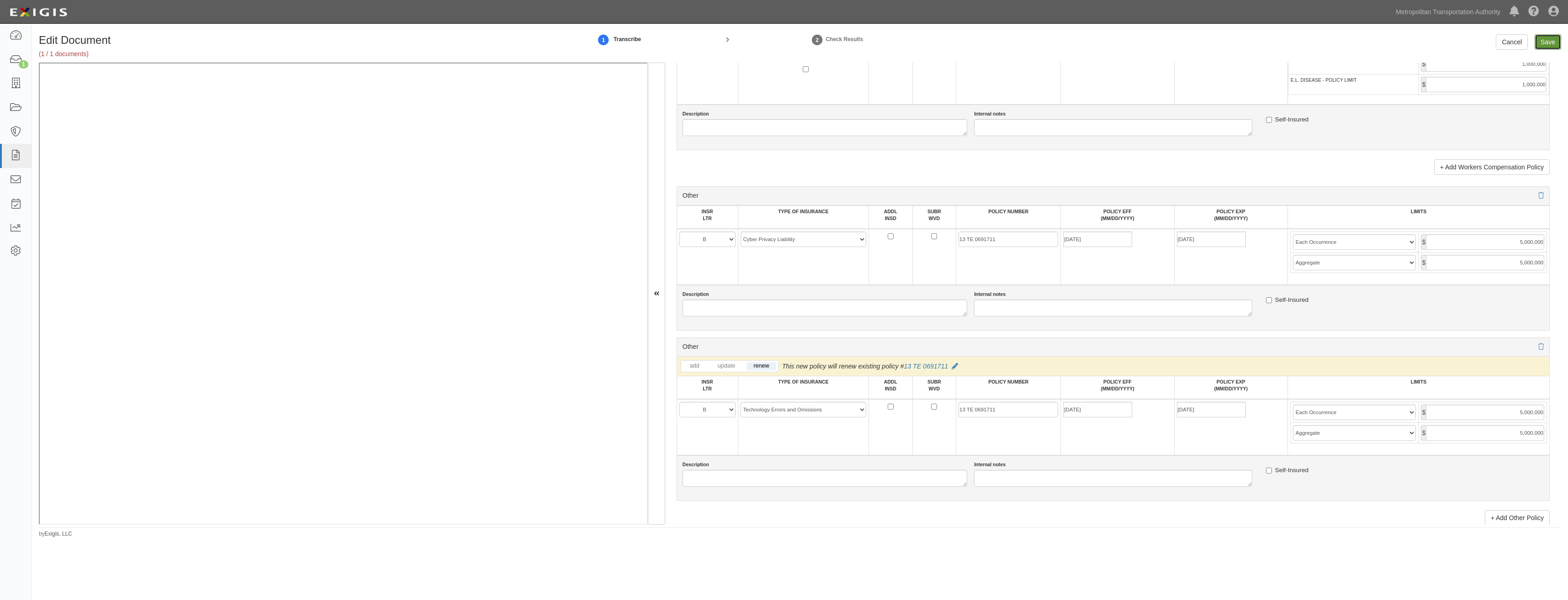
type input "1000000"
type input "8000000"
type input "1000000"
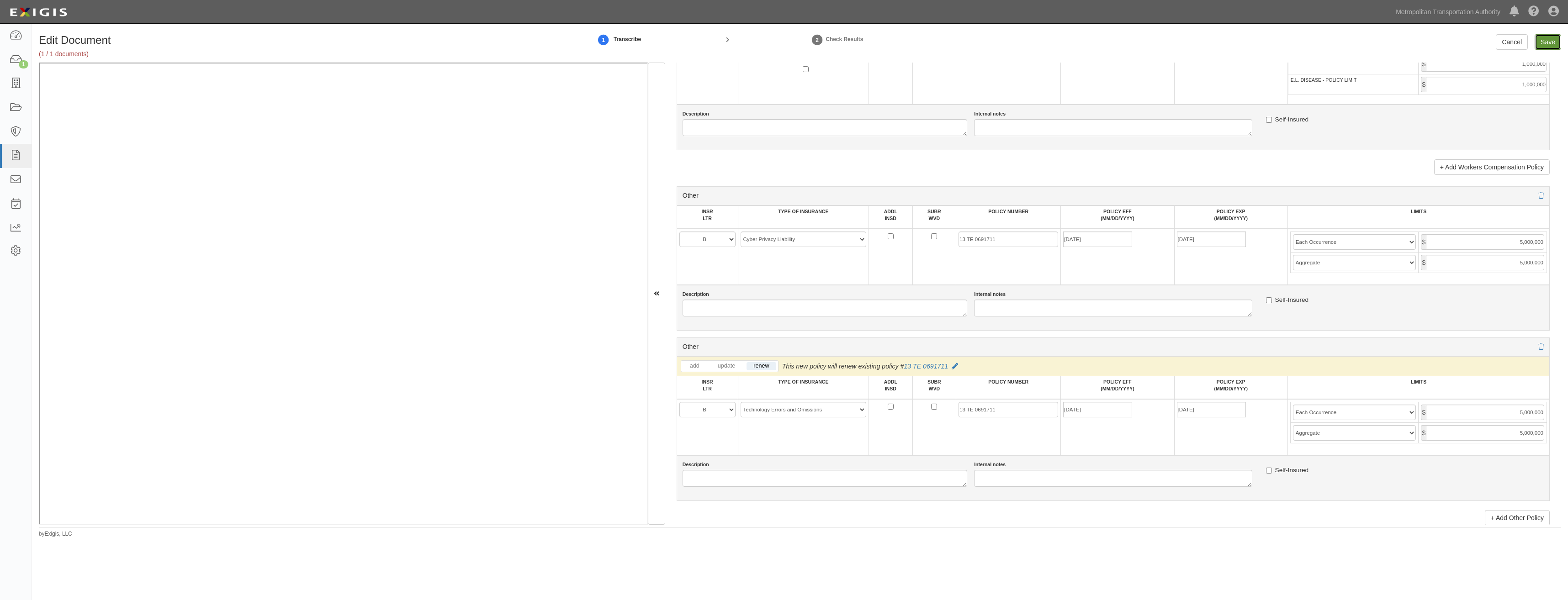
type input "1000000"
type input "5000000"
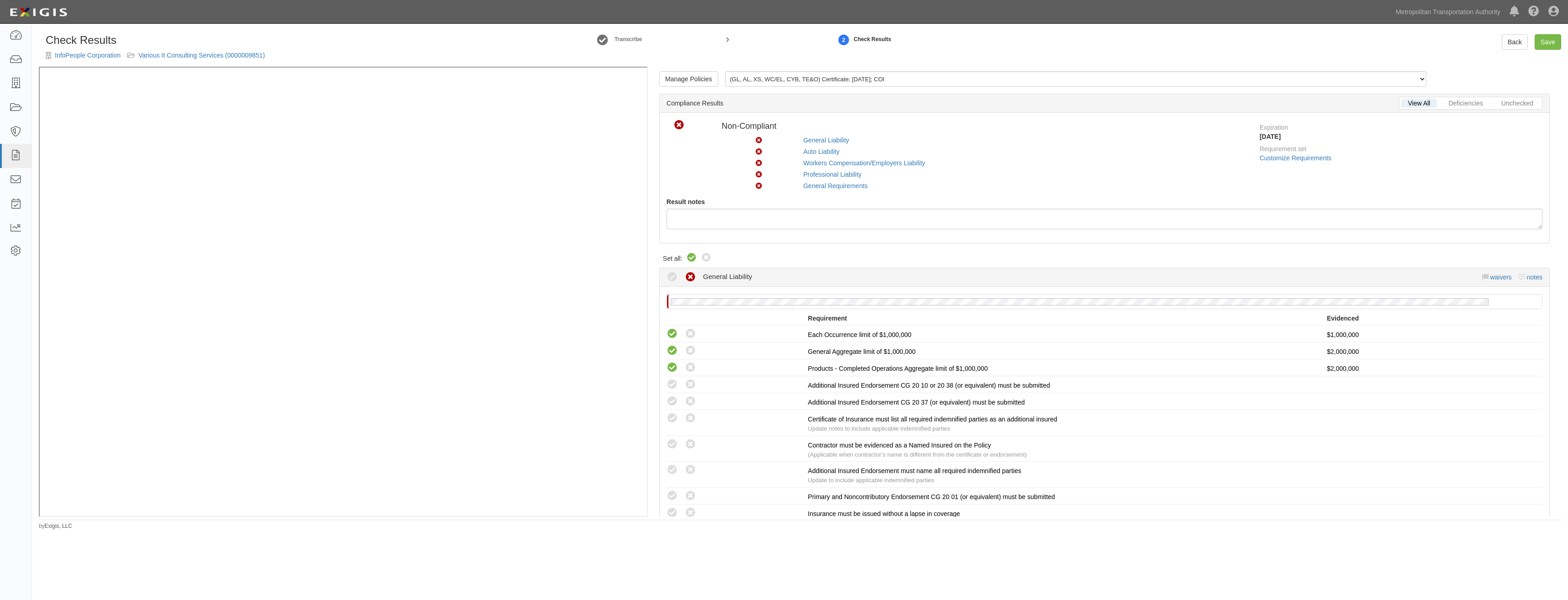
click at [690, 260] on icon at bounding box center [691, 258] width 11 height 11
radio input "true"
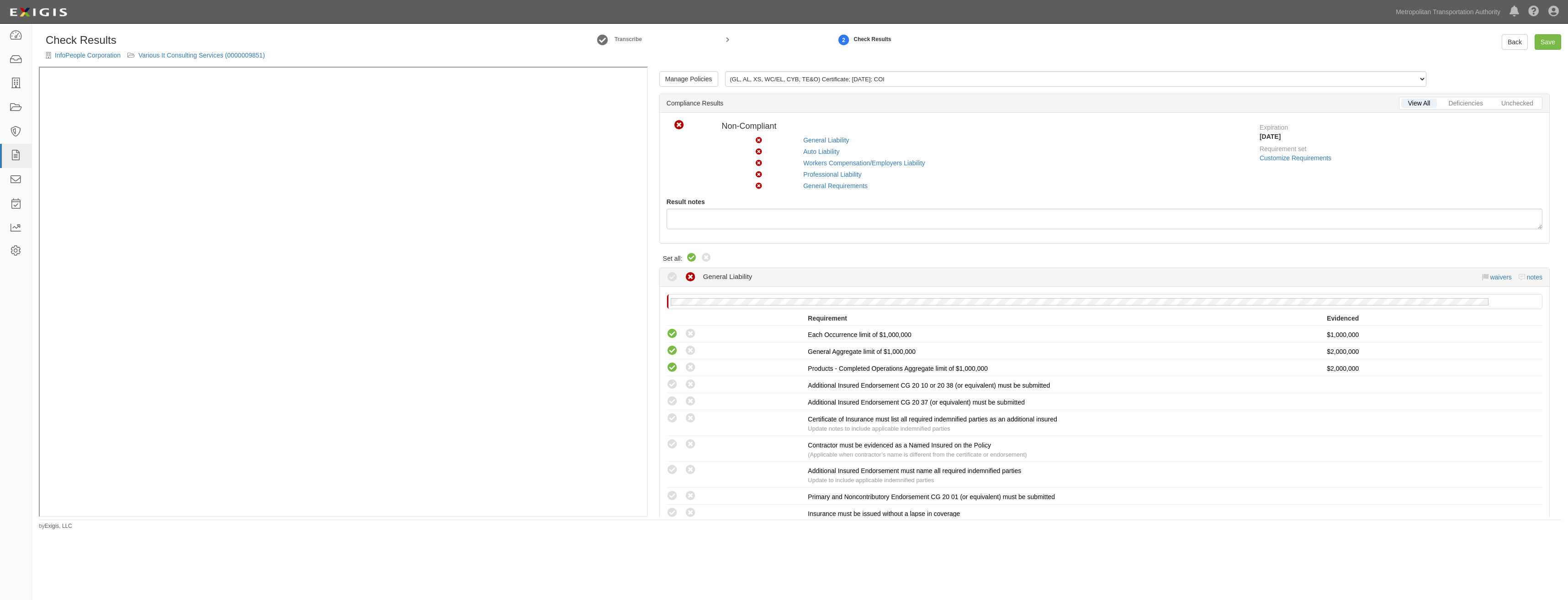
radio input "true"
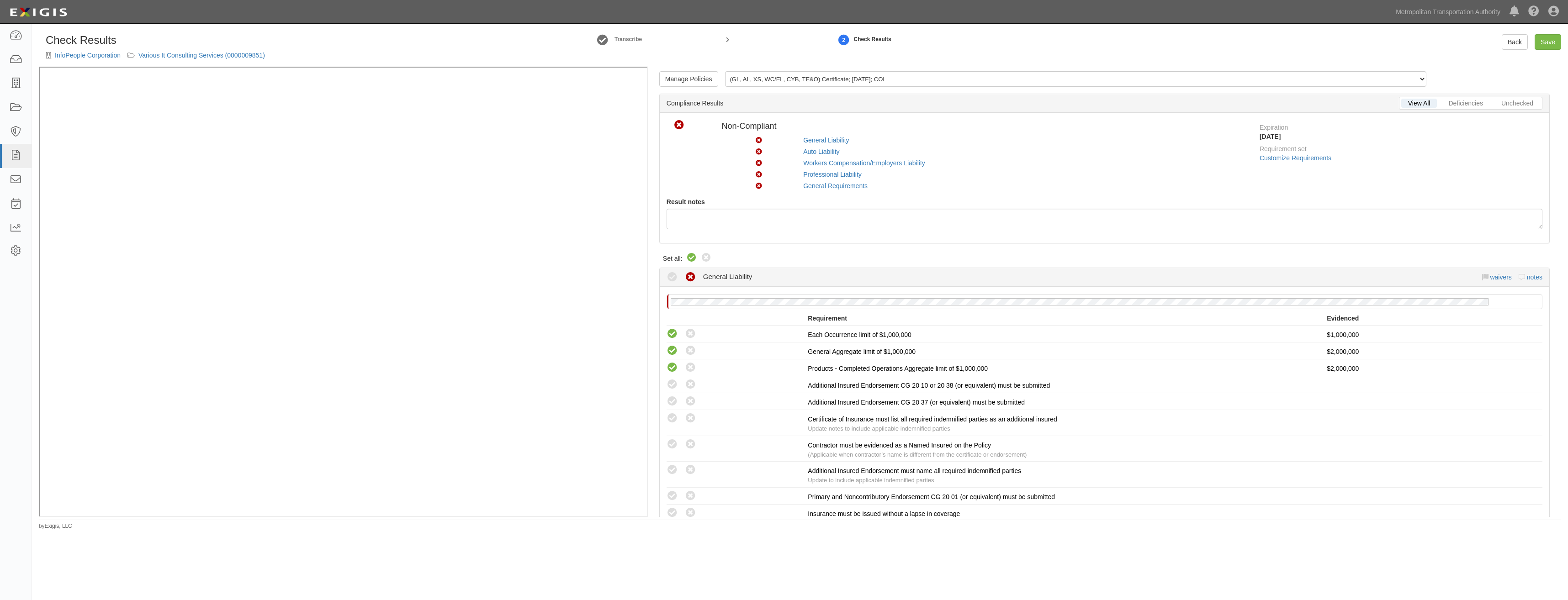
radio input "true"
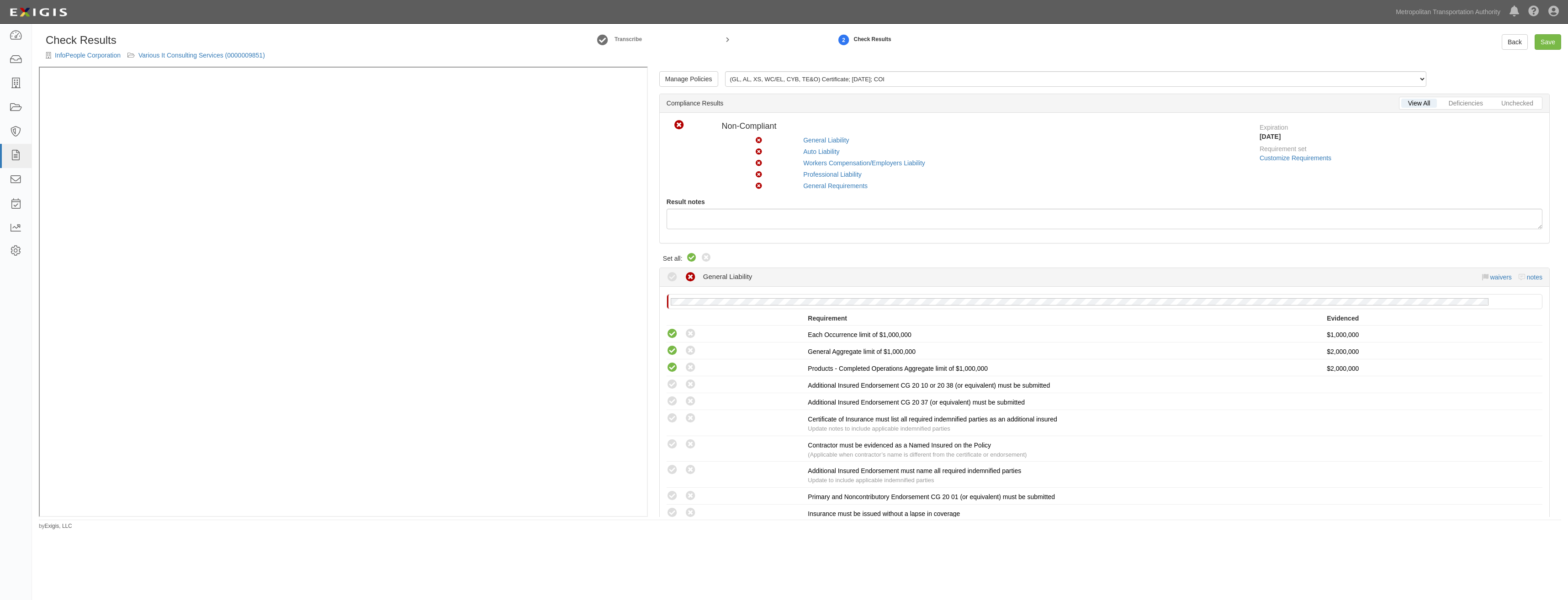
radio input "true"
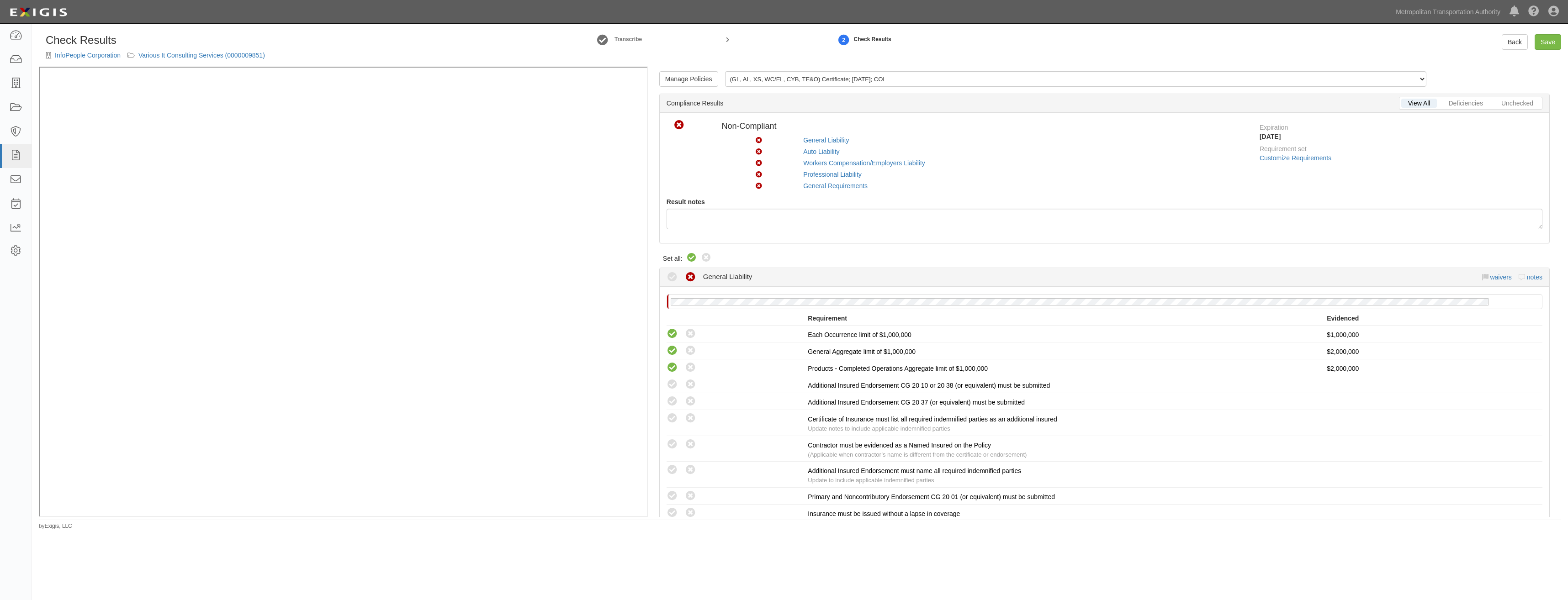
radio input "true"
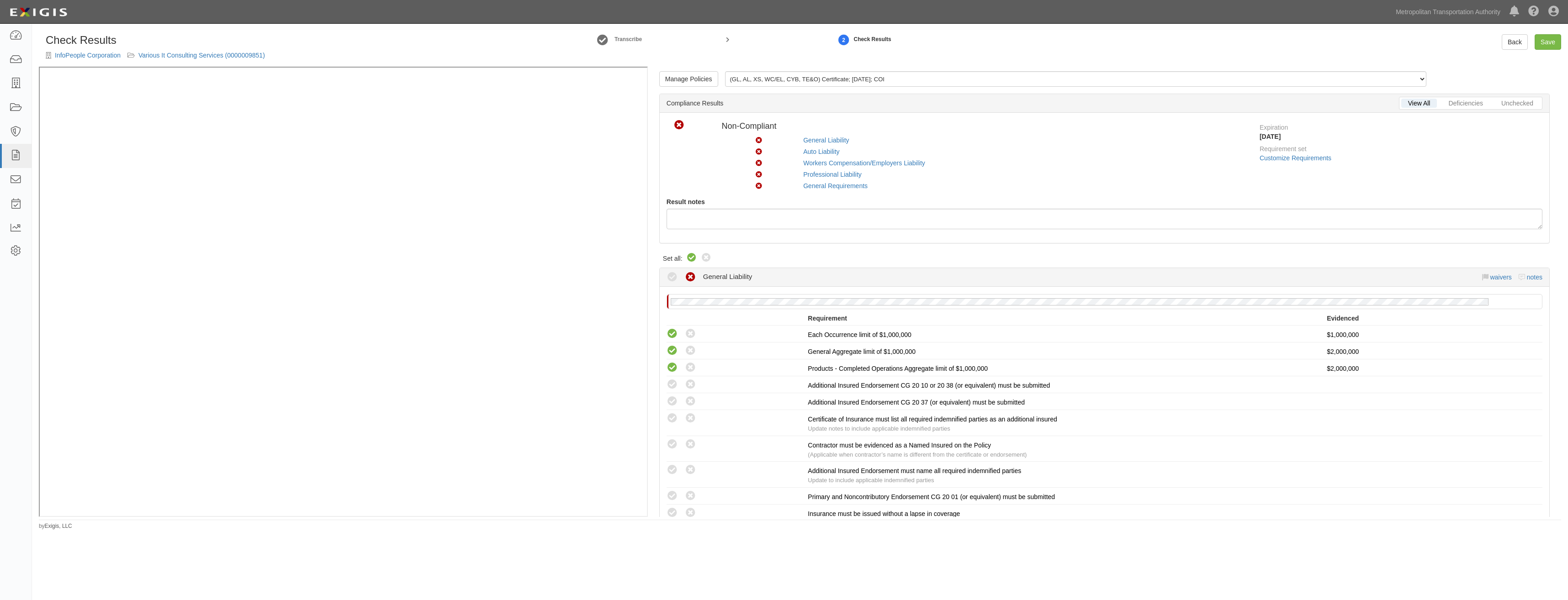
radio input "true"
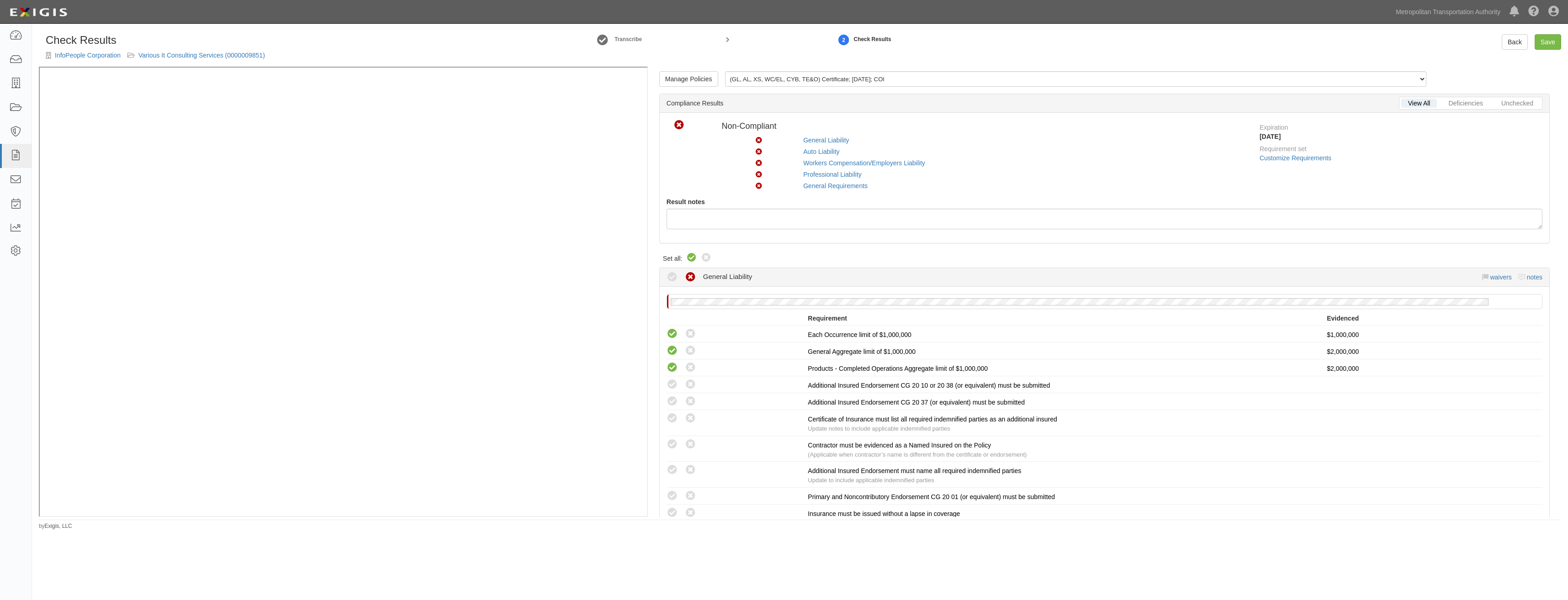
radio input "true"
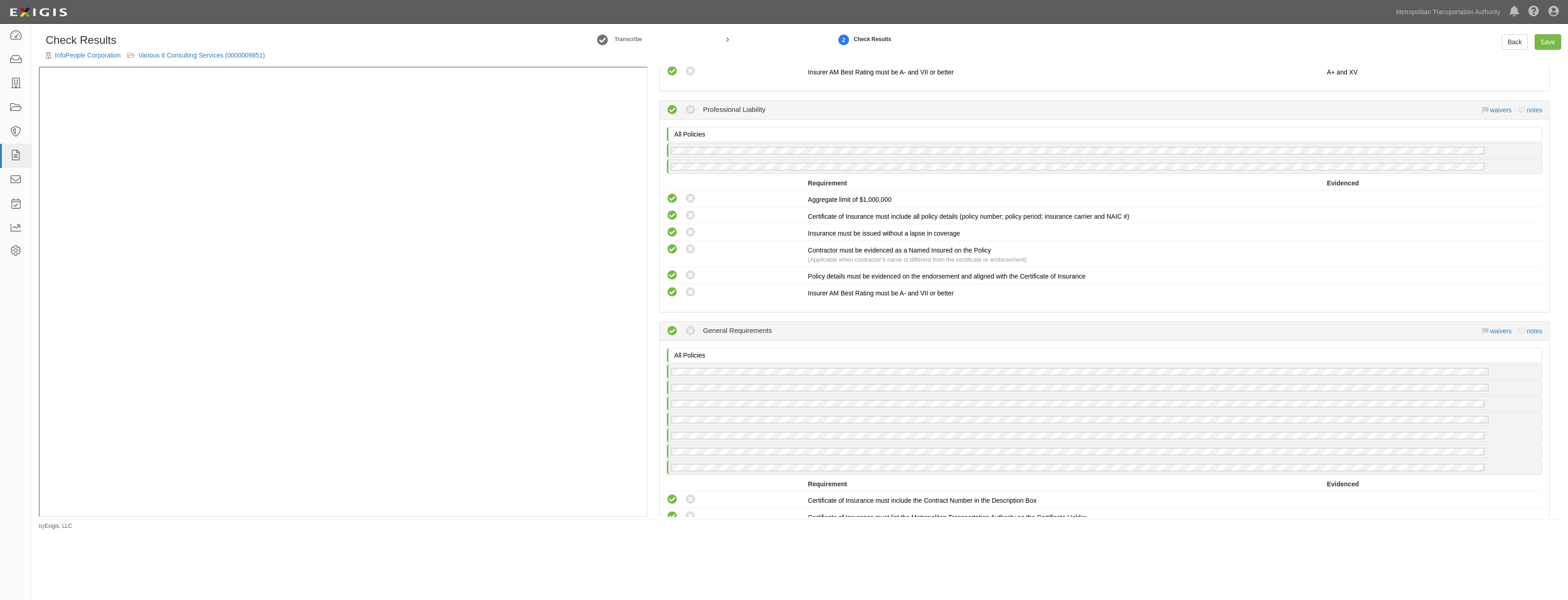
scroll to position [1215, 0]
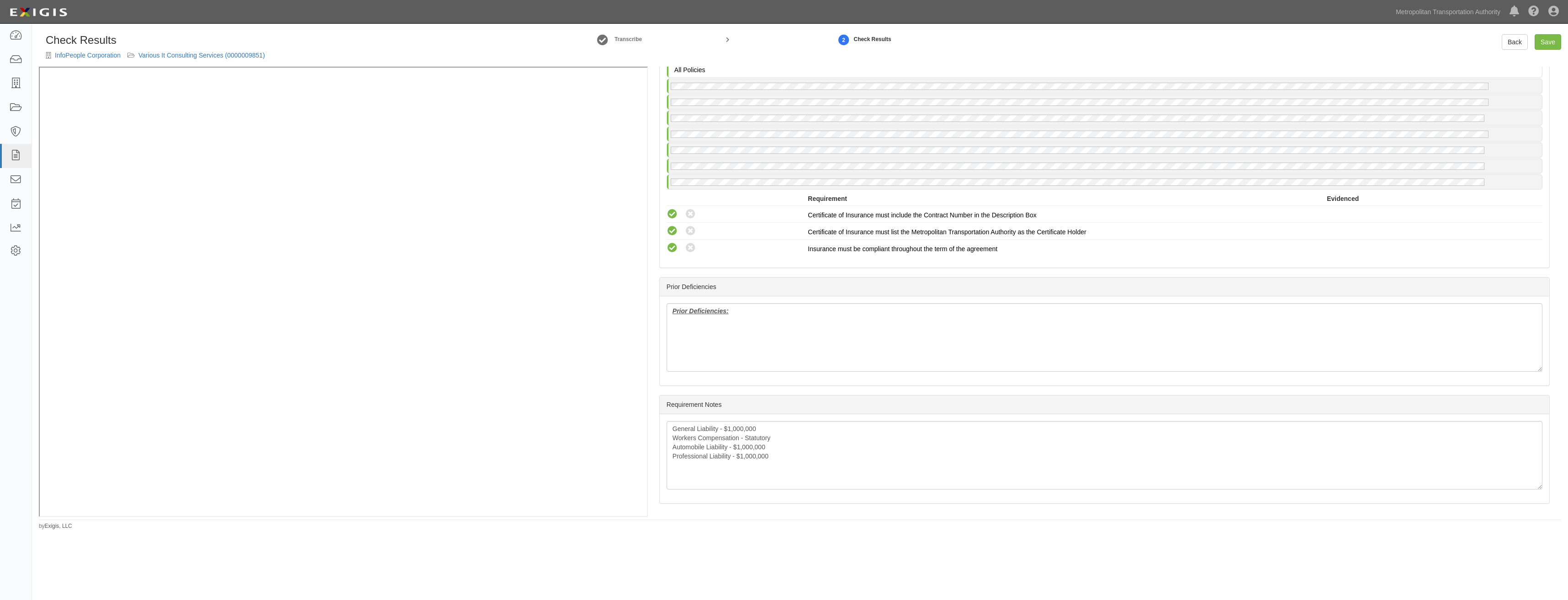
drag, startPoint x: 1029, startPoint y: 185, endPoint x: 1023, endPoint y: 307, distance: 122.1
drag, startPoint x: 783, startPoint y: 360, endPoint x: 656, endPoint y: 301, distance: 140.0
click at [656, 301] on div "Manage Policies (GL, AL, XS, WC/EL, CYB, TE&O) Certificate; 9/9/2025; COI (GL, …" at bounding box center [1104, 292] width 913 height 450
click at [1148, 284] on div "Prior Deficiencies" at bounding box center [1104, 287] width 889 height 19
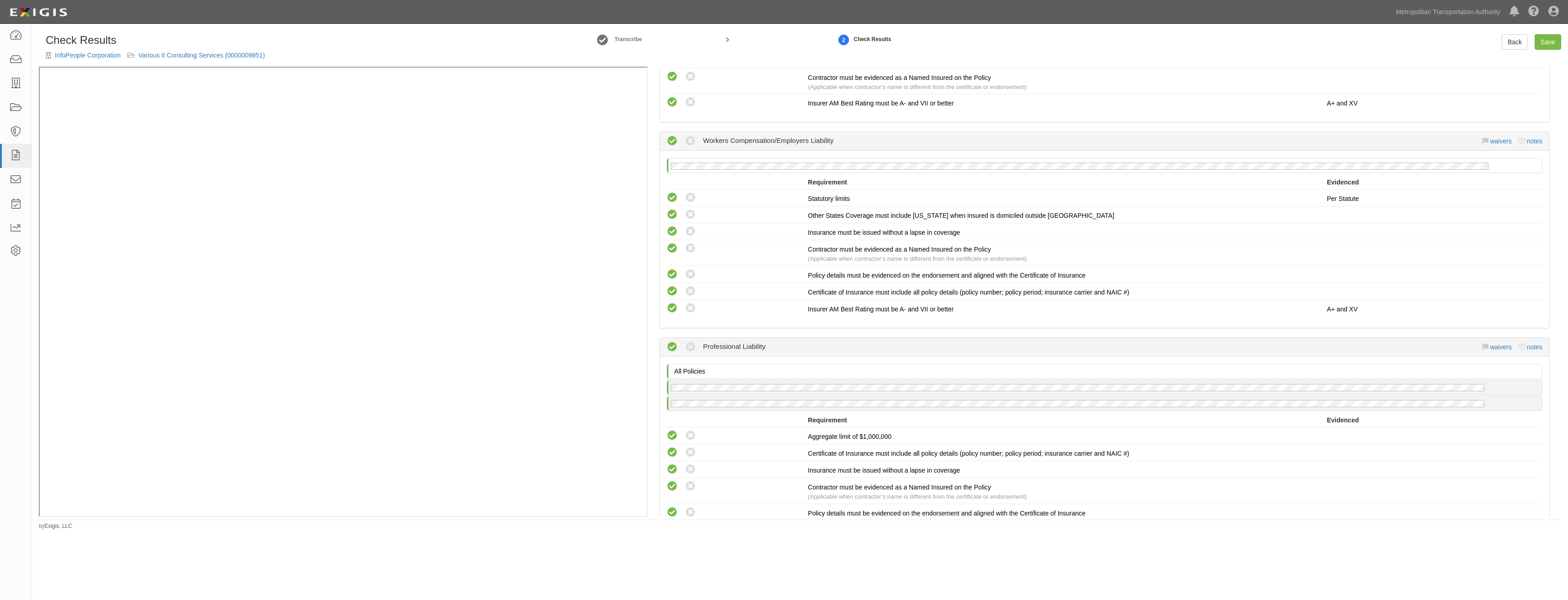
scroll to position [0, 0]
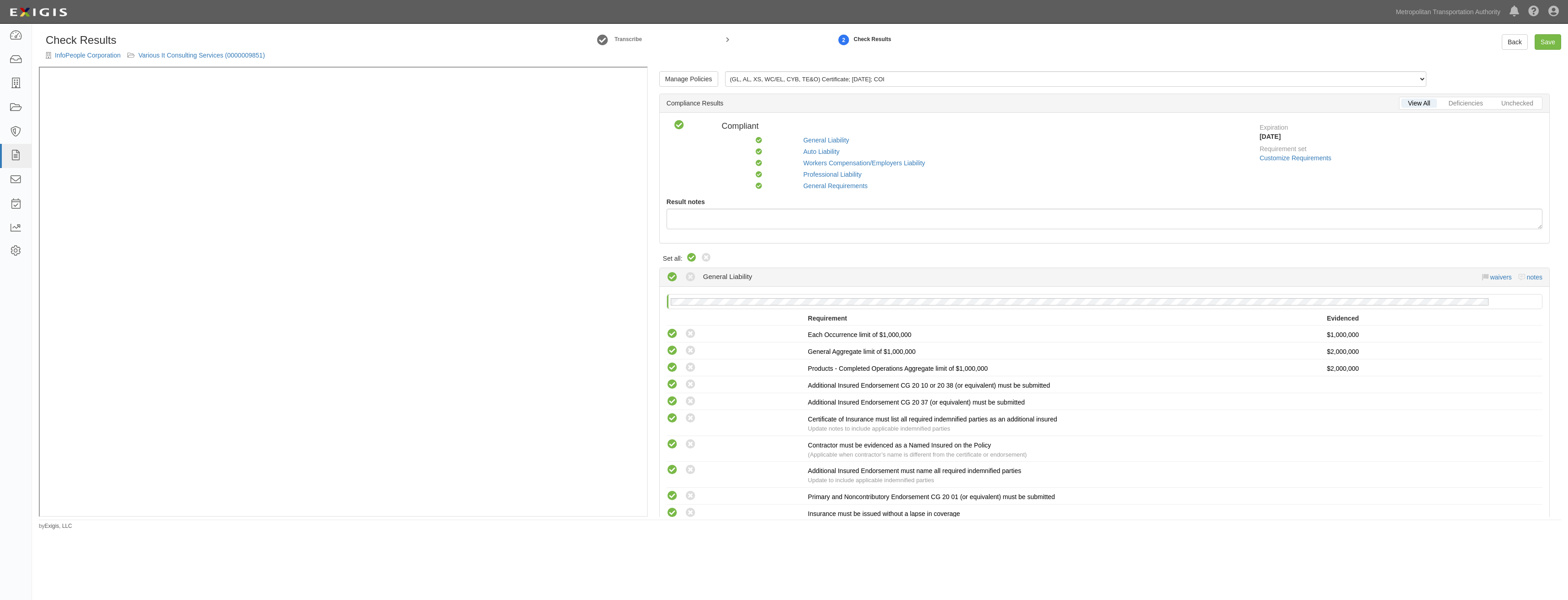
drag, startPoint x: 1328, startPoint y: 372, endPoint x: 1455, endPoint y: 158, distance: 248.8
click at [1552, 44] on link "Save" at bounding box center [1548, 42] width 27 height 16
radio input "true"
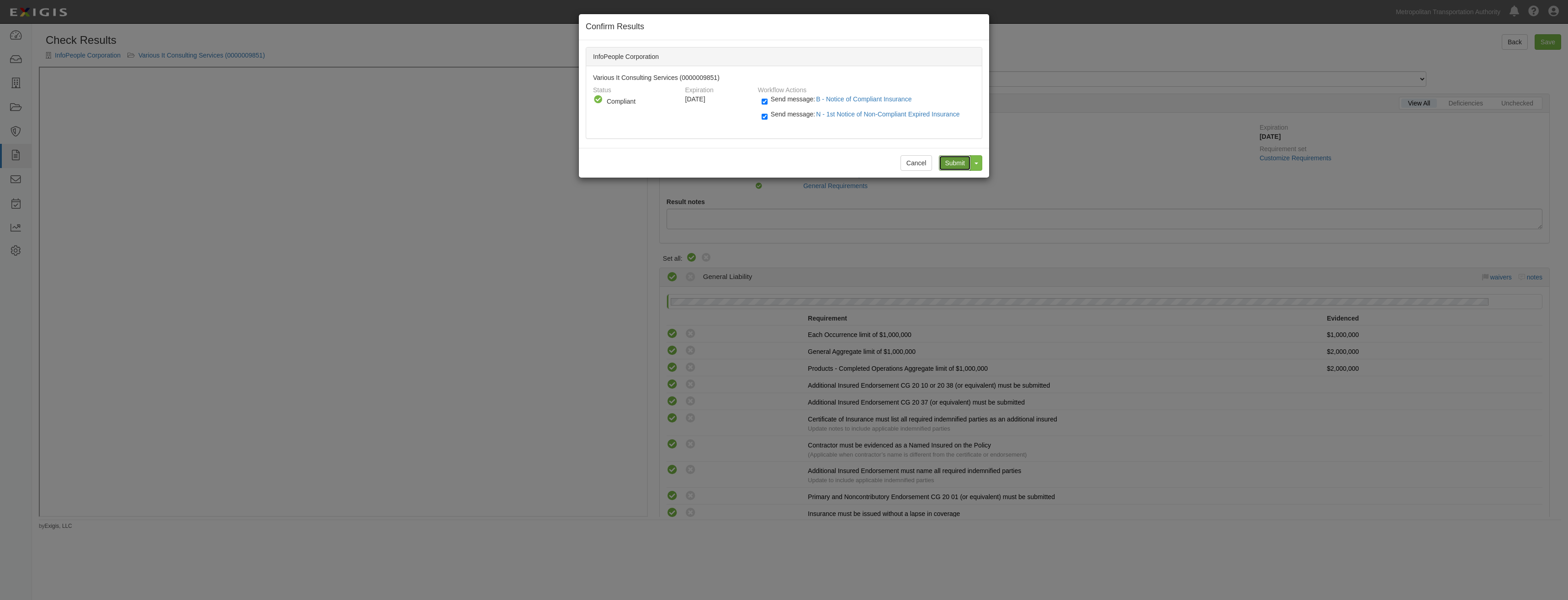
click at [953, 166] on input "Submit" at bounding box center [954, 163] width 32 height 16
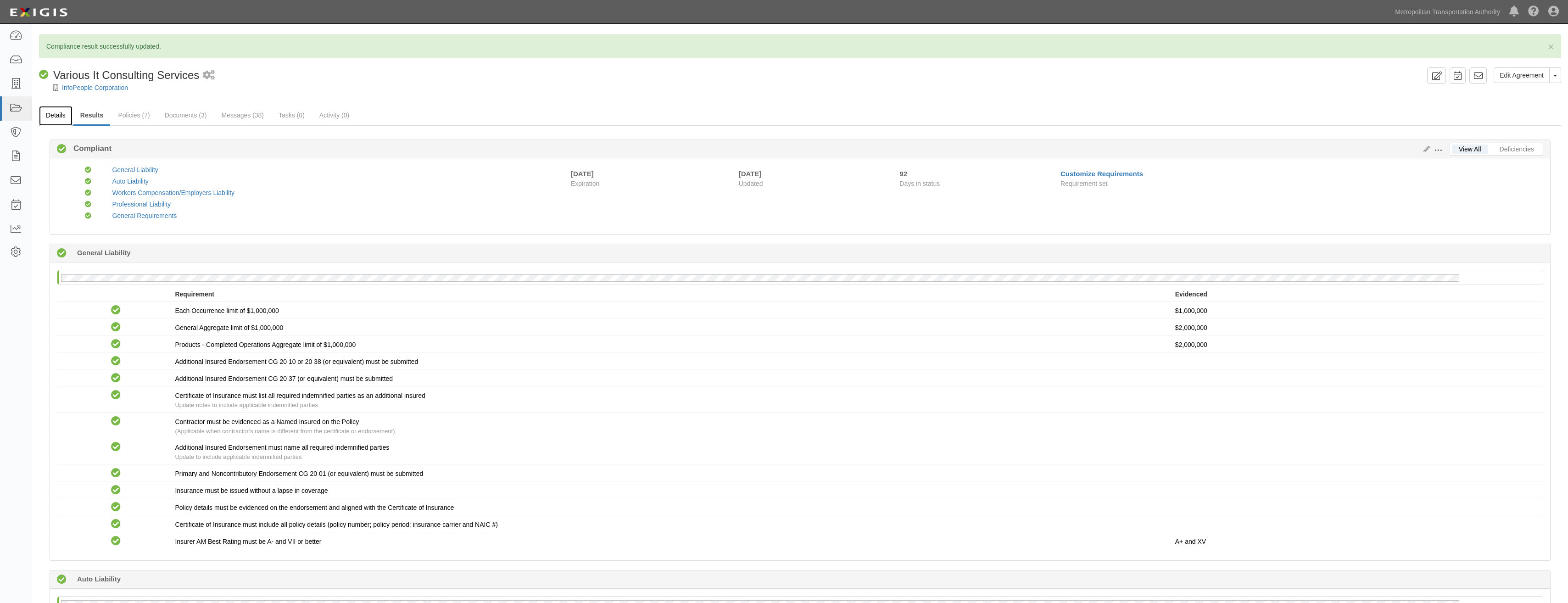
click at [62, 117] on link "Details" at bounding box center [56, 116] width 34 height 20
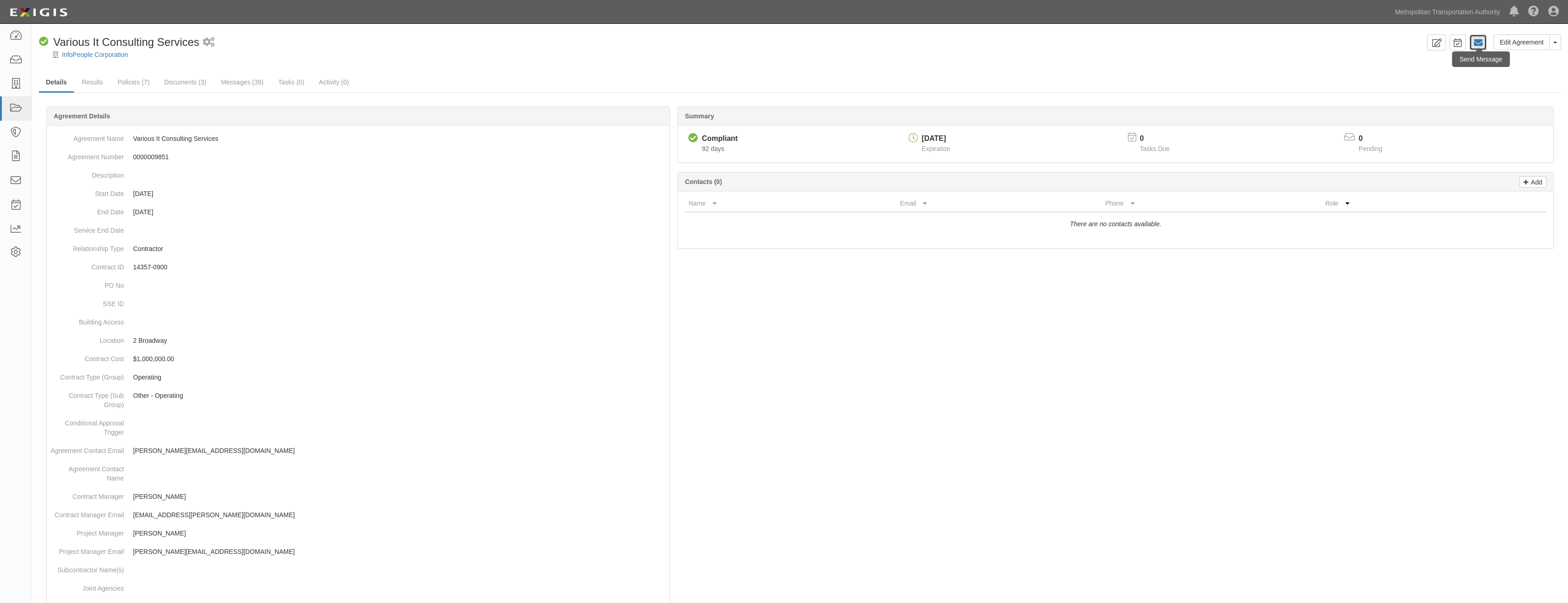
click at [1479, 40] on icon at bounding box center [1478, 42] width 9 height 9
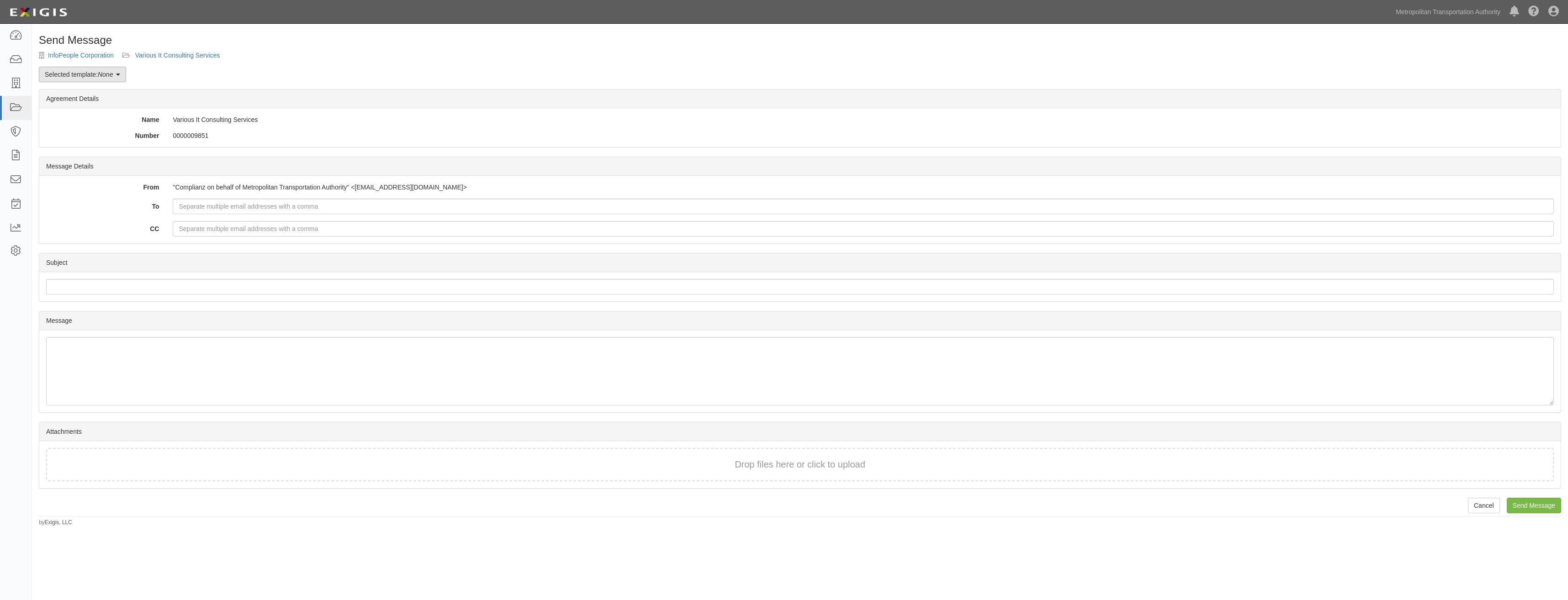
click at [108, 71] on em "None" at bounding box center [105, 74] width 15 height 7
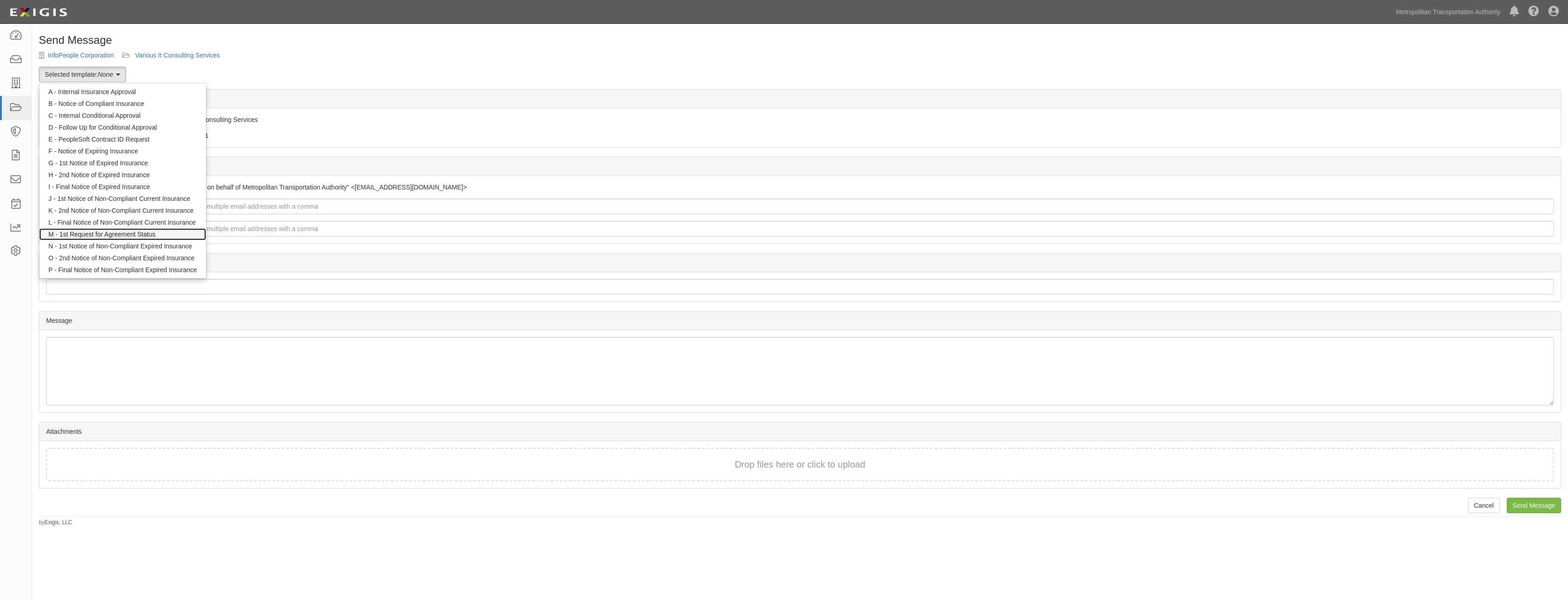
click at [145, 235] on link "M - 1st Request for Agreement Status" at bounding box center [123, 234] width 167 height 12
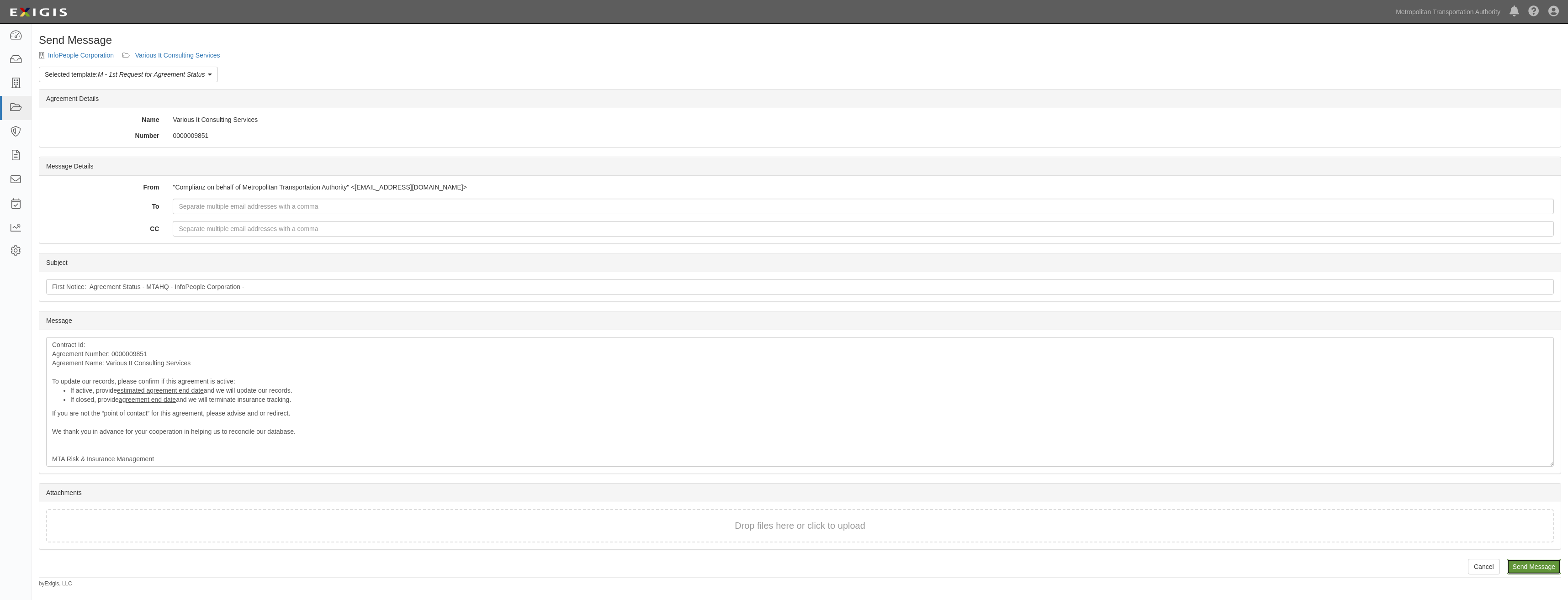
click at [1539, 564] on input "Send Message" at bounding box center [1533, 567] width 54 height 16
click at [182, 77] on em "M - 1st Request for Agreement Status" at bounding box center [152, 74] width 107 height 7
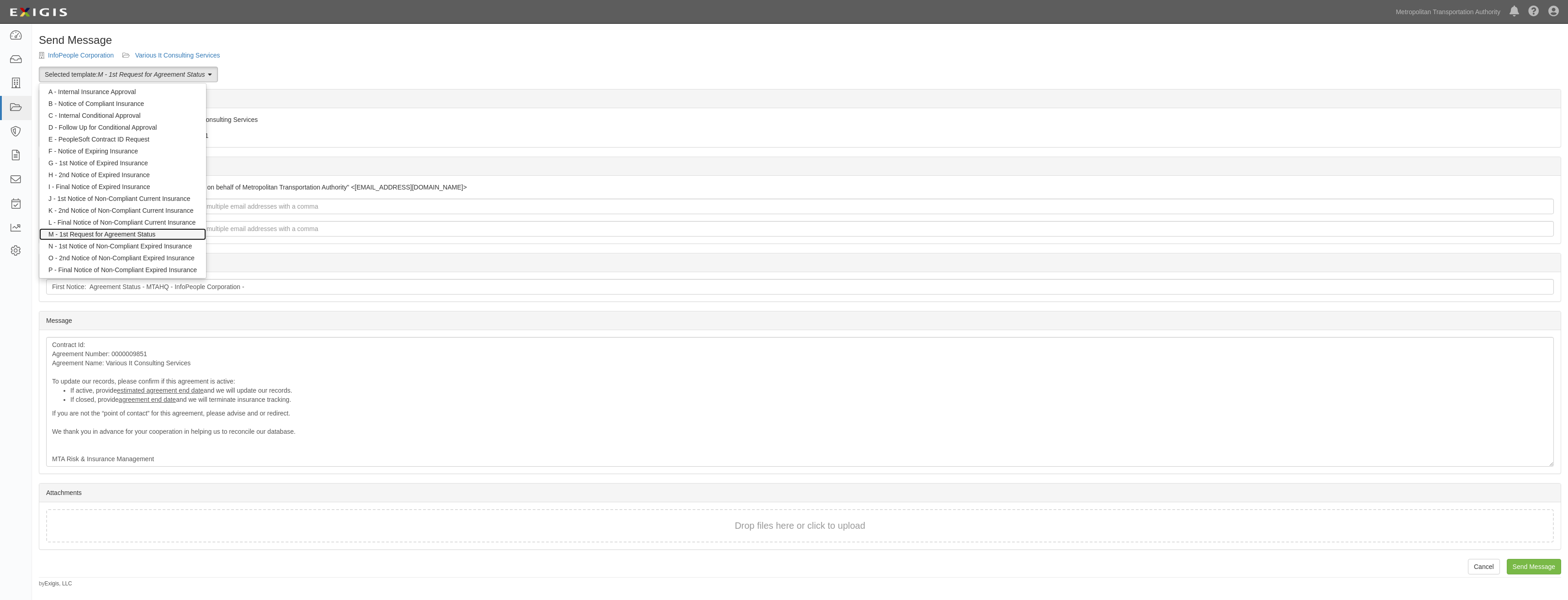
click at [164, 237] on link "M - 1st Request for Agreement Status" at bounding box center [123, 234] width 167 height 12
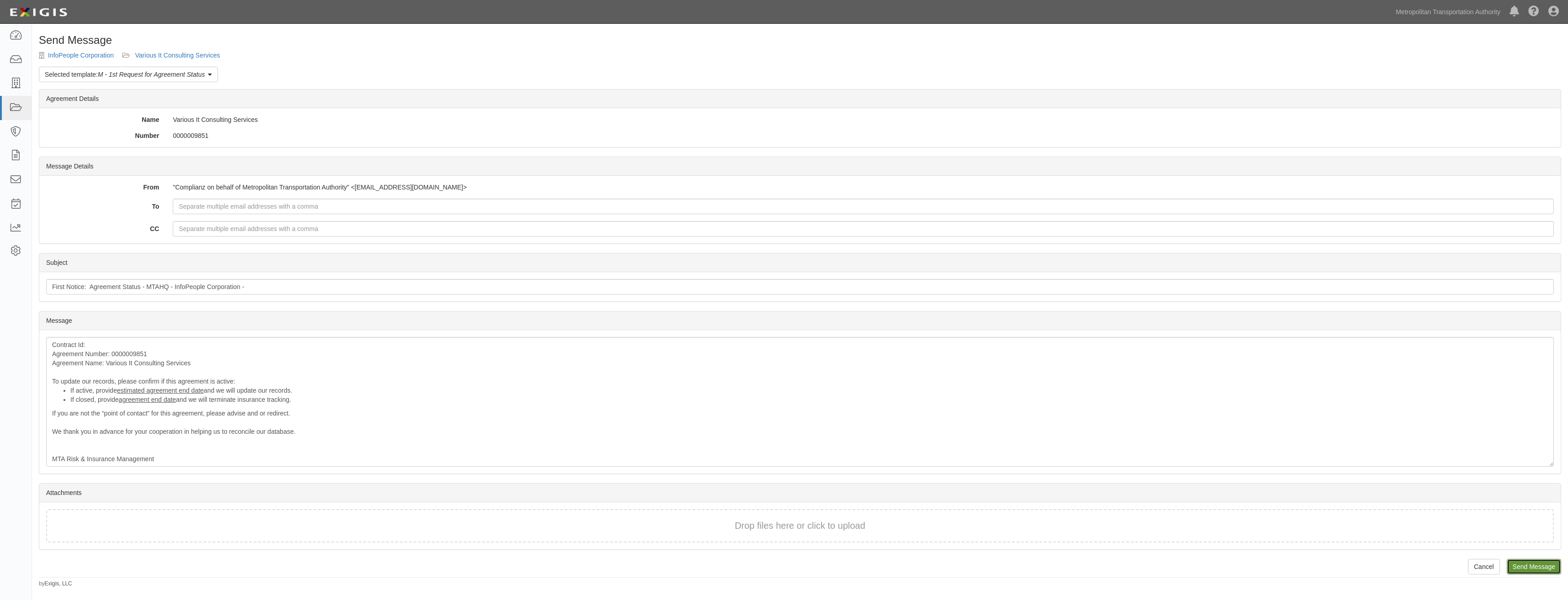
click at [1532, 569] on input "Send Message" at bounding box center [1533, 567] width 54 height 16
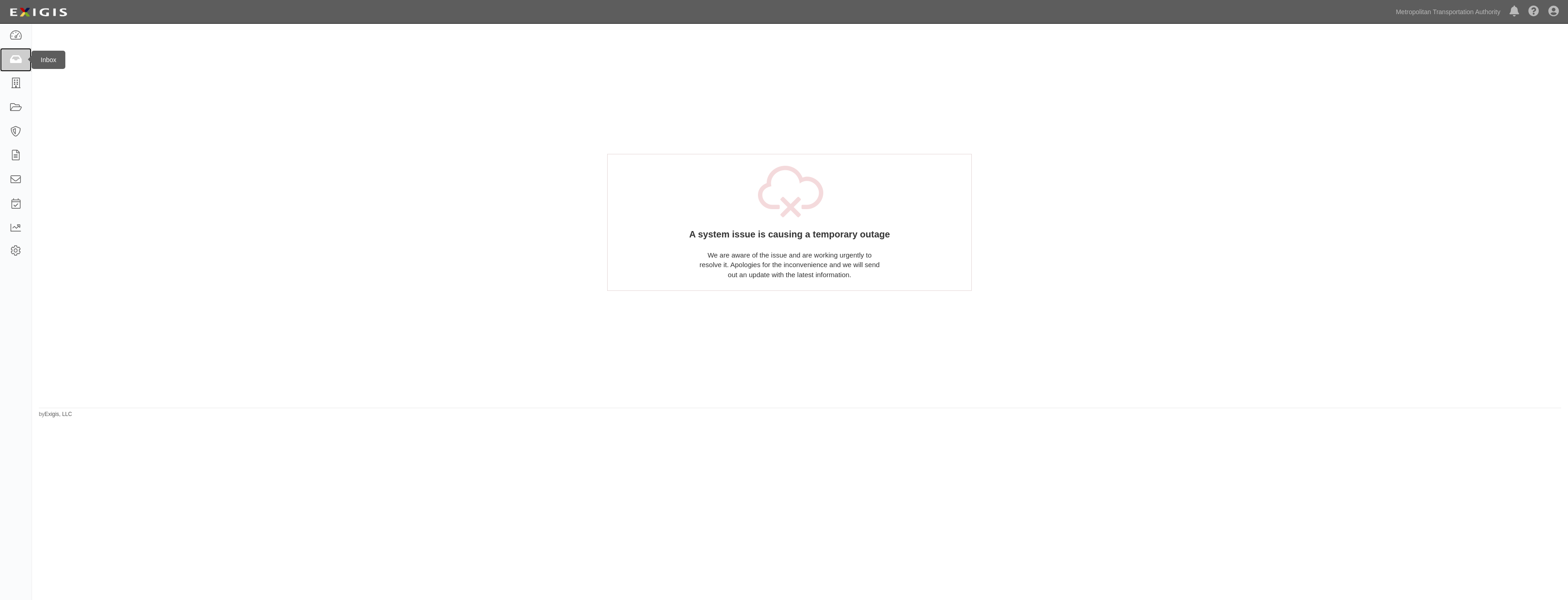
click at [7, 57] on link at bounding box center [16, 60] width 32 height 24
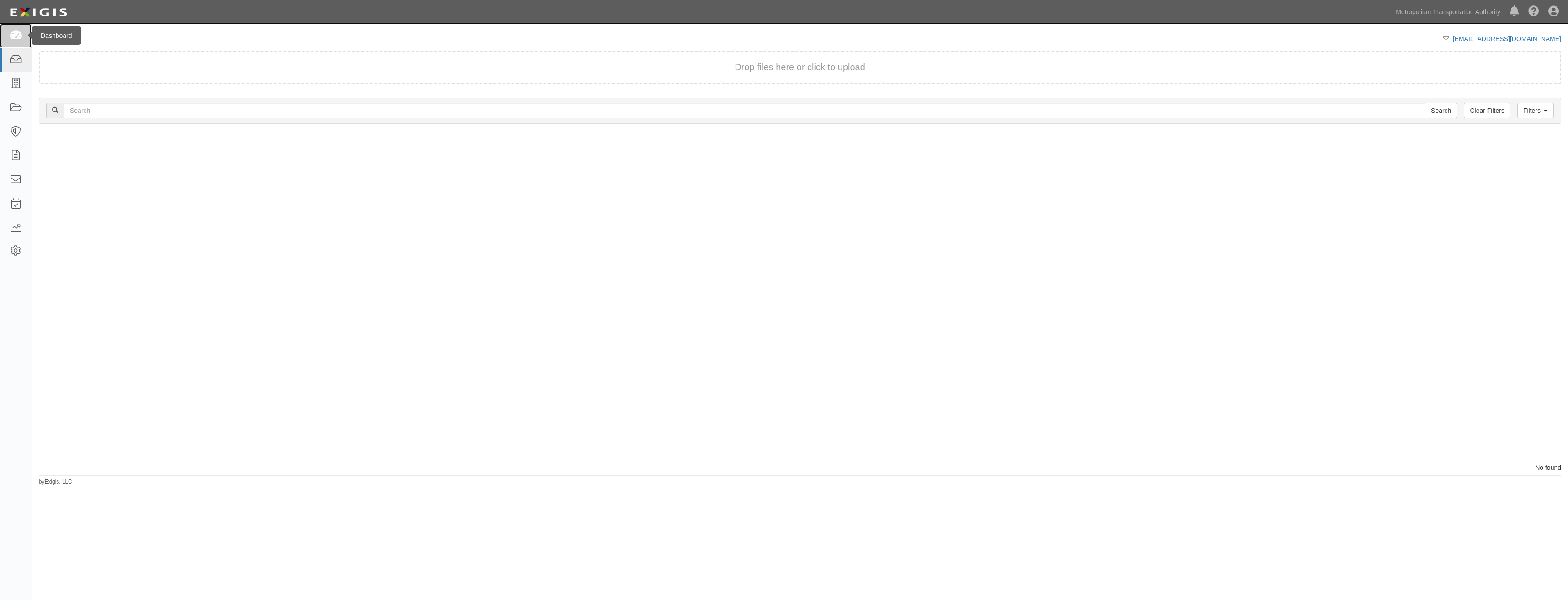
click at [23, 38] on link at bounding box center [16, 36] width 32 height 24
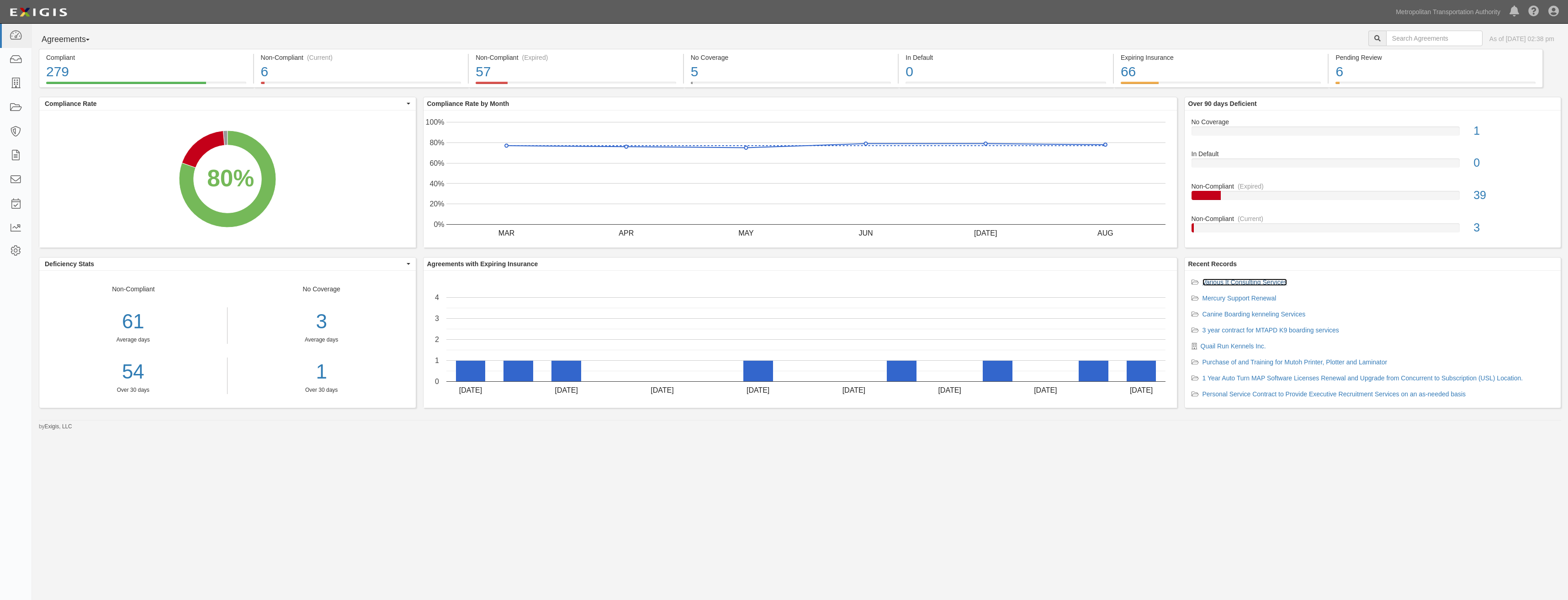
click at [1255, 281] on link "Various It Consulting Services" at bounding box center [1245, 282] width 85 height 7
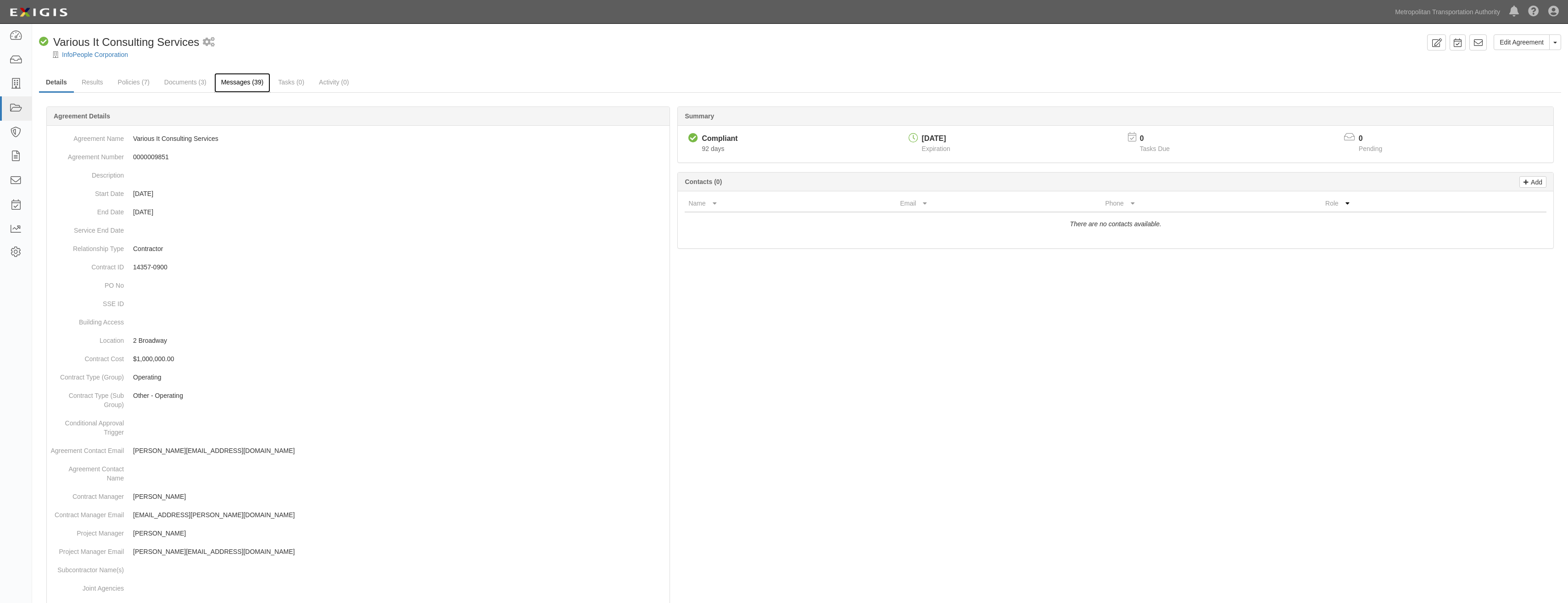
click at [244, 82] on link "Messages (39)" at bounding box center [243, 83] width 56 height 20
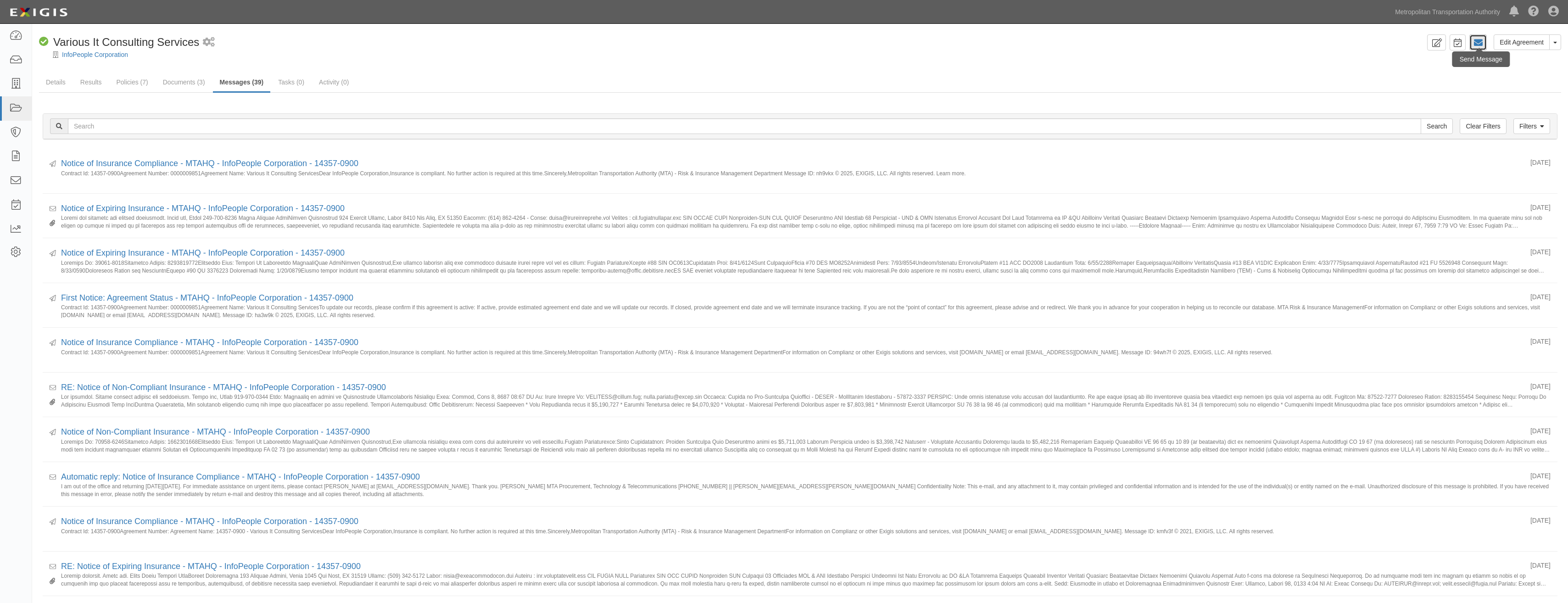
click at [1482, 45] on icon at bounding box center [1478, 42] width 9 height 9
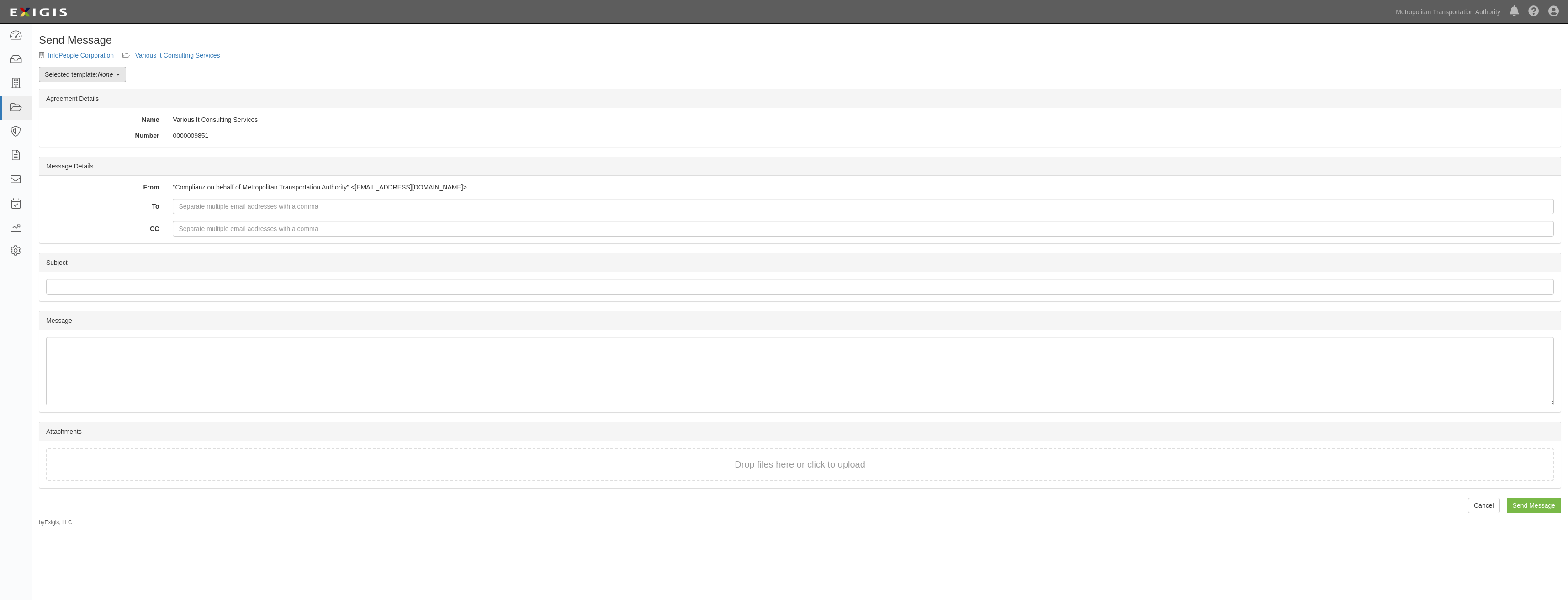
click at [111, 75] on em "None" at bounding box center [105, 74] width 15 height 7
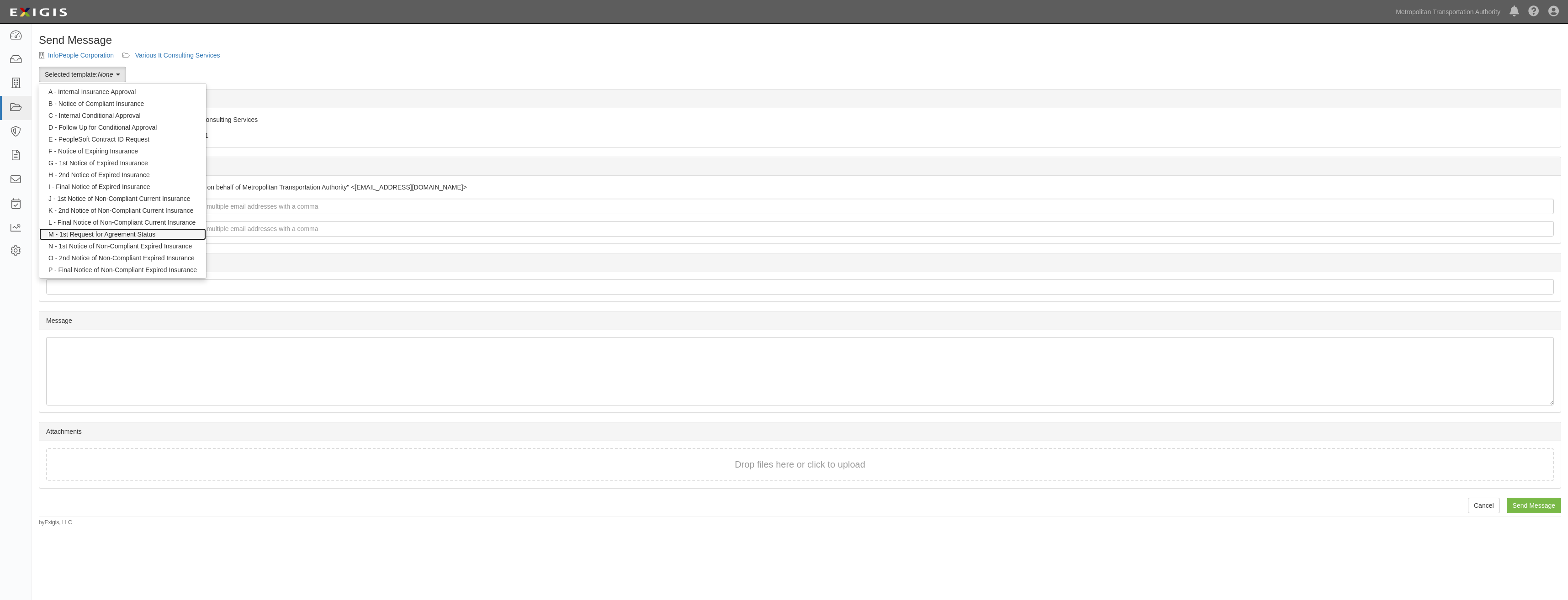
click at [148, 235] on link "M - 1st Request for Agreement Status" at bounding box center [123, 234] width 167 height 12
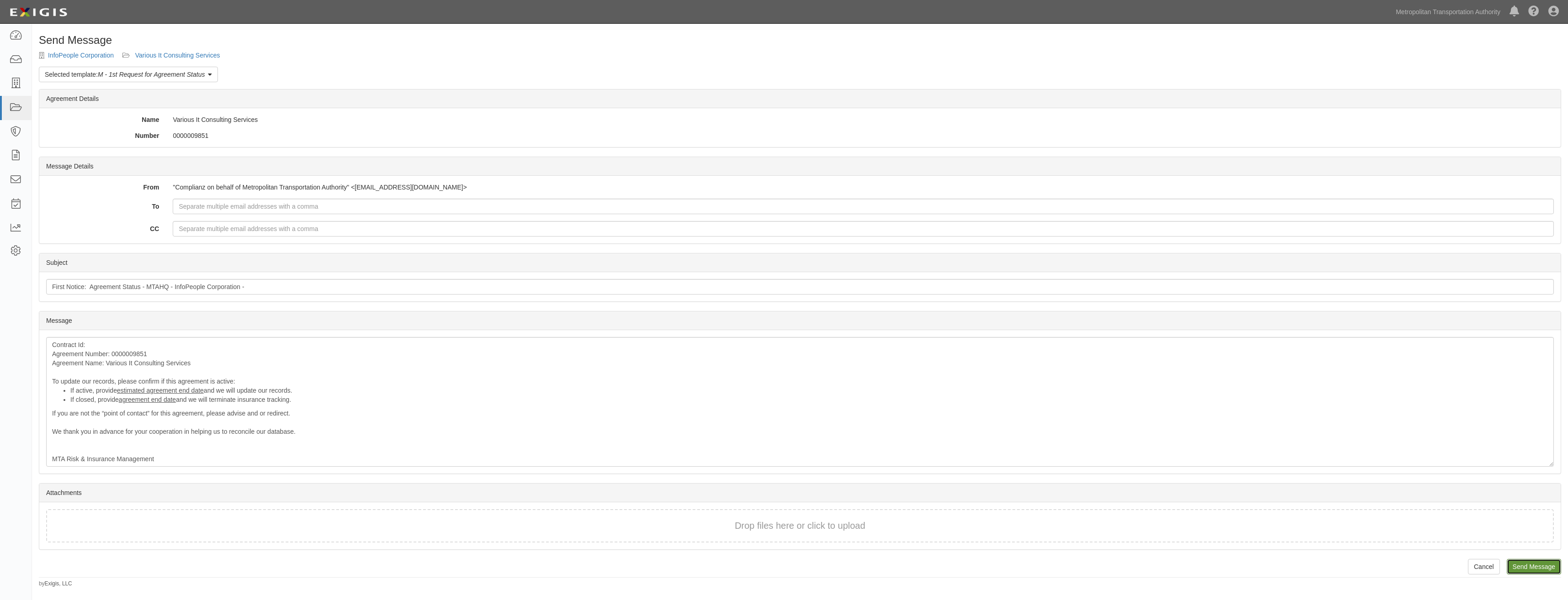
click at [1536, 566] on input "Send Message" at bounding box center [1533, 567] width 54 height 16
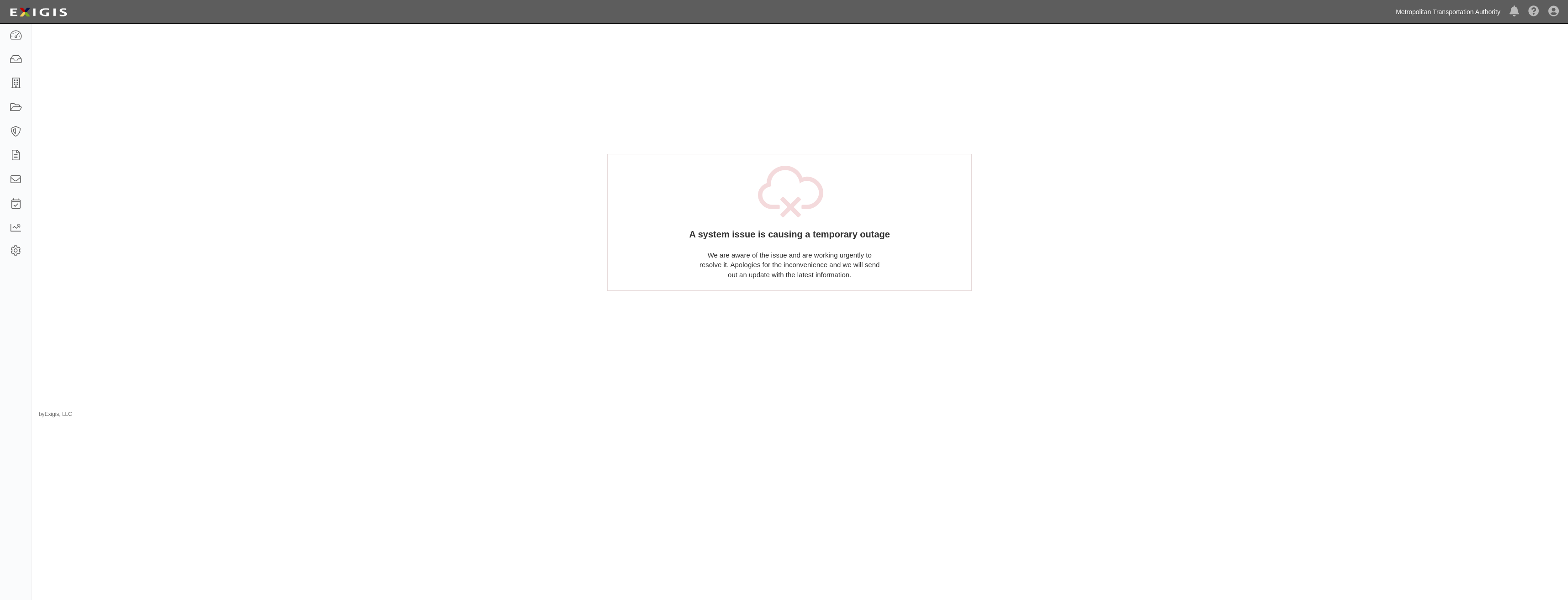
click at [1434, 14] on link "Metropolitan Transportation Authority" at bounding box center [1448, 12] width 114 height 18
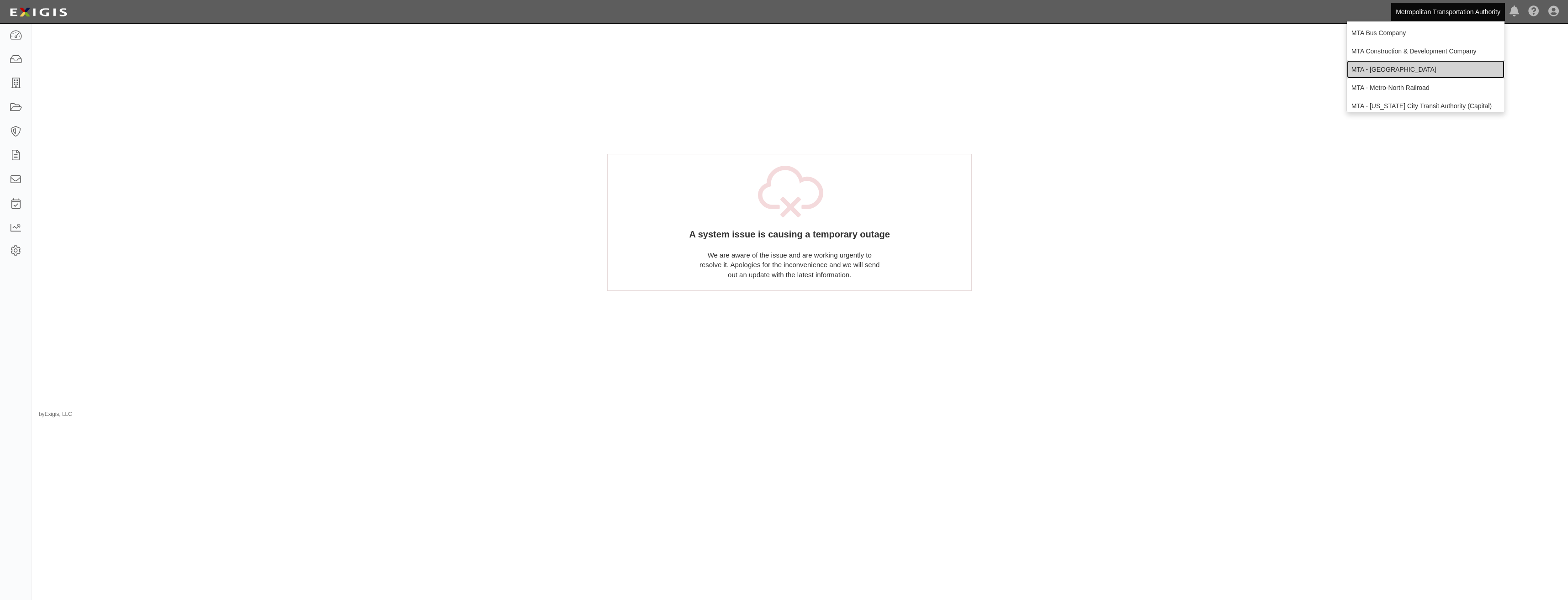
click at [1421, 68] on link "MTA - [GEOGRAPHIC_DATA]" at bounding box center [1426, 69] width 158 height 18
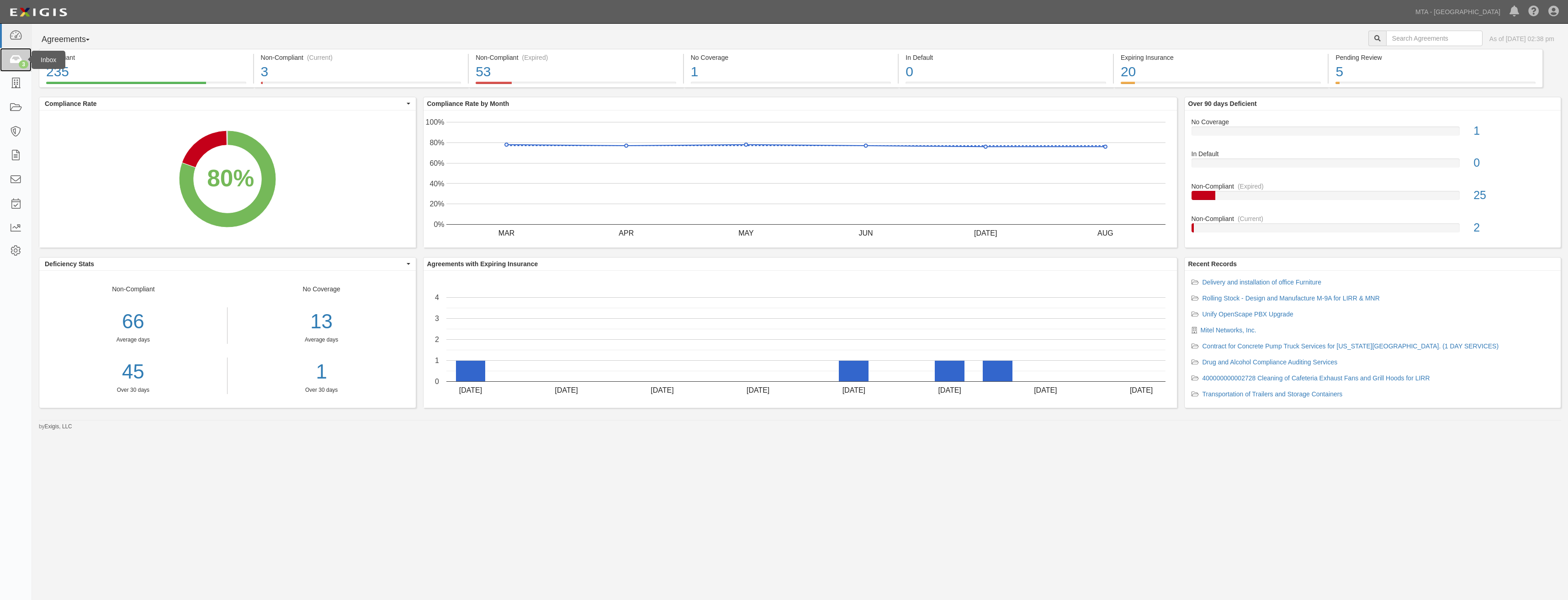
click at [19, 63] on div "3" at bounding box center [24, 65] width 10 height 9
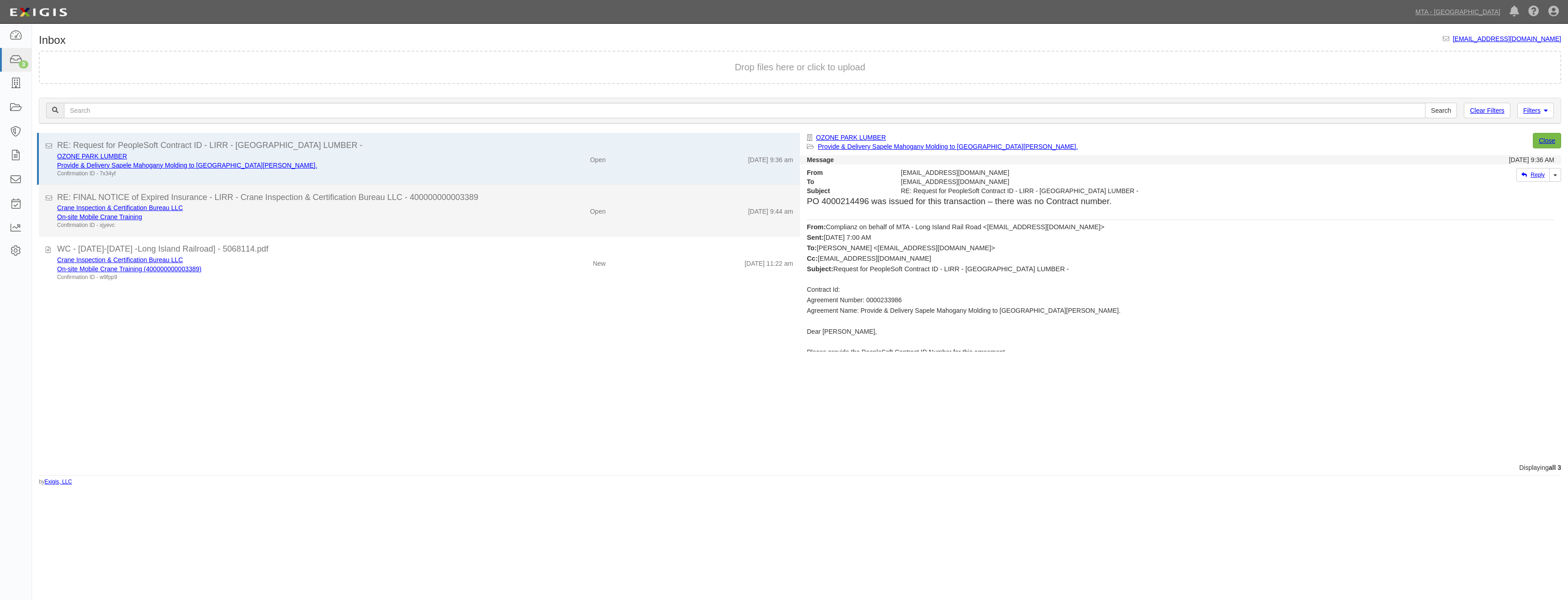
click at [544, 204] on div "Open" at bounding box center [550, 209] width 125 height 13
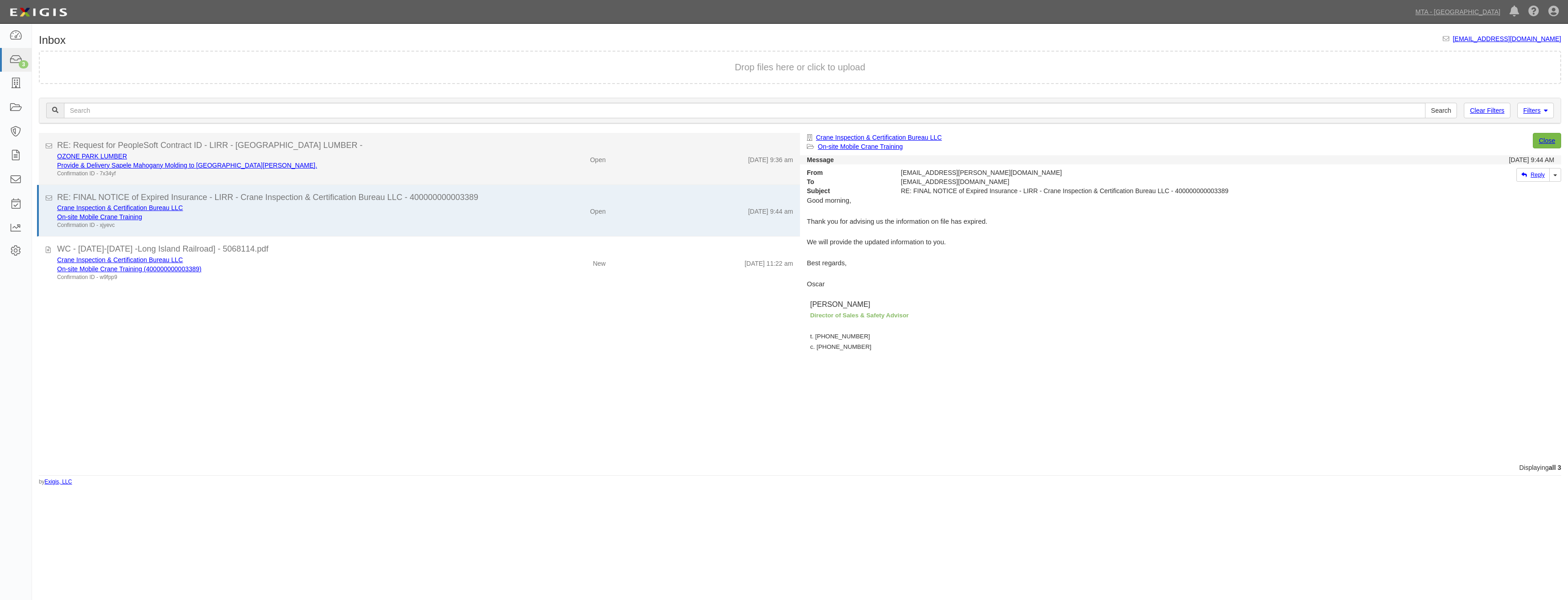
click at [613, 162] on div "9/9/25 9:36 am" at bounding box center [707, 158] width 187 height 13
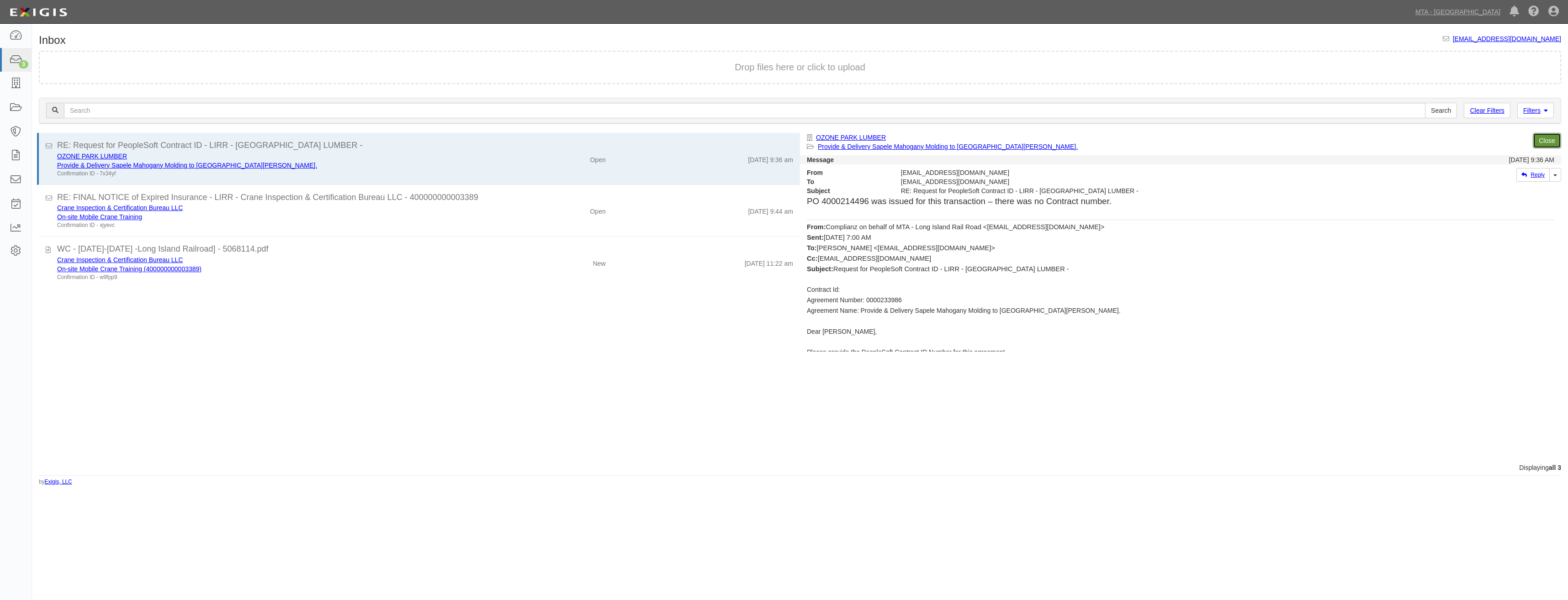
click at [1542, 140] on link "Close" at bounding box center [1547, 141] width 29 height 16
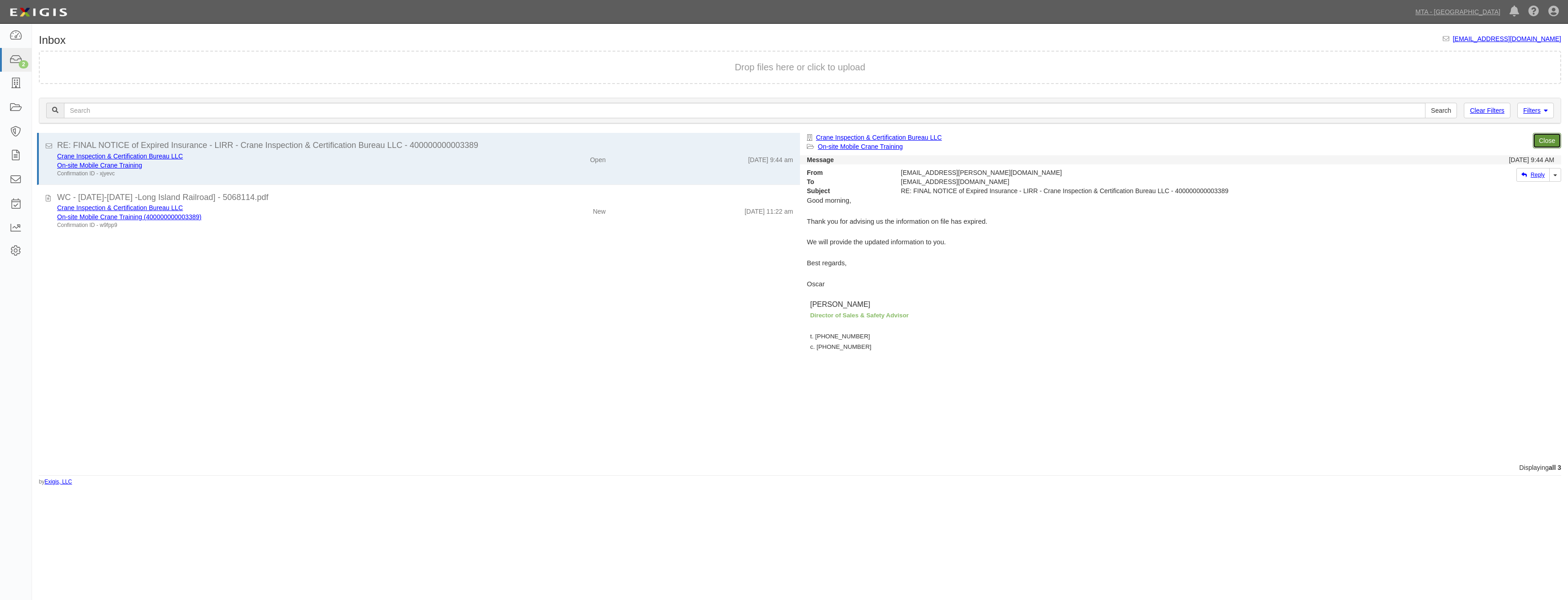
click at [1547, 139] on link "Close" at bounding box center [1547, 141] width 29 height 16
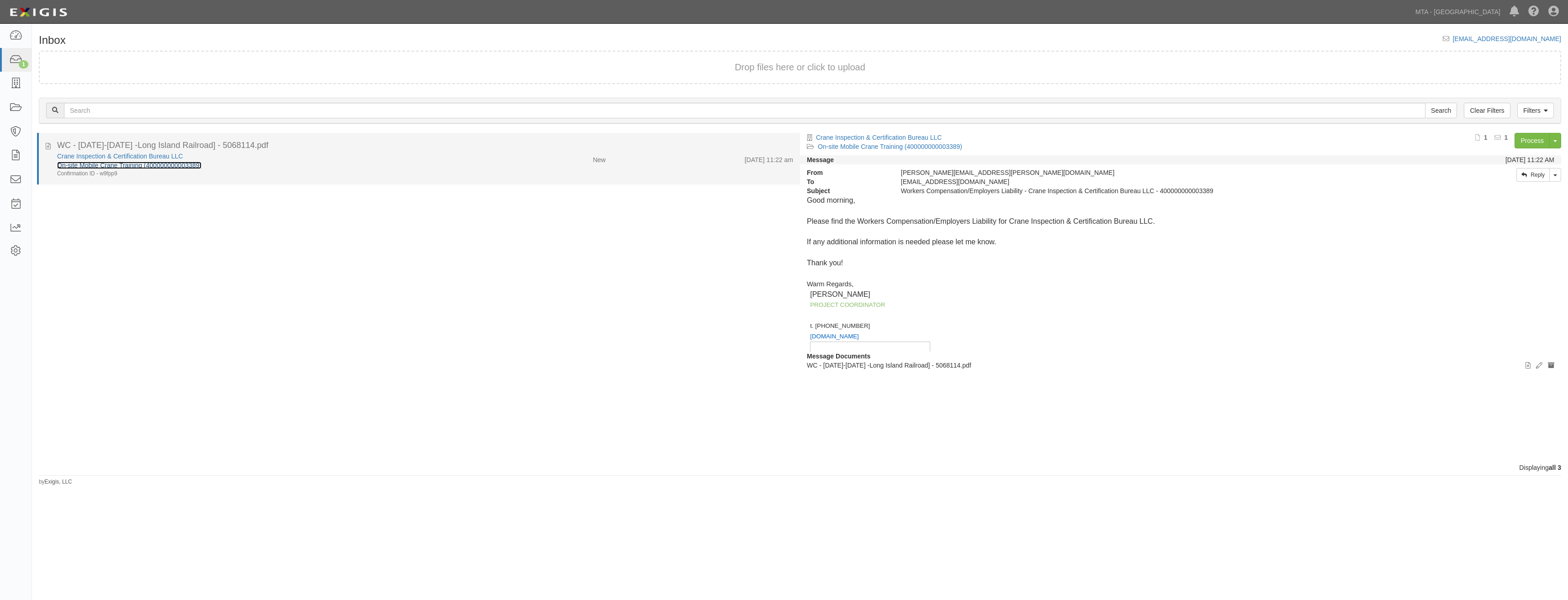
click at [133, 169] on link "On-site Mobile Crane Training (400000000003389)" at bounding box center [129, 166] width 144 height 7
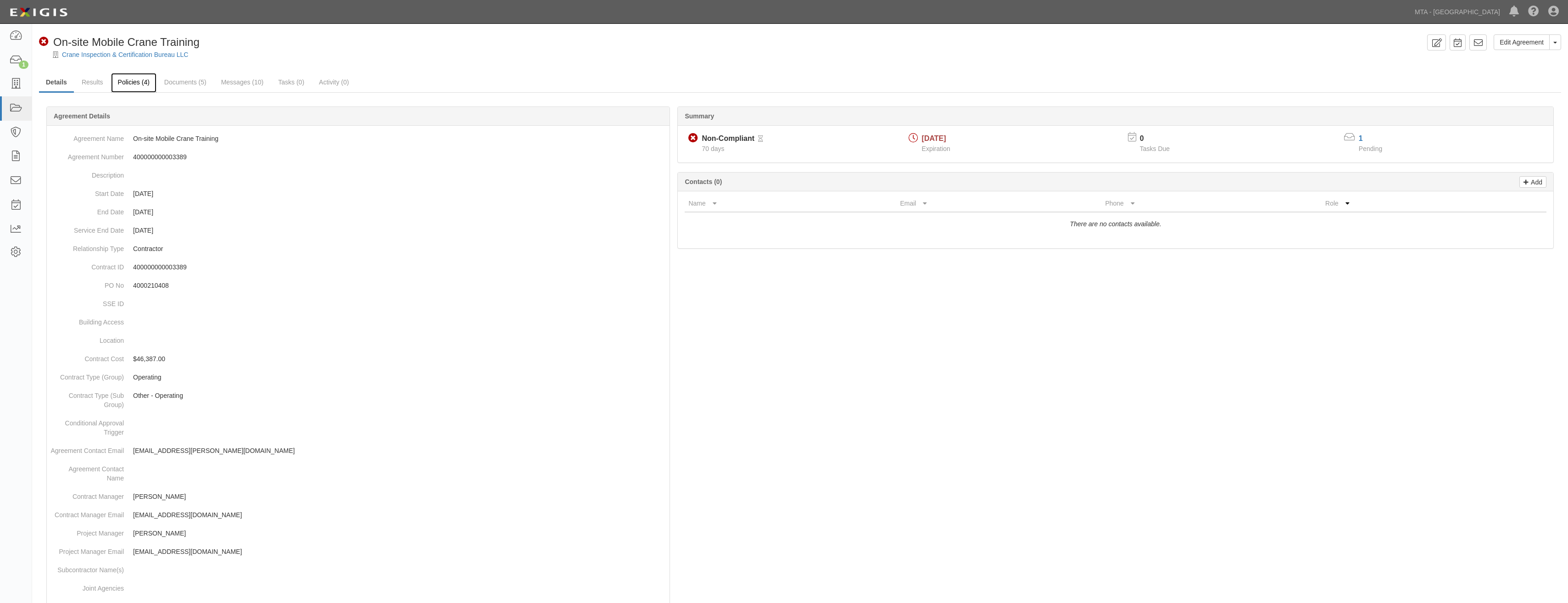
click at [133, 87] on link "Policies (4)" at bounding box center [134, 83] width 45 height 20
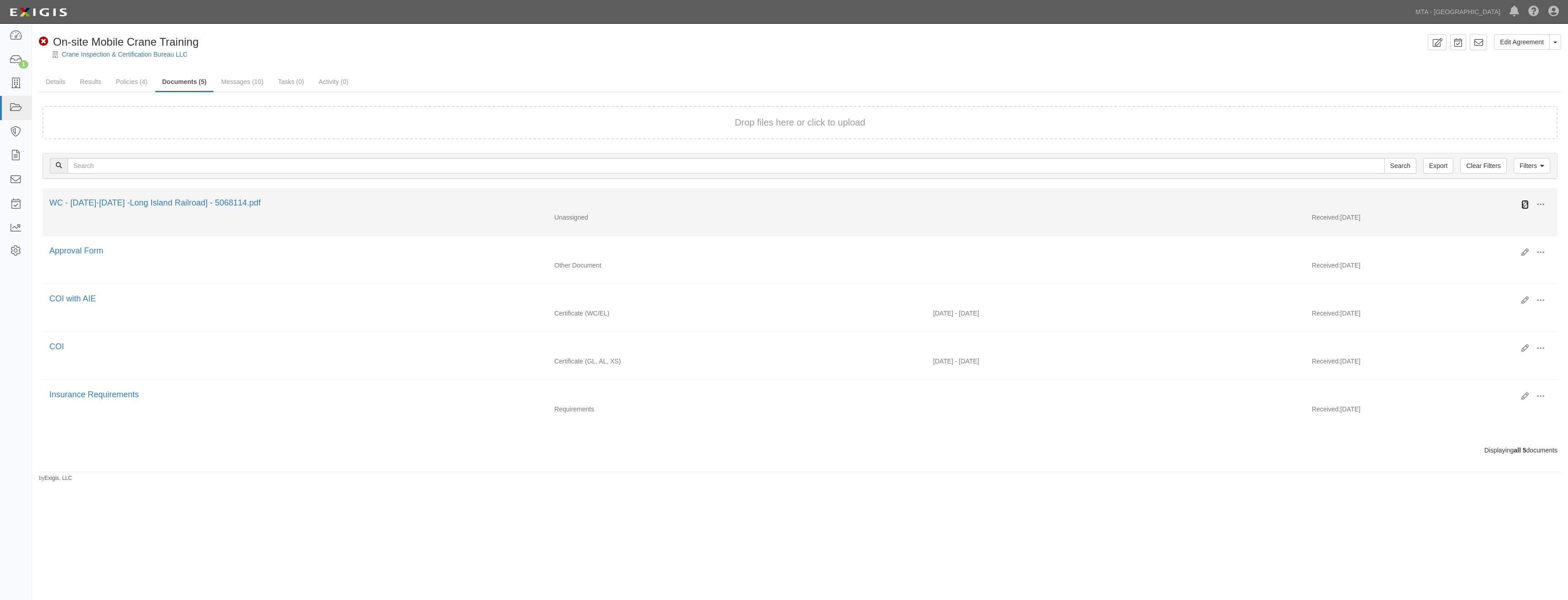
click at [1527, 203] on icon at bounding box center [1525, 204] width 7 height 7
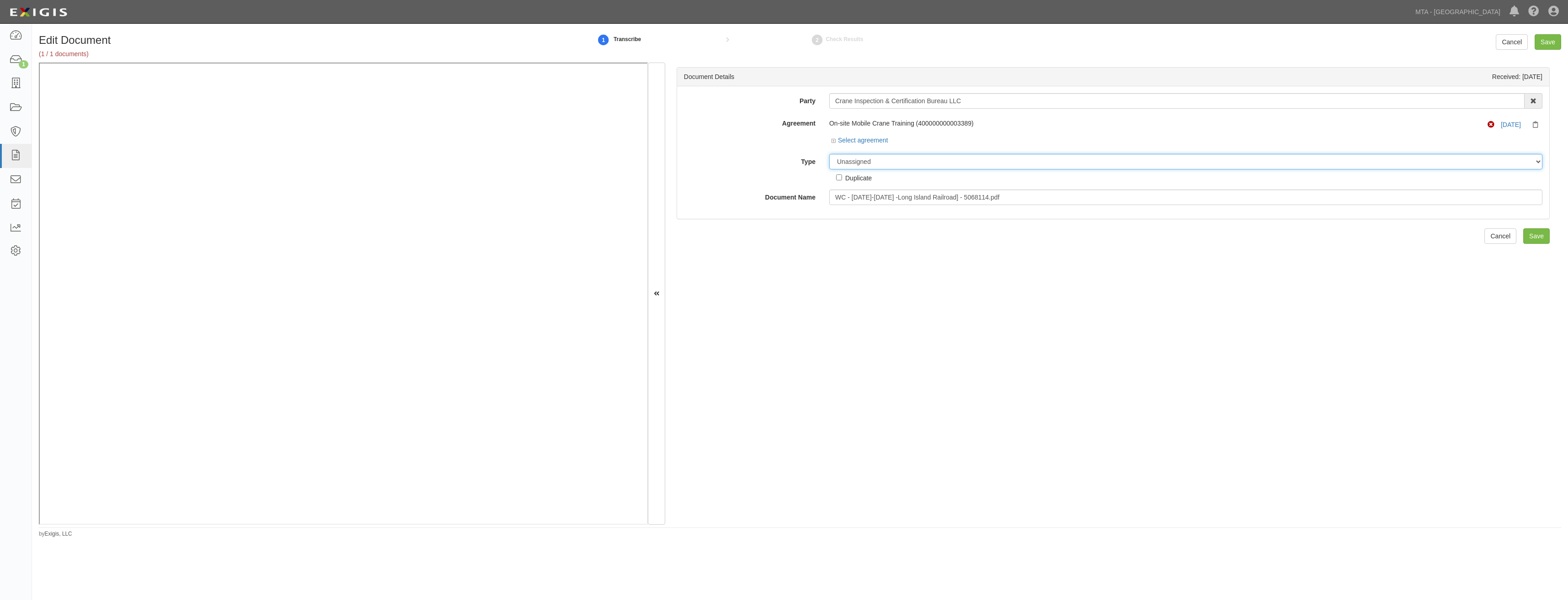
drag, startPoint x: 928, startPoint y: 155, endPoint x: 922, endPoint y: 162, distance: 9.2
click at [928, 155] on select "Unassigned Binder Cancellation Notice Certificate Contract Endorsement Insuranc…" at bounding box center [1186, 162] width 713 height 16
select select "CertificateDetail"
click at [829, 154] on select "Unassigned Binder Cancellation Notice Certificate Contract Endorsement Insuranc…" at bounding box center [1186, 162] width 713 height 16
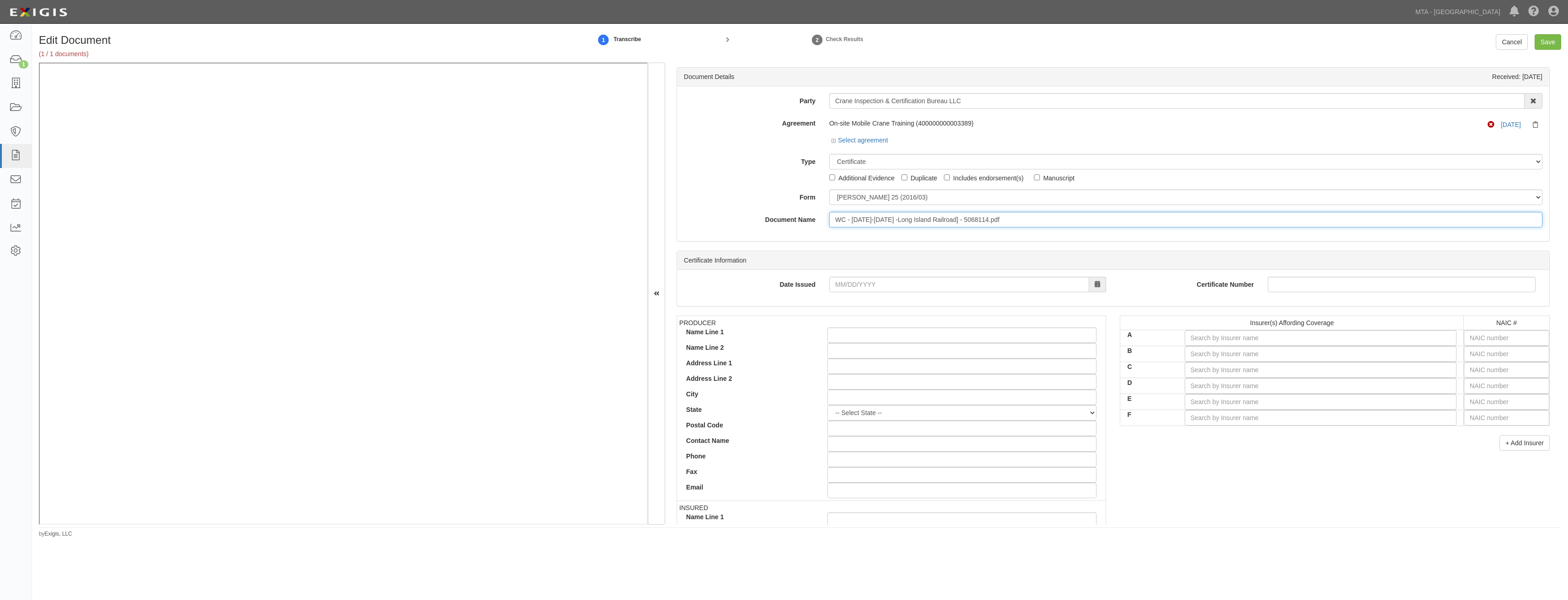
click at [915, 222] on input "WC - 2025-2026 -Long Island Railroad] - 5068114.pdf" at bounding box center [1186, 220] width 713 height 16
type input "COI"
click at [1479, 346] on input "text" at bounding box center [1507, 354] width 85 height 16
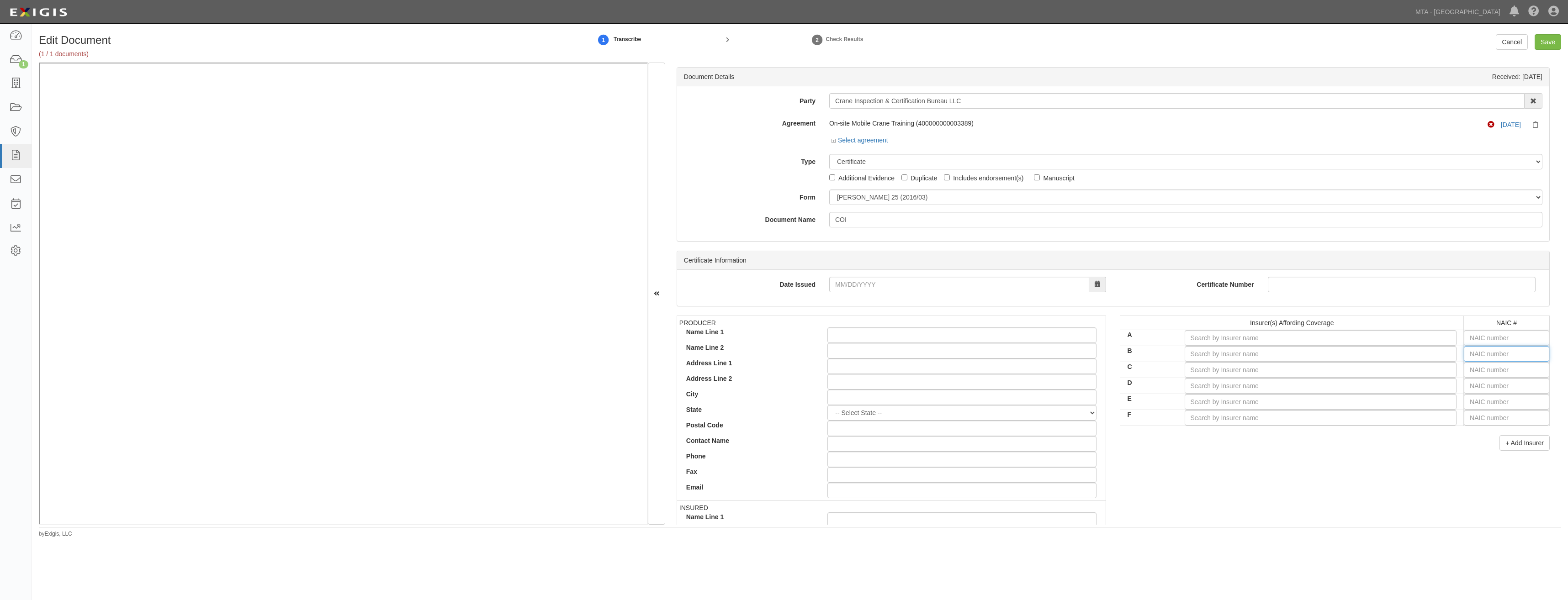
type input "25232"
type input "2"
type input "23795"
type input "23"
type input "23833"
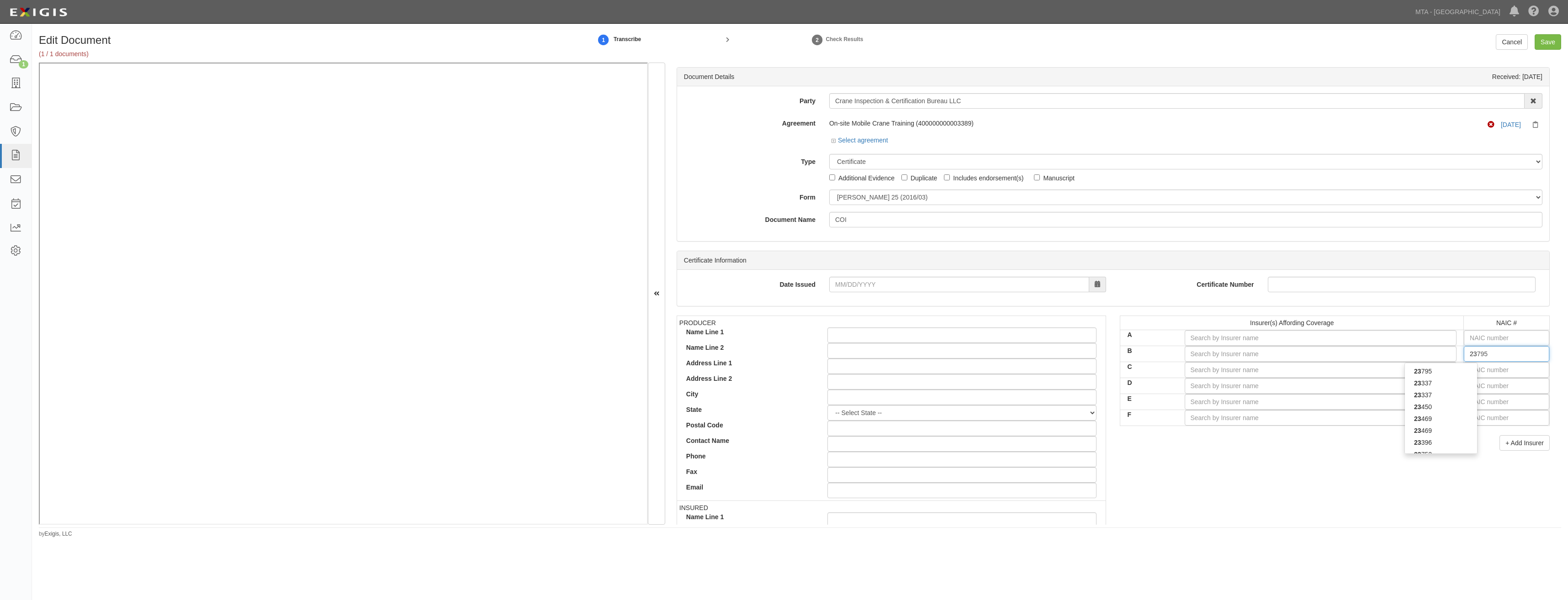
type input "238"
type input "23817"
type input "2381"
type input "23817"
click at [1437, 367] on div "23817" at bounding box center [1441, 371] width 72 height 12
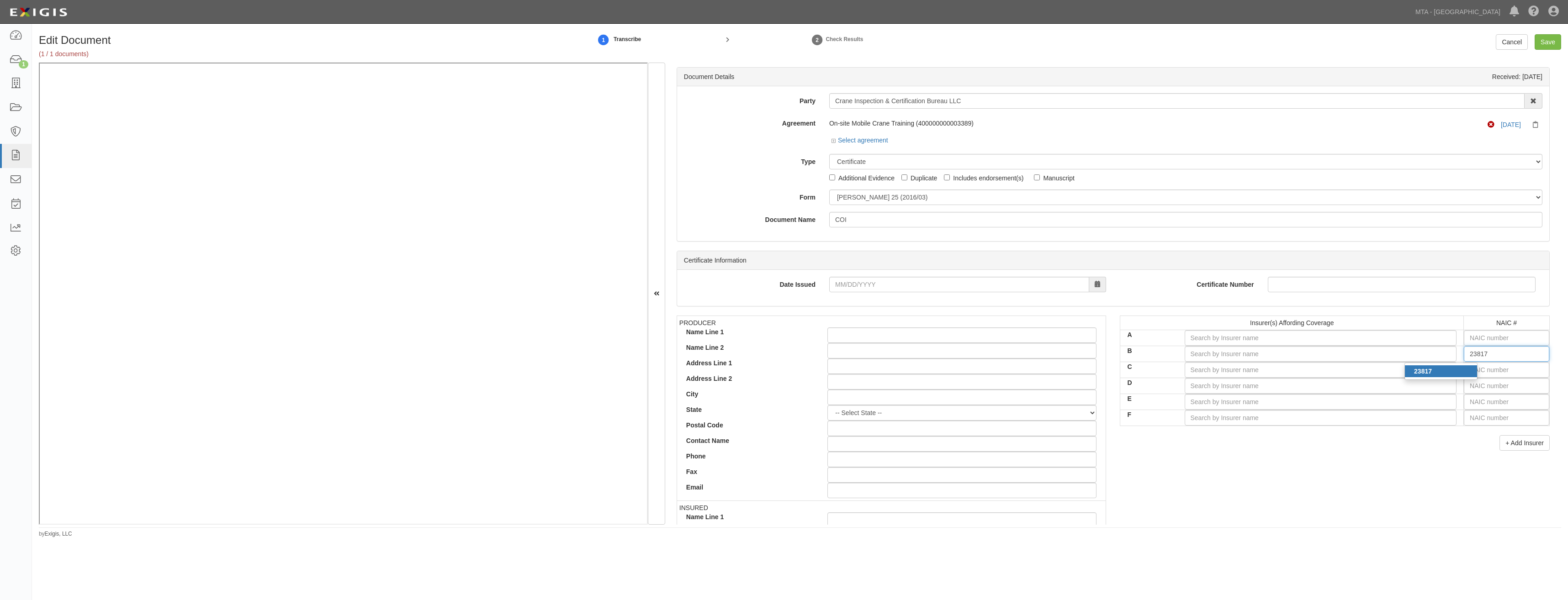
type input "Illinois National Insurance Co. (A XV Rating)"
type input "23817"
click at [1365, 514] on div "PRODUCER Name Line 1 Name Line 2 Address Line 1 Address Line 2 City State -- Se…" at bounding box center [1113, 475] width 887 height 318
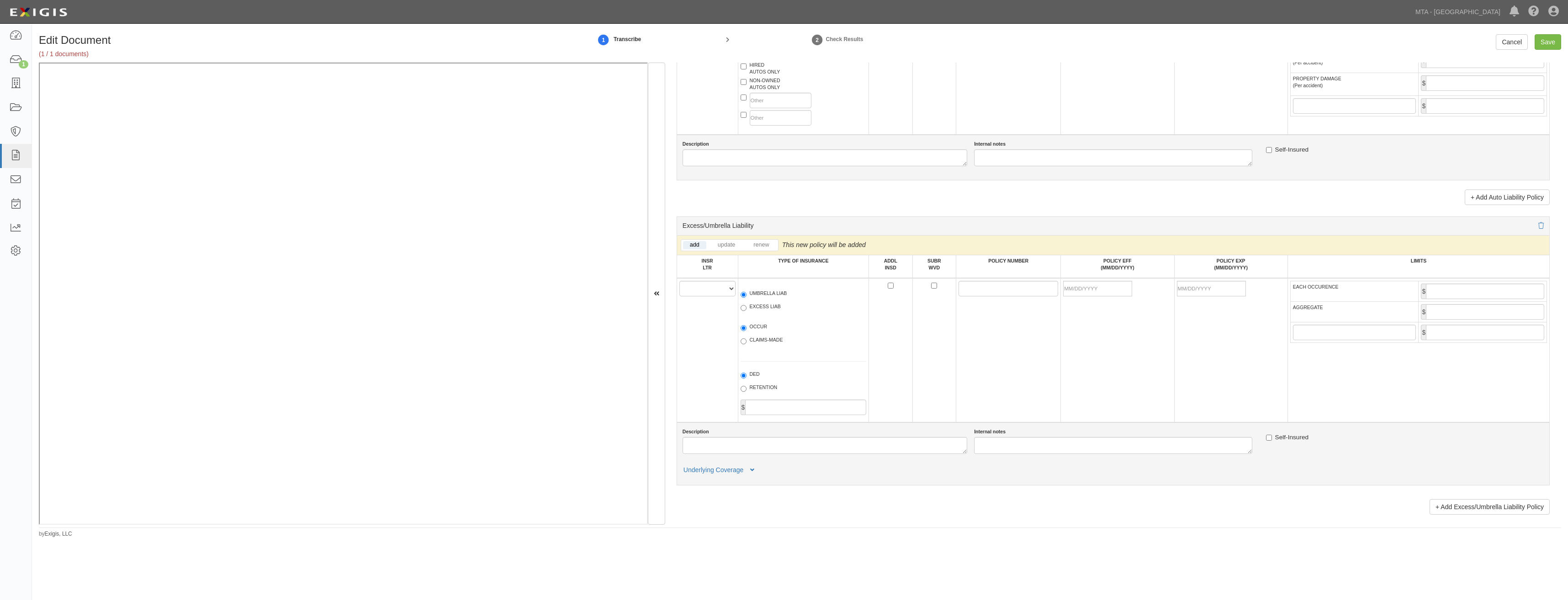
scroll to position [1233, 0]
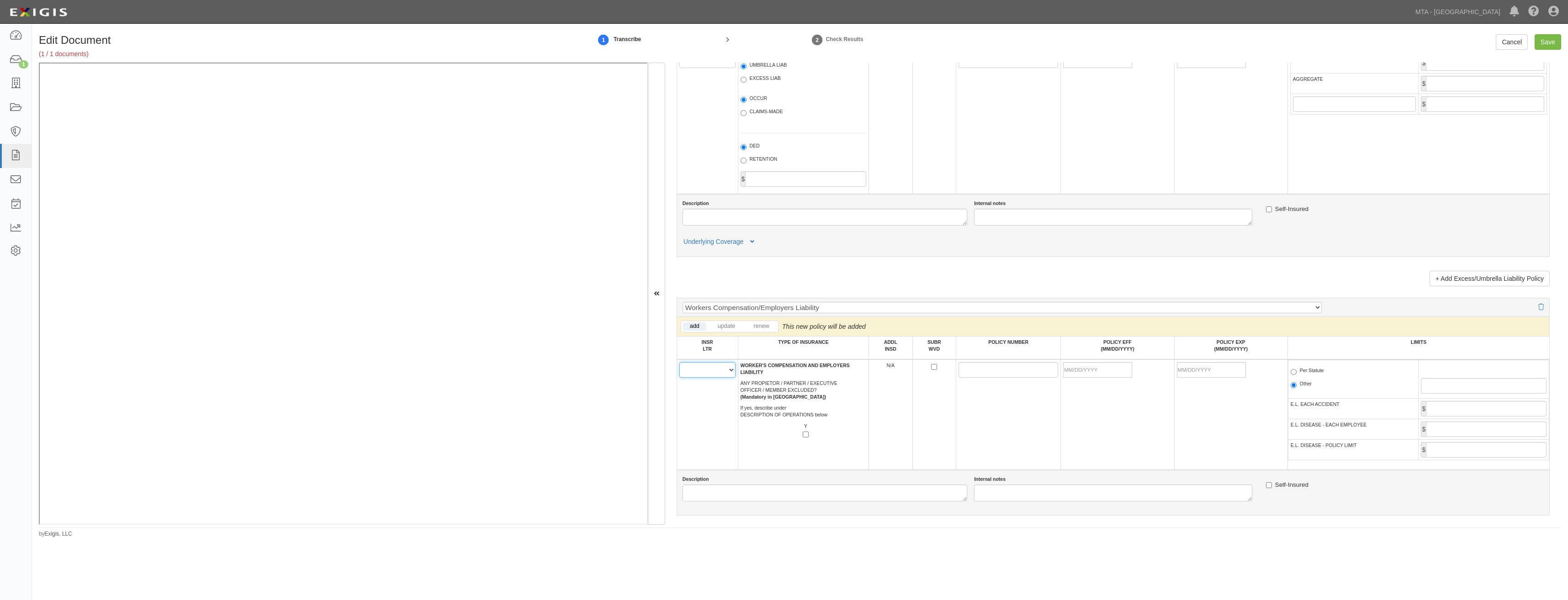
click at [713, 376] on select "A B C D E F" at bounding box center [707, 370] width 56 height 16
select select "A"
click at [679, 362] on select "A B C D E F" at bounding box center [707, 370] width 56 height 16
click at [712, 395] on td "A B C D E F" at bounding box center [707, 415] width 61 height 111
click at [929, 365] on td at bounding box center [934, 415] width 44 height 111
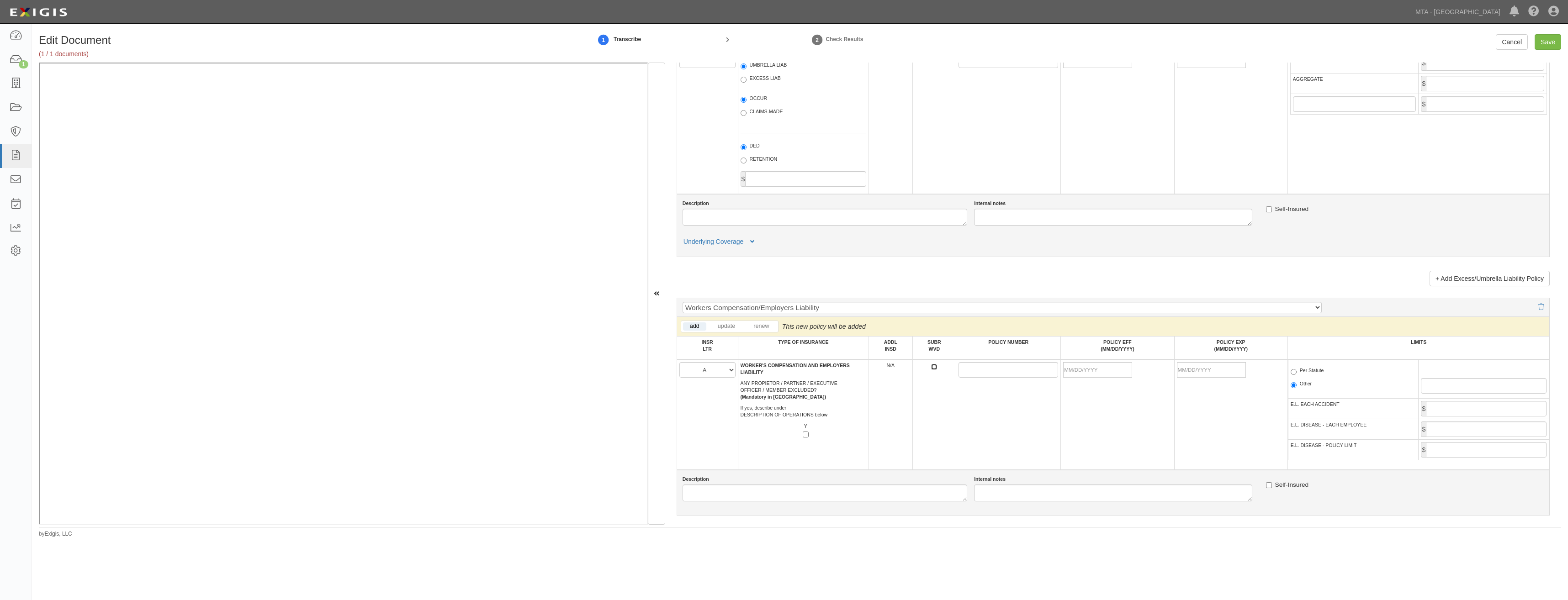
click at [931, 369] on input "SUBR WVD" at bounding box center [934, 367] width 6 height 6
checkbox input "true"
click at [966, 368] on input "POLICY NUMBER" at bounding box center [1009, 370] width 100 height 16
paste input "WC 063528456 FL"
type input "WC 063528456 FL"
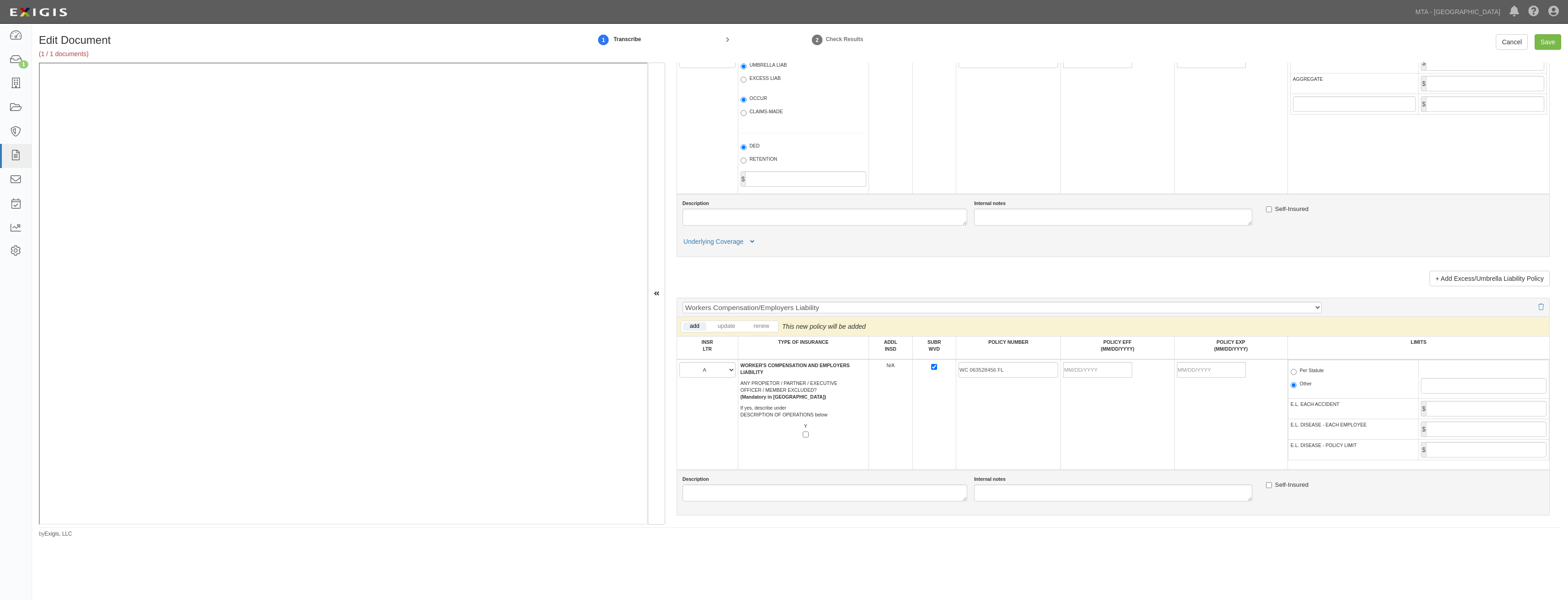
click at [1104, 413] on td at bounding box center [1118, 415] width 113 height 111
click at [1111, 372] on input "POLICY EFF (MM/DD/YYYY)" at bounding box center [1097, 370] width 69 height 16
type input "07/01/2025"
type input "07/01/2026"
click at [1174, 419] on td "07/01/2026" at bounding box center [1231, 415] width 113 height 111
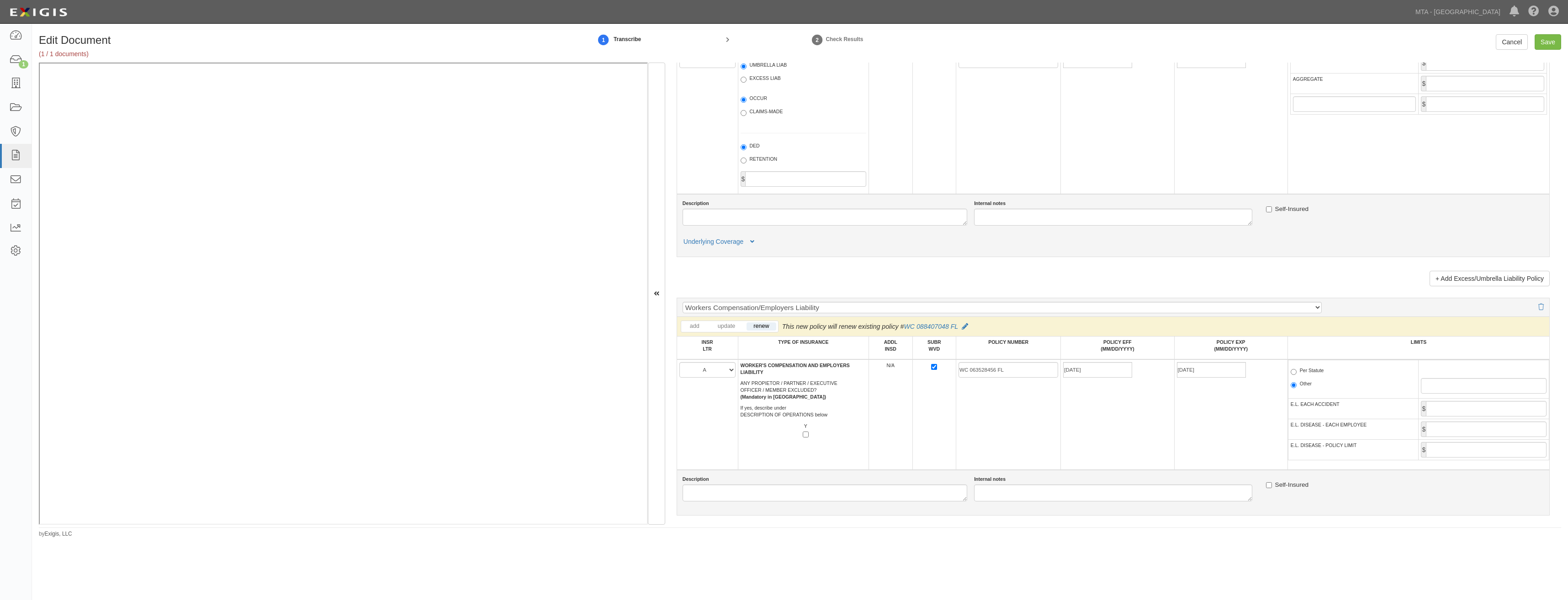
click at [1314, 370] on label "Per Statute" at bounding box center [1307, 371] width 33 height 9
click at [1297, 370] on input "Per Statute" at bounding box center [1293, 372] width 6 height 6
radio input "true"
click at [1492, 413] on input "E.L. EACH ACCIDENT" at bounding box center [1486, 409] width 121 height 16
type input "2,000,000"
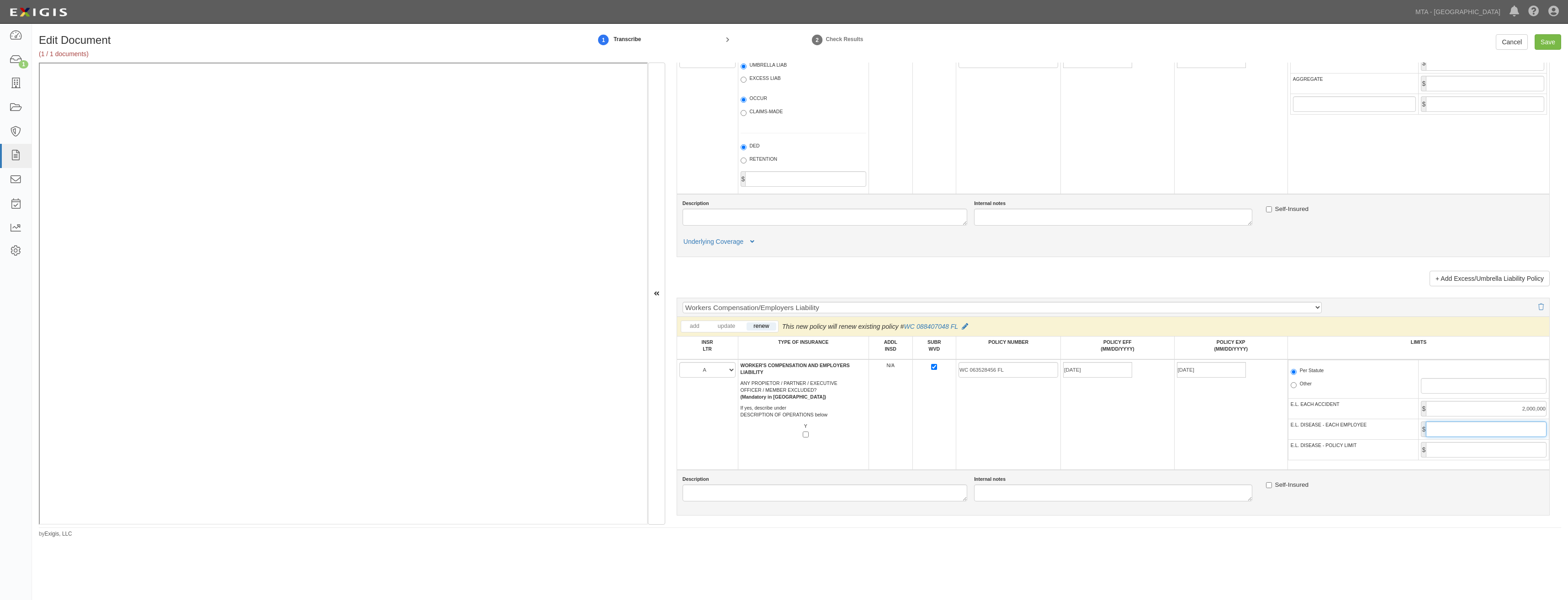
click at [1493, 425] on input "E.L. DISEASE - EACH EMPLOYEE" at bounding box center [1486, 430] width 121 height 16
type input "2,000,000"
click at [1481, 453] on input "E.L. DISEASE - POLICY LIMIT" at bounding box center [1486, 450] width 121 height 16
type input "2,000,000"
click at [1327, 497] on div "Description Internal notes Self-Insured" at bounding box center [1113, 489] width 875 height 26
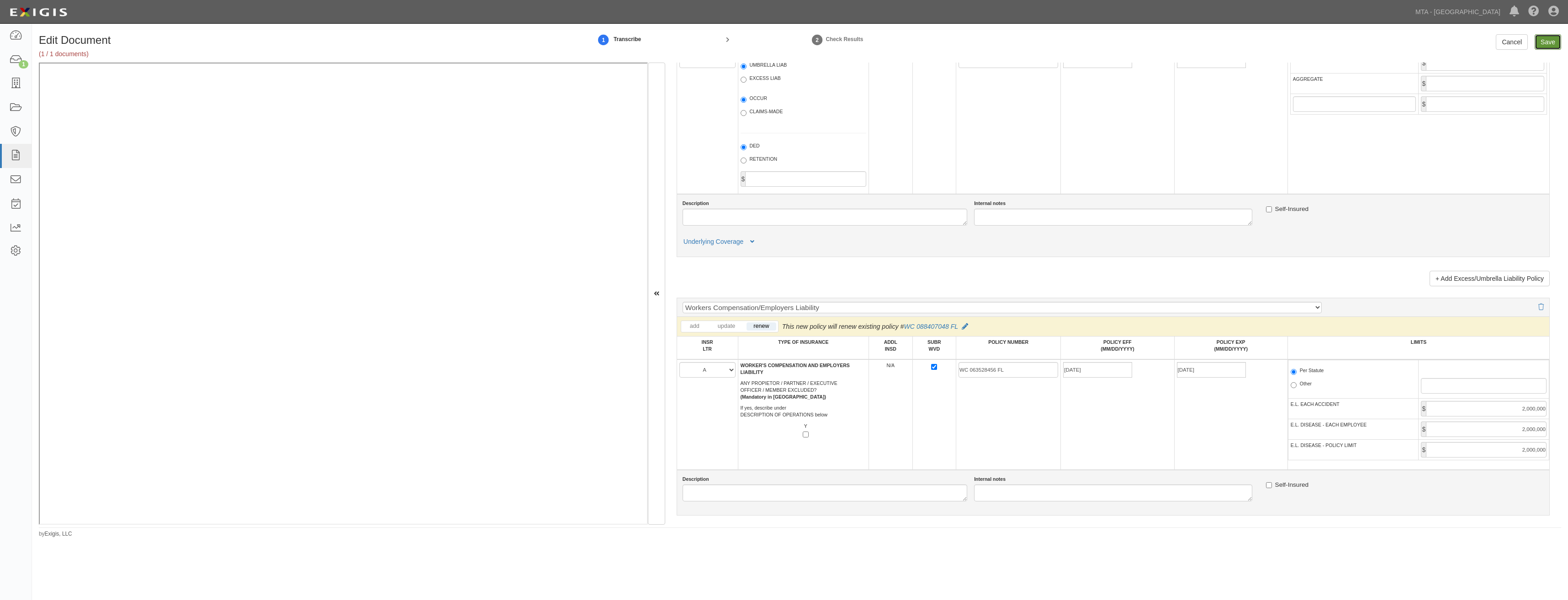
click at [1552, 44] on input "Save" at bounding box center [1548, 42] width 27 height 16
type input "2000000"
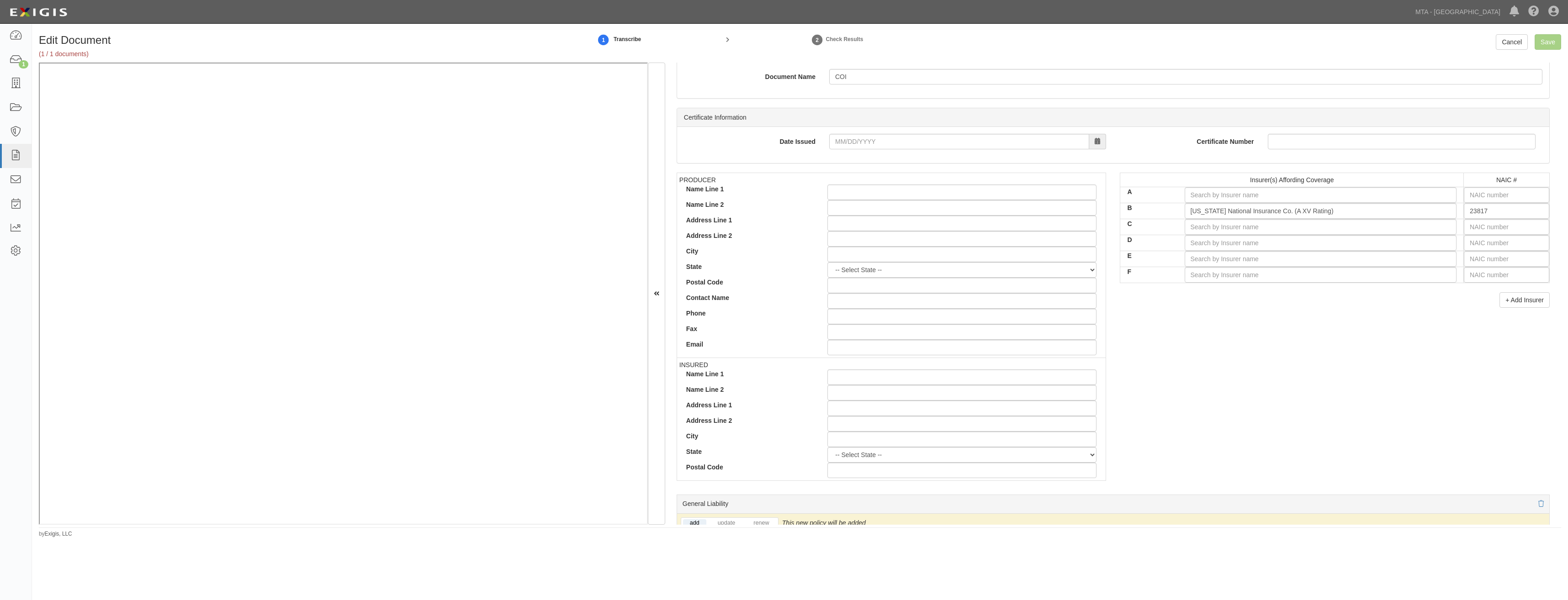
scroll to position [0, 0]
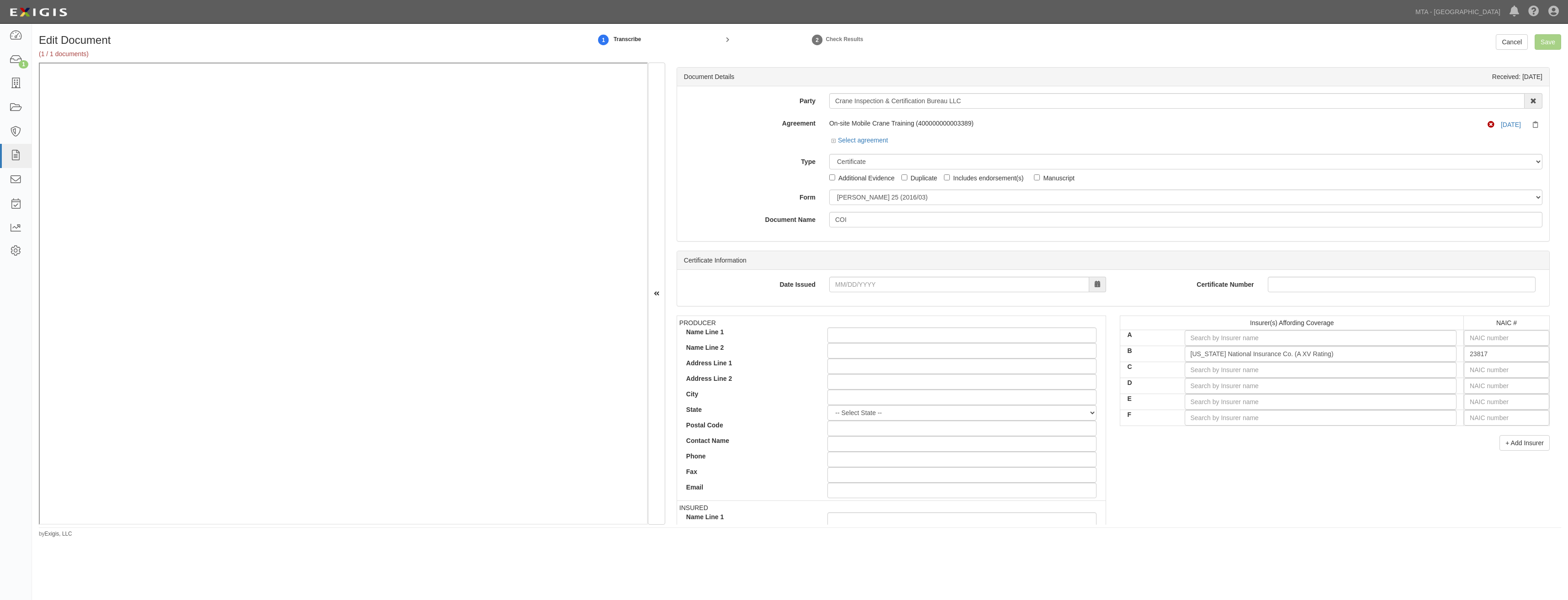
drag, startPoint x: 1110, startPoint y: 277, endPoint x: 1205, endPoint y: 85, distance: 214.2
click at [1479, 342] on input "text" at bounding box center [1507, 338] width 85 height 16
type input "25232"
type input "2"
type input "23795"
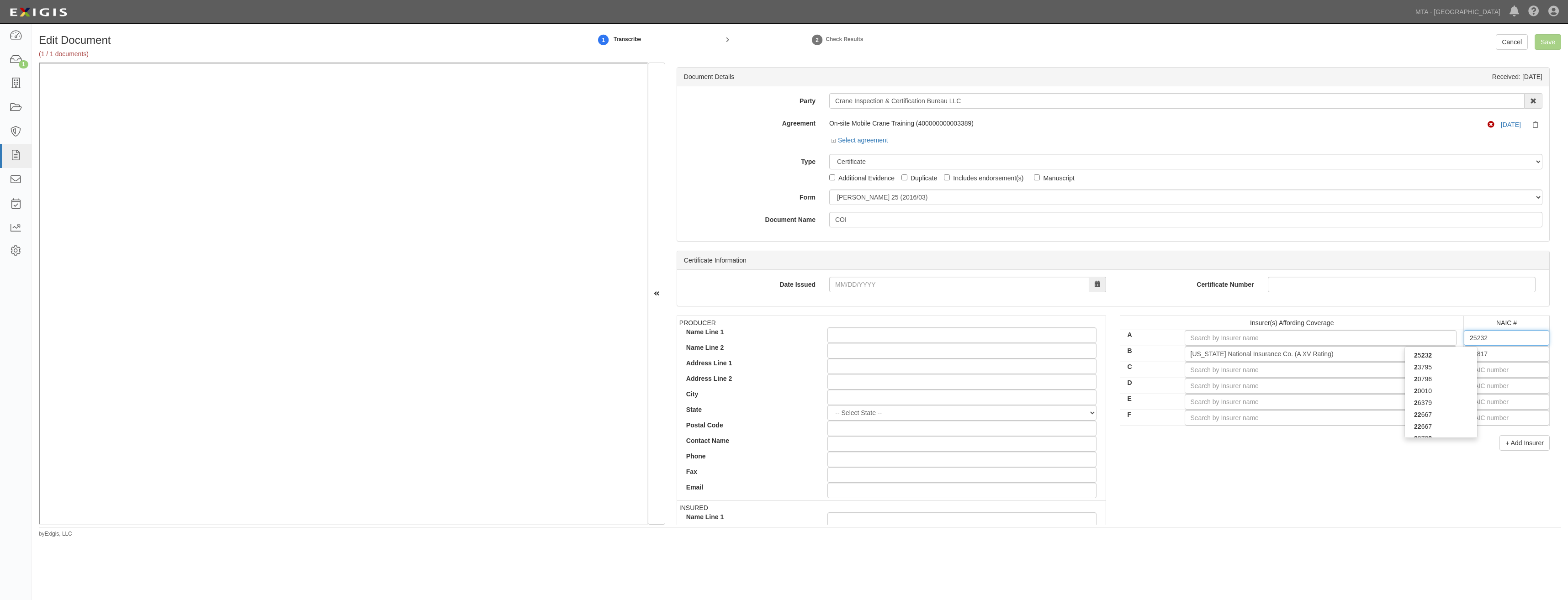
type input "23"
type input "23833"
type input "238"
type input "23817"
type input "2381"
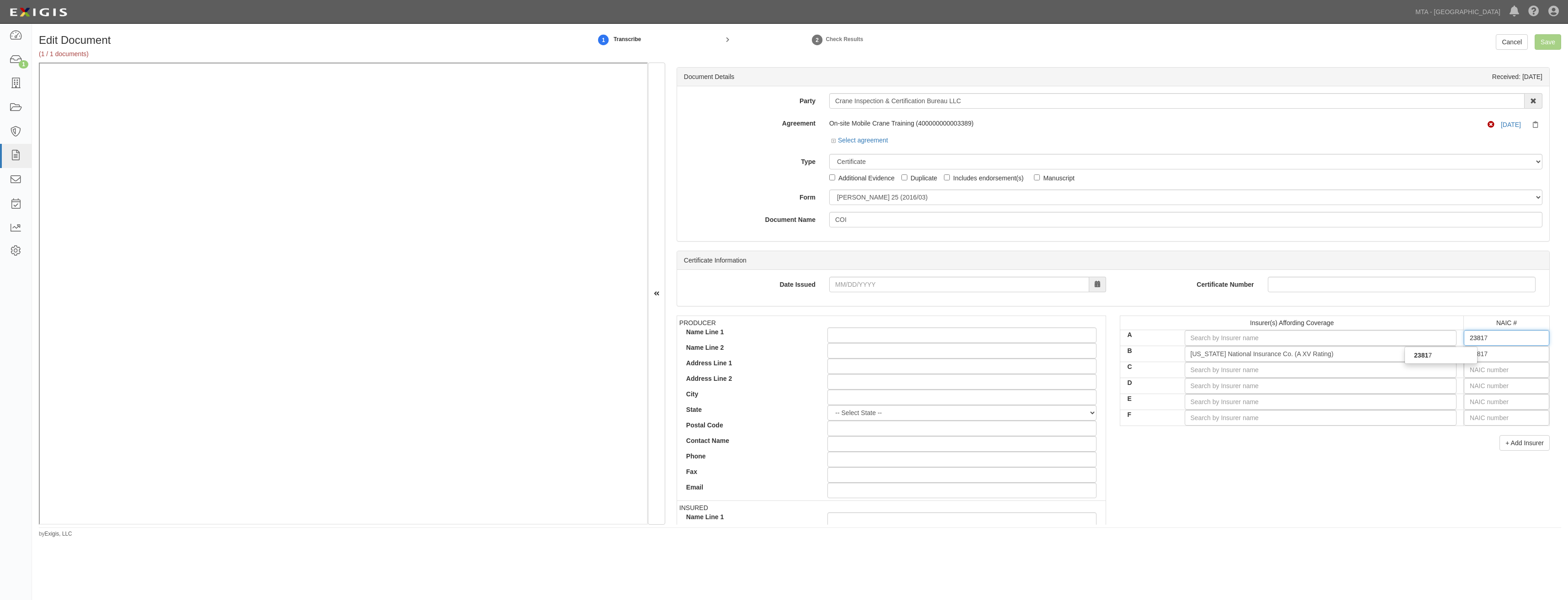
type input "23817"
click at [1419, 354] on strong "23817" at bounding box center [1423, 355] width 18 height 7
type input "Illinois National Insurance Co. (A XV Rating)"
type input "23817"
click at [1551, 43] on input "Save" at bounding box center [1548, 42] width 27 height 16
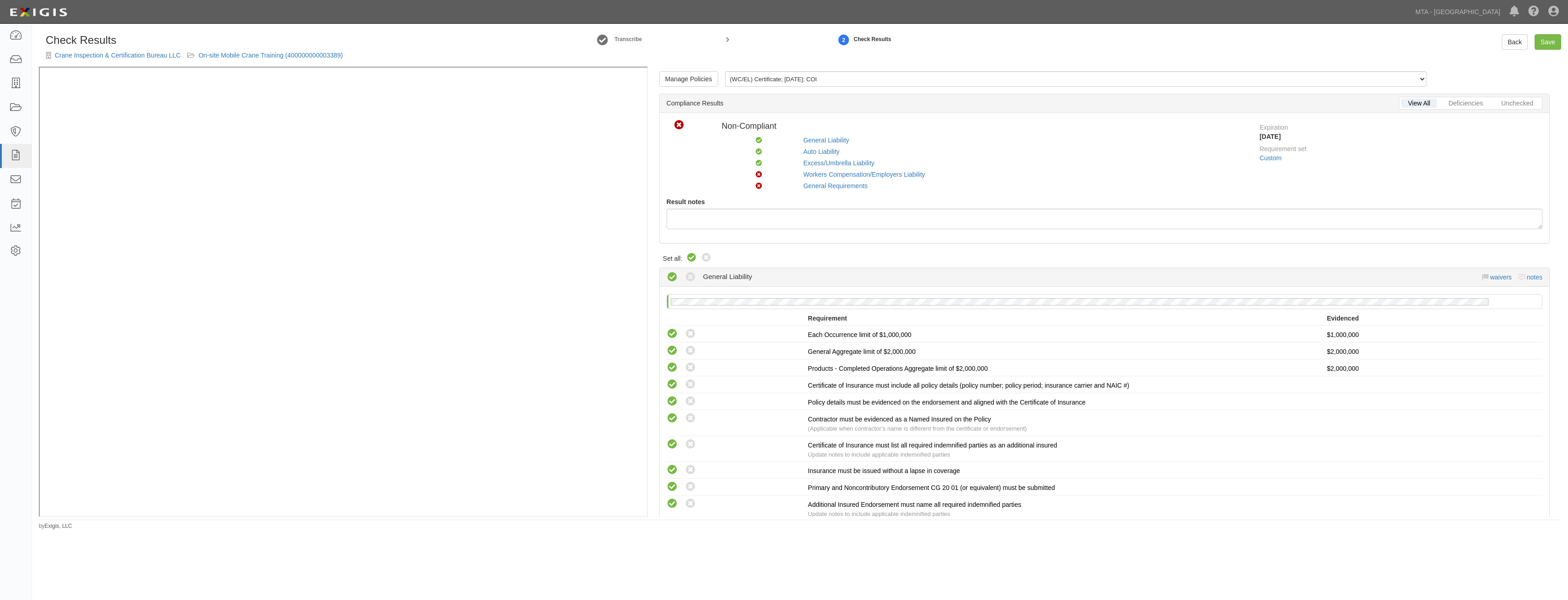
click at [691, 259] on icon at bounding box center [691, 258] width 11 height 11
radio input "true"
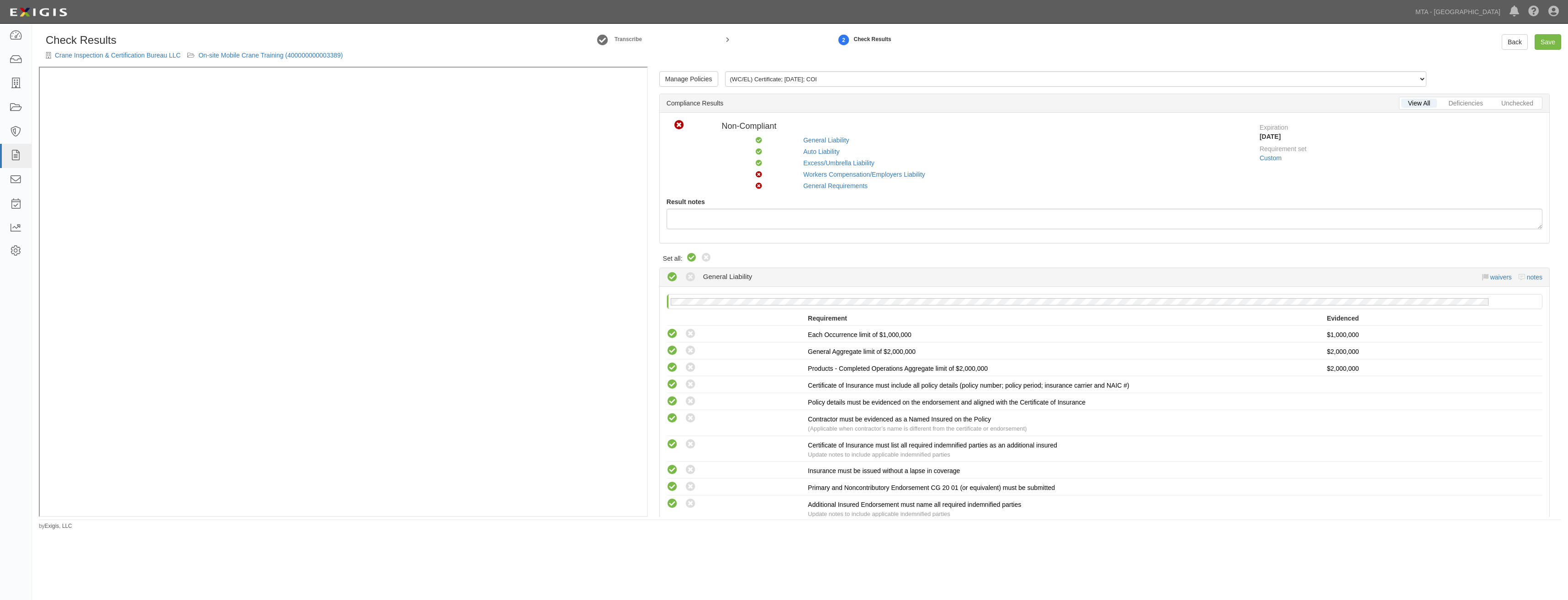
radio input "true"
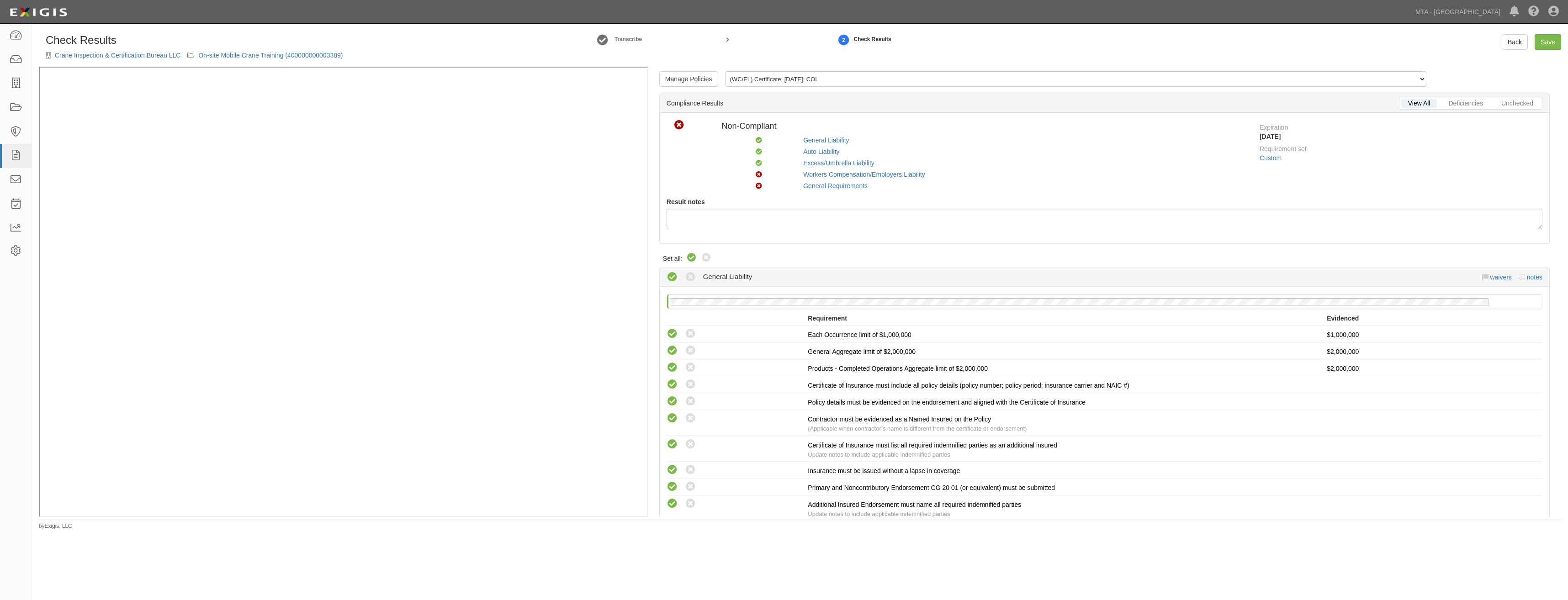
radio input "true"
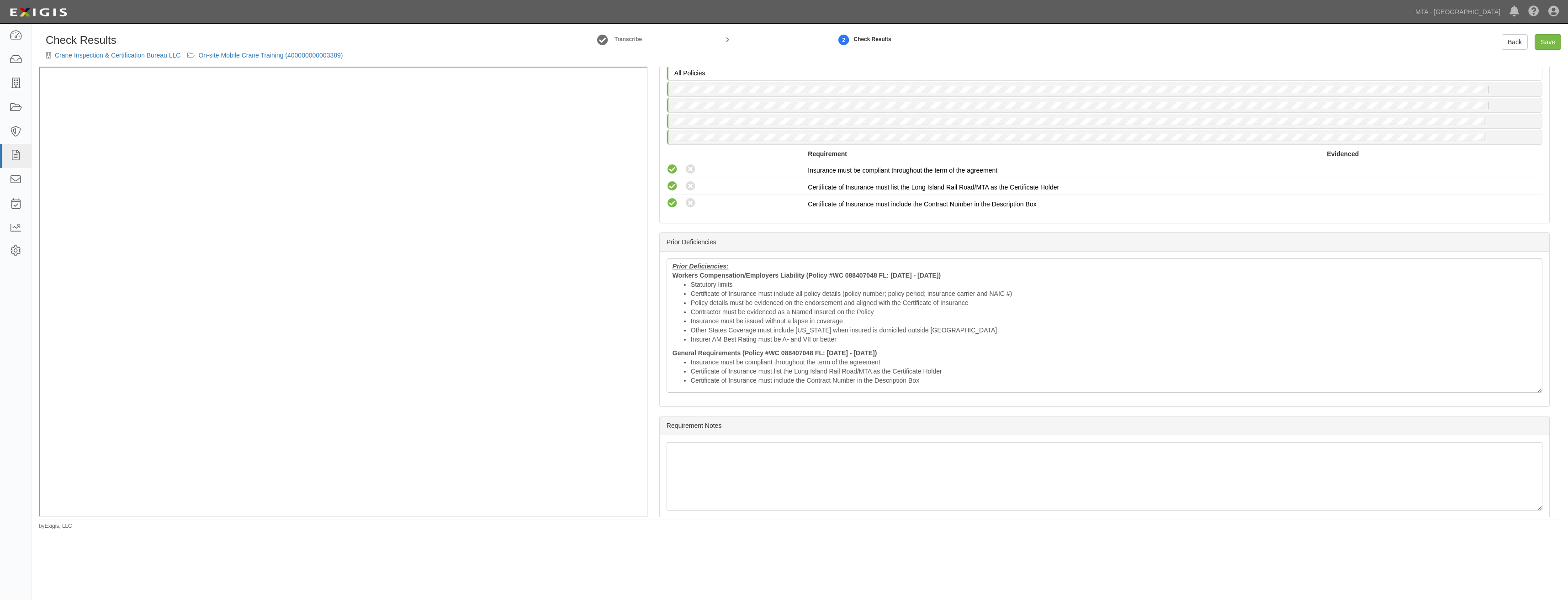
scroll to position [1201, 0]
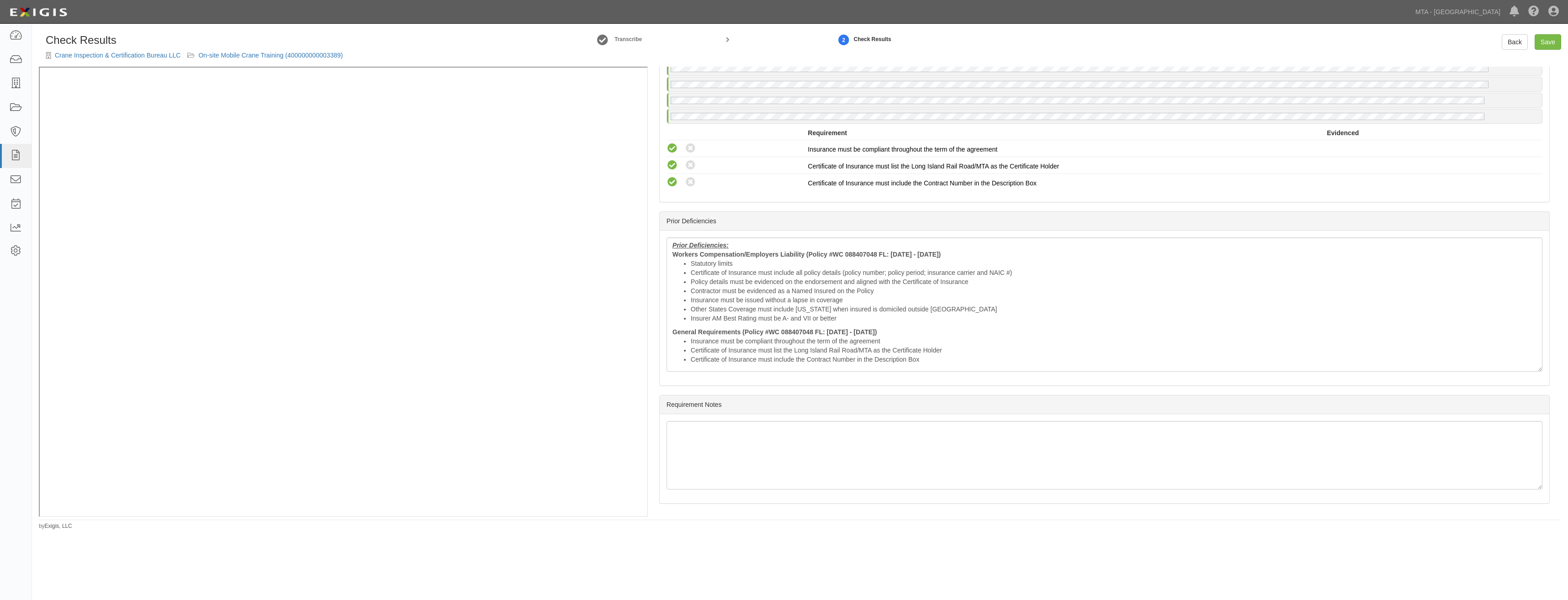
drag, startPoint x: 1115, startPoint y: 189, endPoint x: 1094, endPoint y: 331, distance: 143.5
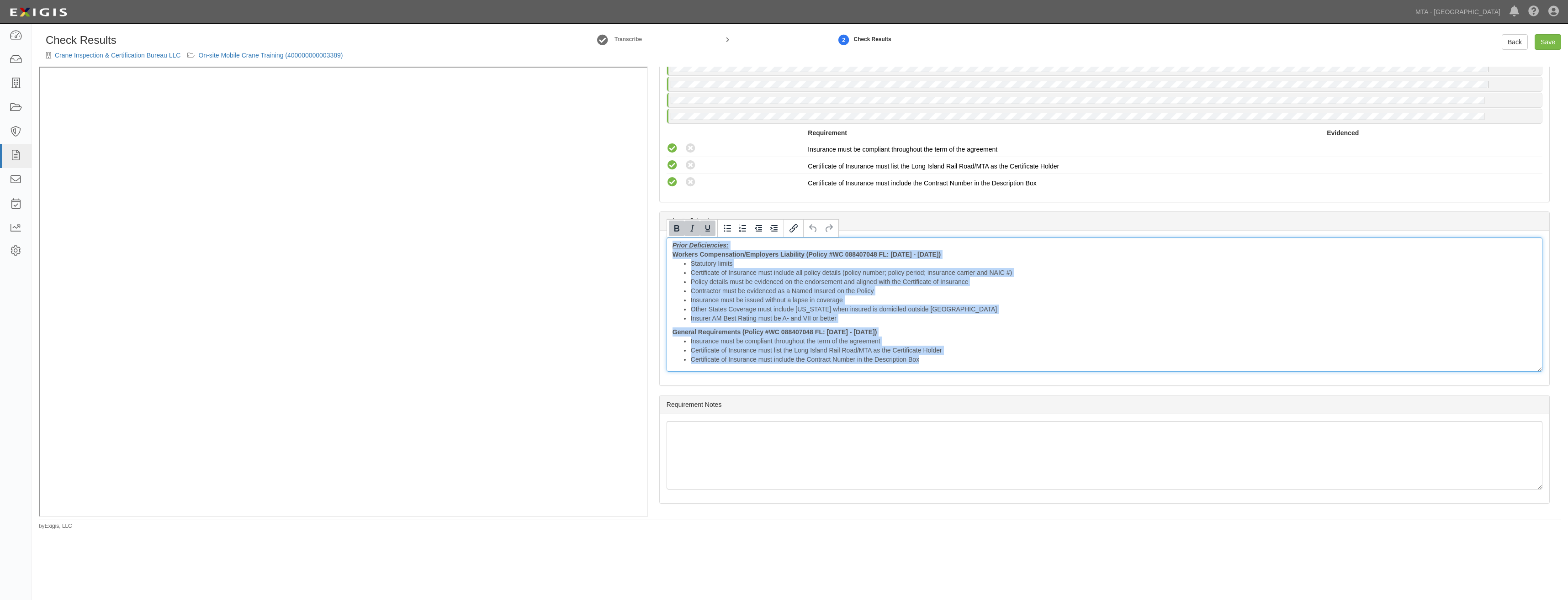
drag, startPoint x: 927, startPoint y: 361, endPoint x: 670, endPoint y: 242, distance: 283.2
click at [670, 242] on div "Prior Deficiencies: Workers Compensation/Employers Liability (Policy #WC 088407…" at bounding box center [1104, 304] width 876 height 134
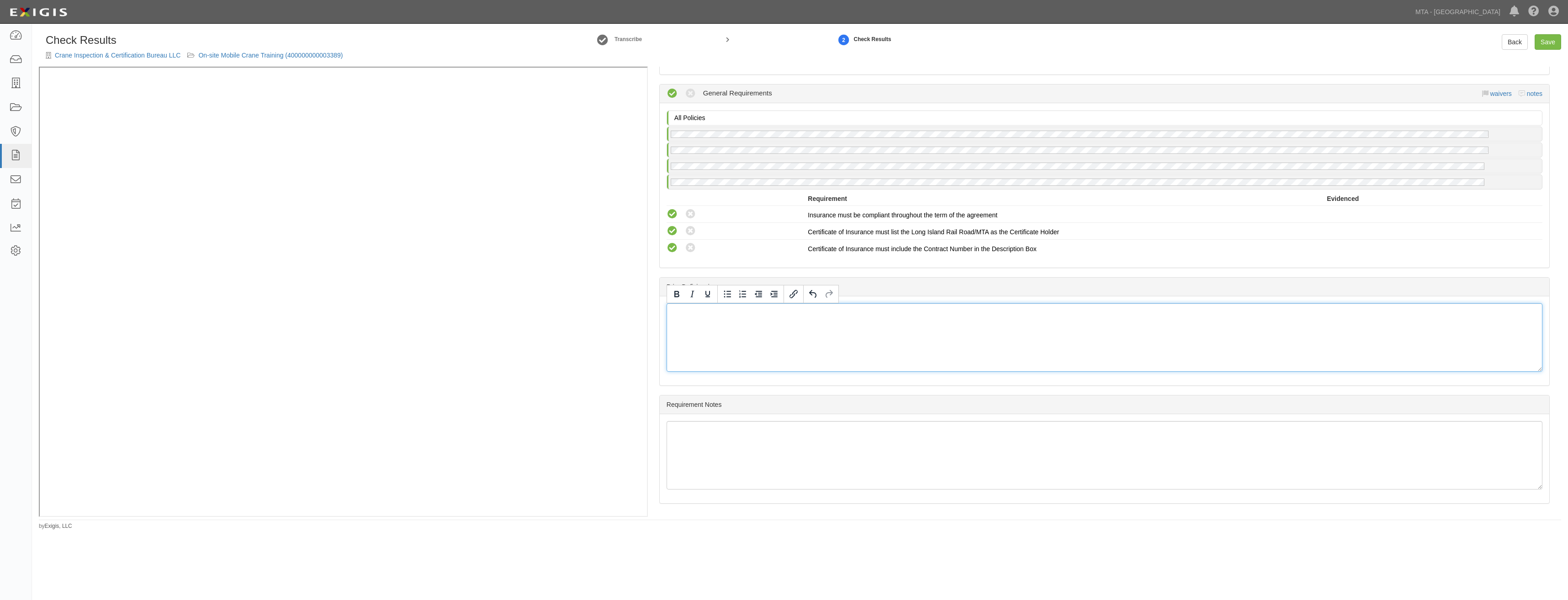
scroll to position [1135, 0]
click at [1349, 283] on div "Prior Deficiencies" at bounding box center [1104, 287] width 889 height 19
click at [1553, 44] on link "Save" at bounding box center [1548, 42] width 27 height 16
radio input "true"
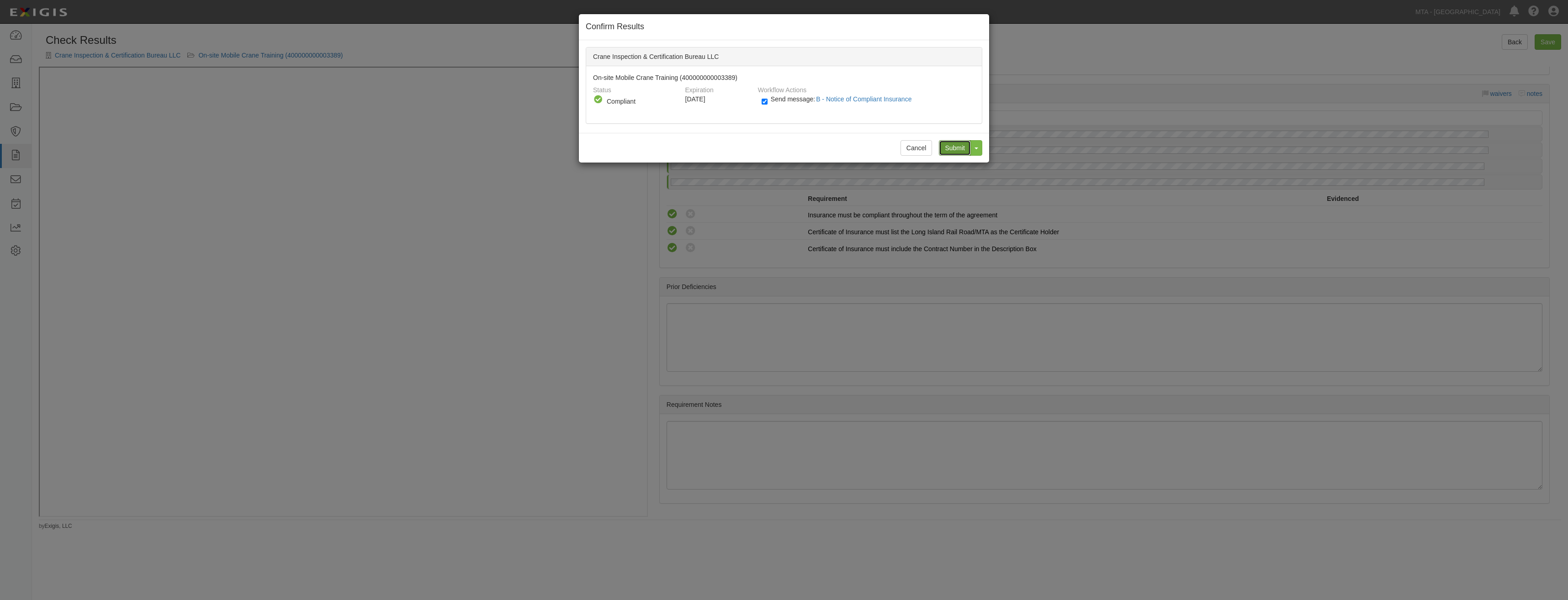
click at [957, 148] on input "Submit" at bounding box center [954, 148] width 32 height 16
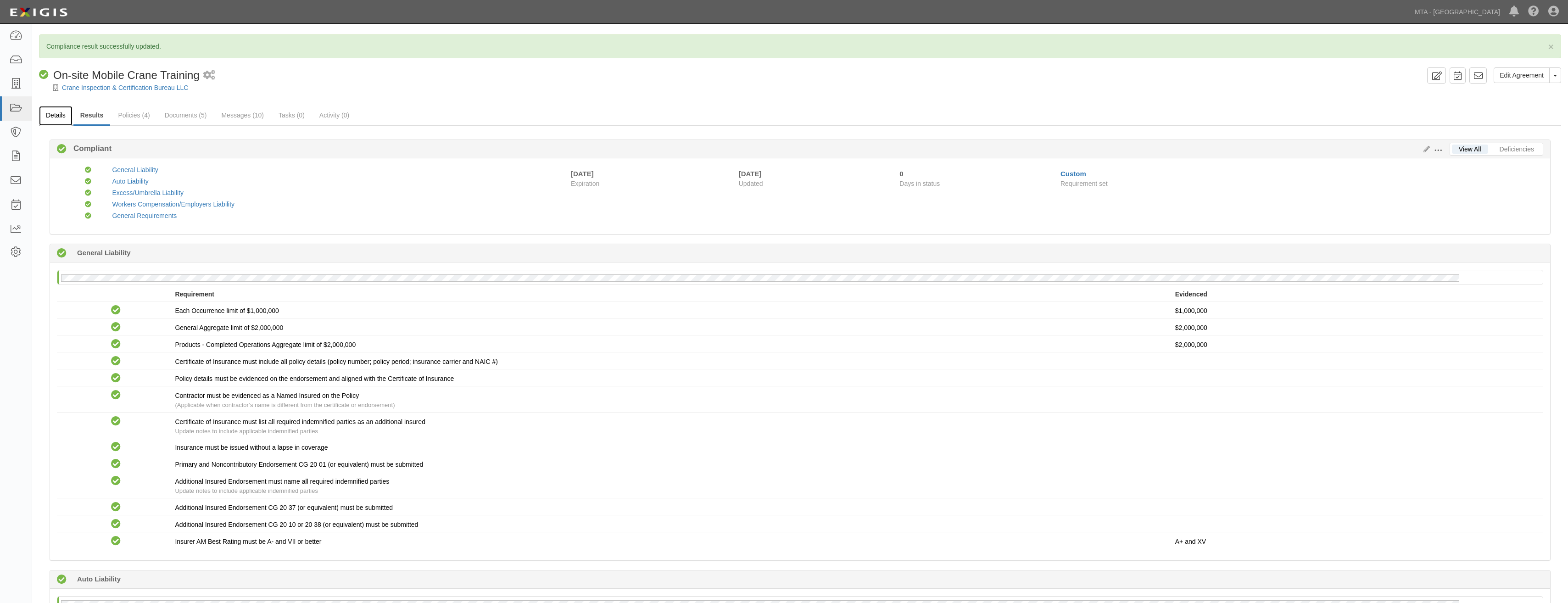
click at [51, 113] on link "Details" at bounding box center [56, 116] width 34 height 20
click at [64, 119] on link "Details" at bounding box center [56, 116] width 34 height 20
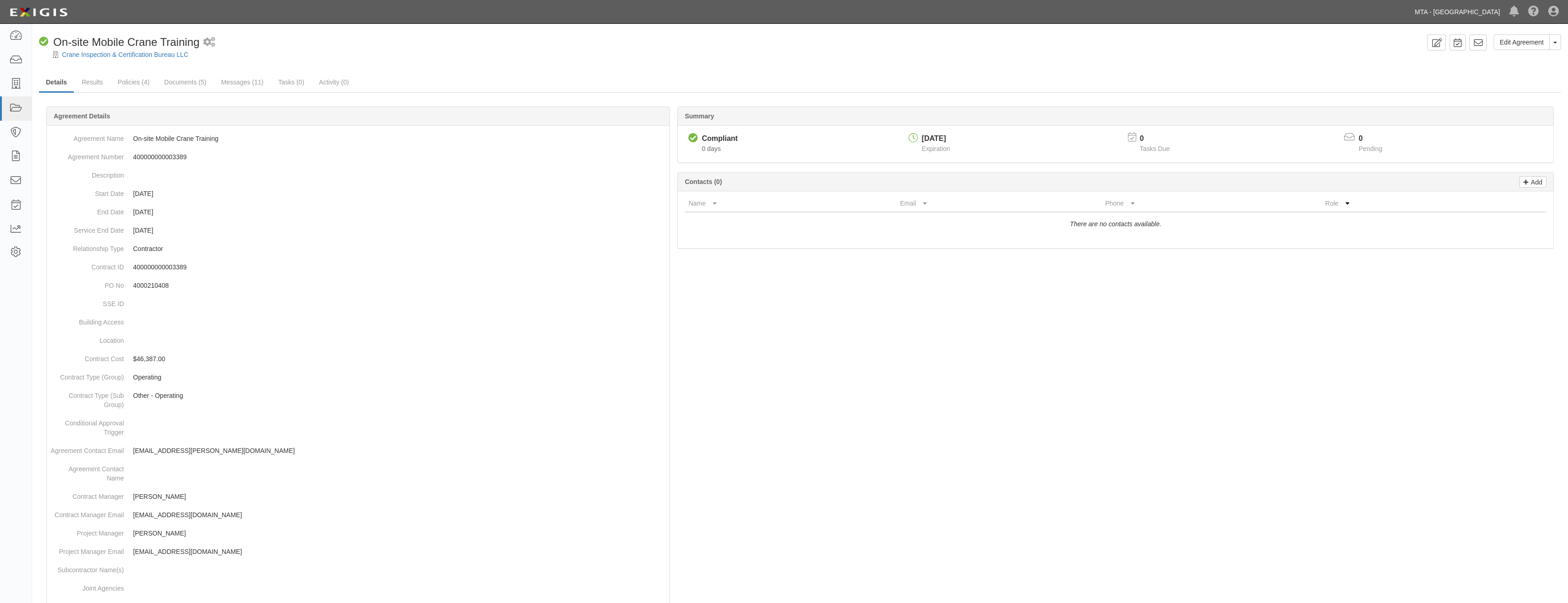
click at [1479, 20] on link "MTA - [GEOGRAPHIC_DATA]" at bounding box center [1457, 12] width 95 height 18
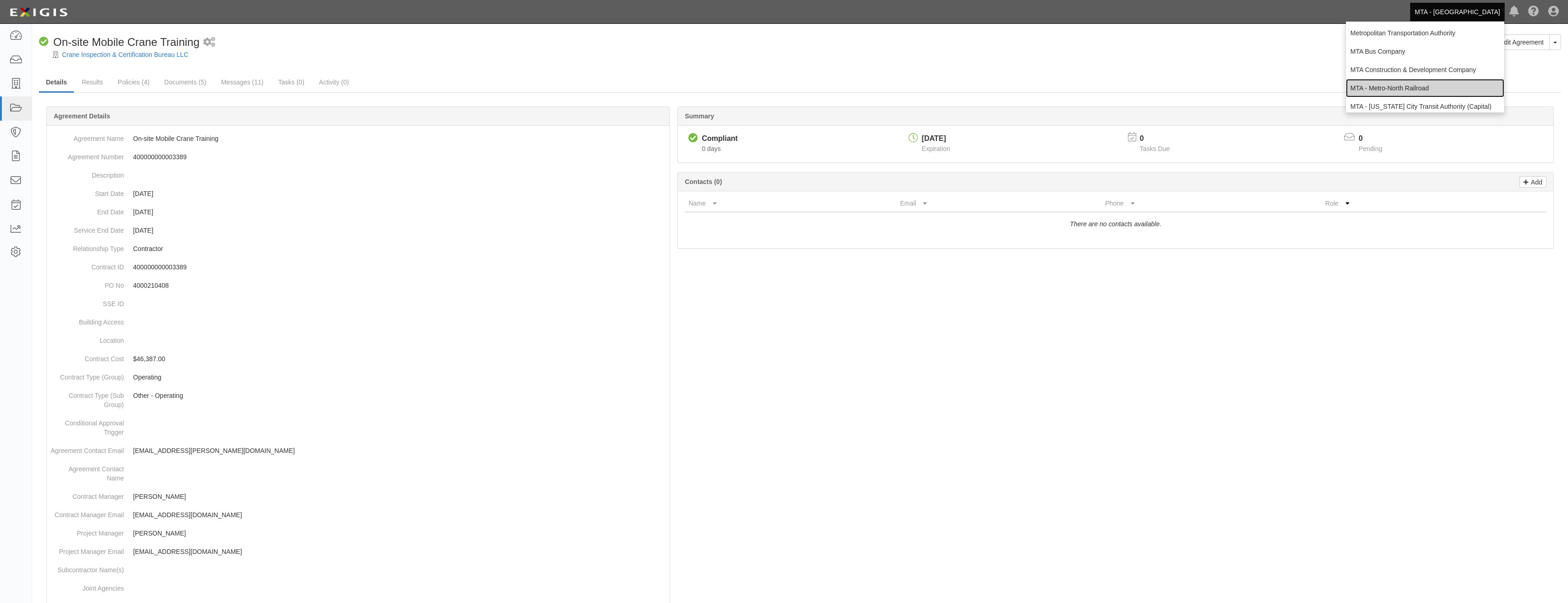
click at [1435, 89] on link "MTA - Metro-North Railroad" at bounding box center [1424, 88] width 158 height 18
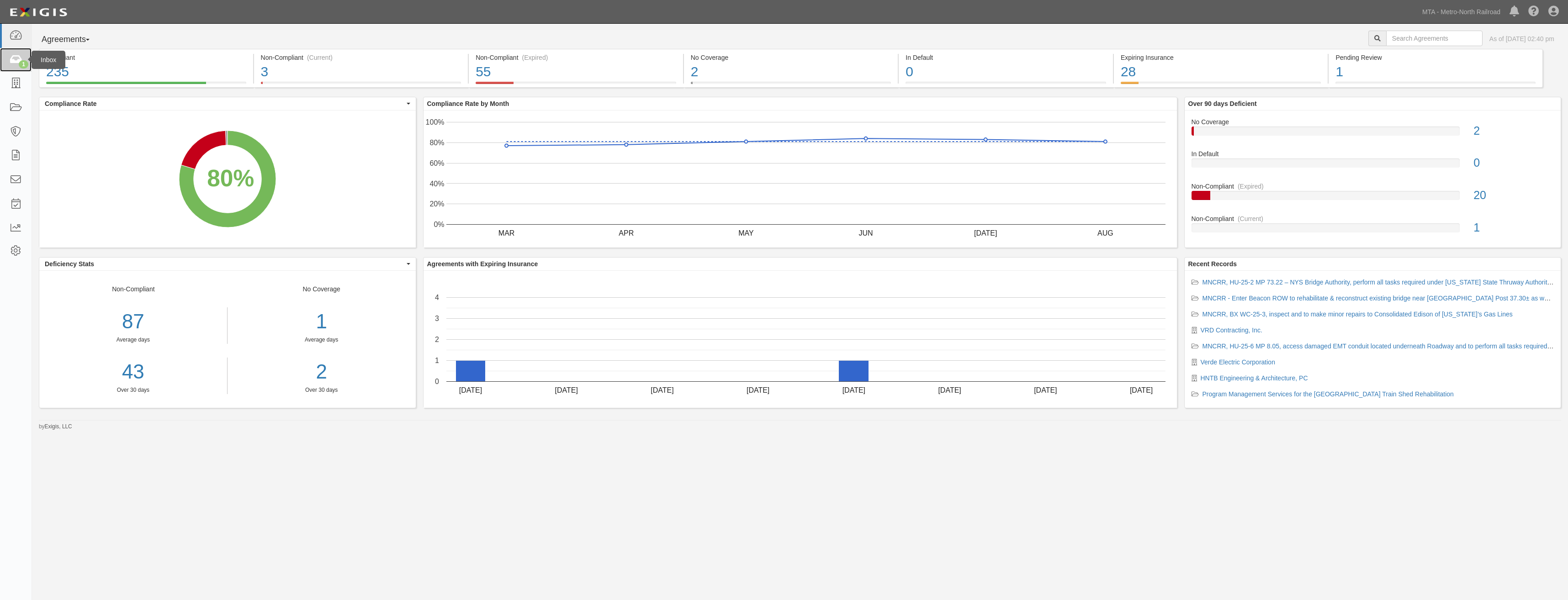
click at [16, 58] on icon at bounding box center [15, 60] width 13 height 10
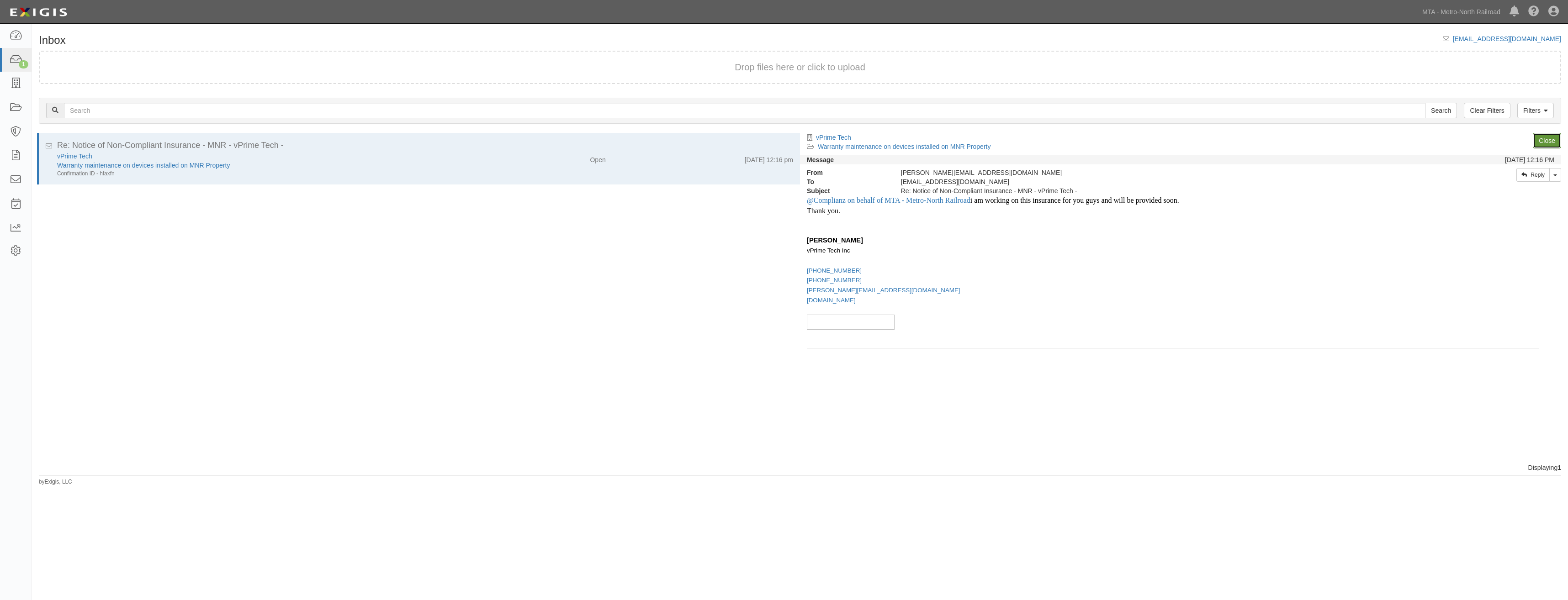
click at [1550, 141] on link "Close" at bounding box center [1547, 141] width 29 height 16
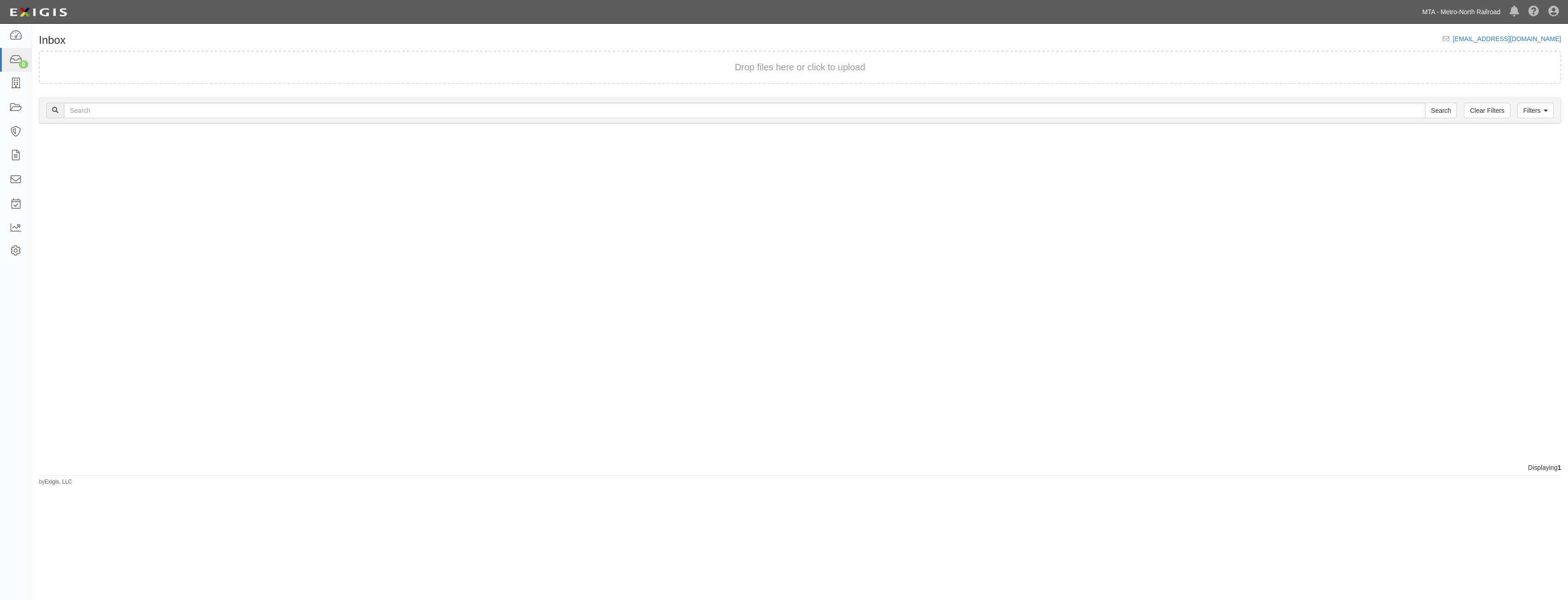
click at [1461, 6] on link "MTA - Metro-North Railroad" at bounding box center [1461, 12] width 87 height 18
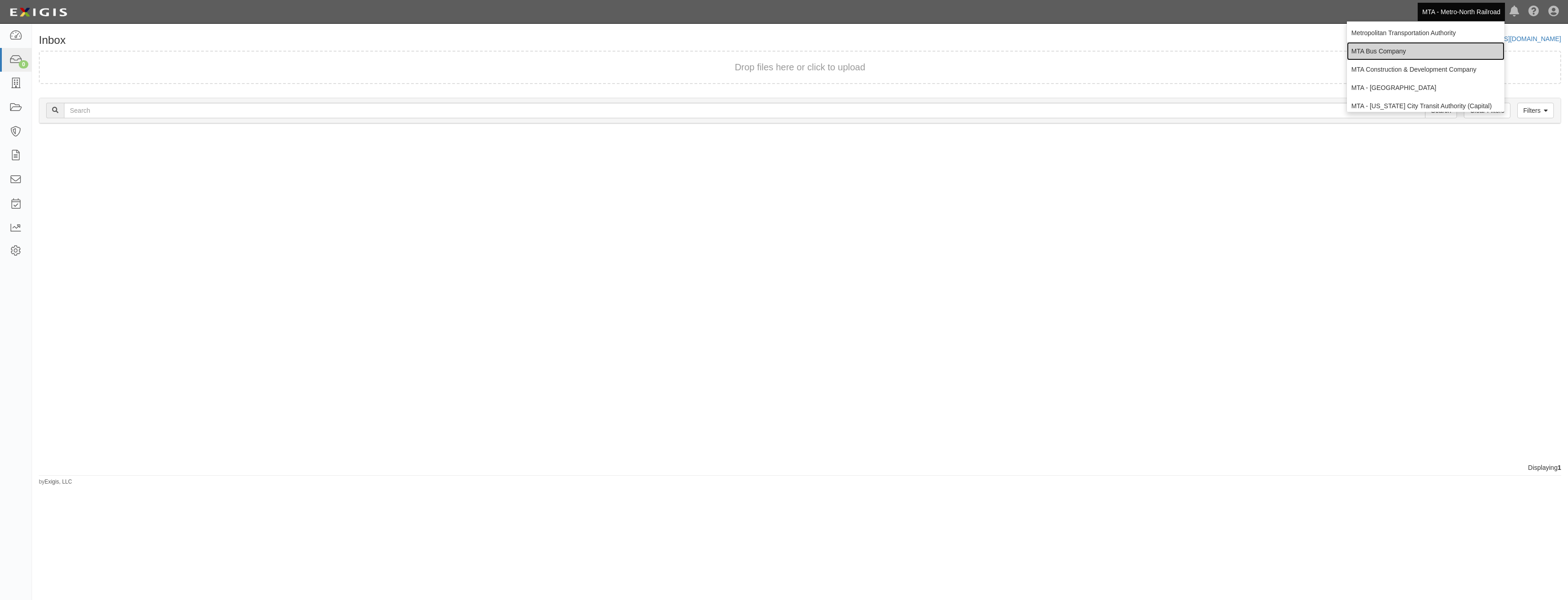
click at [1398, 48] on link "MTA Bus Company" at bounding box center [1426, 51] width 158 height 18
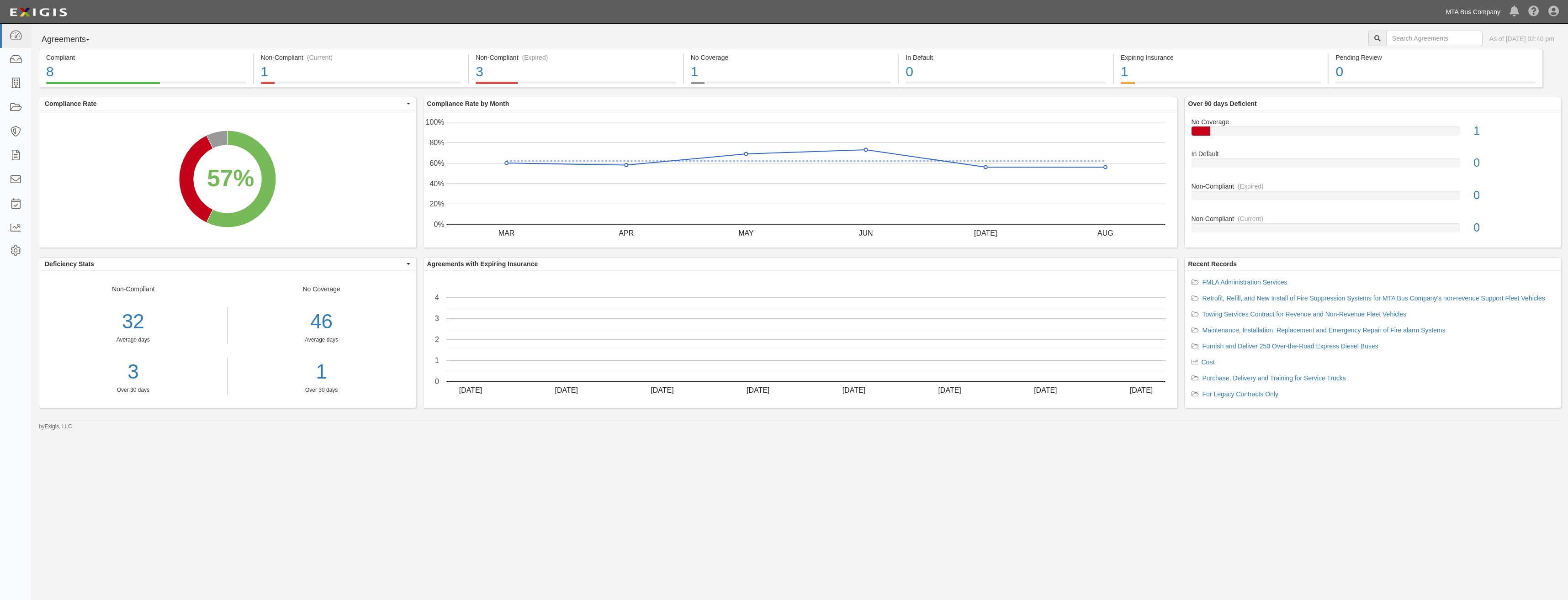
click at [1483, 18] on link "MTA Bus Company" at bounding box center [1472, 12] width 64 height 18
click at [1433, 30] on link "Metropolitan Transportation Authority" at bounding box center [1426, 33] width 158 height 18
